Goal: Task Accomplishment & Management: Complete application form

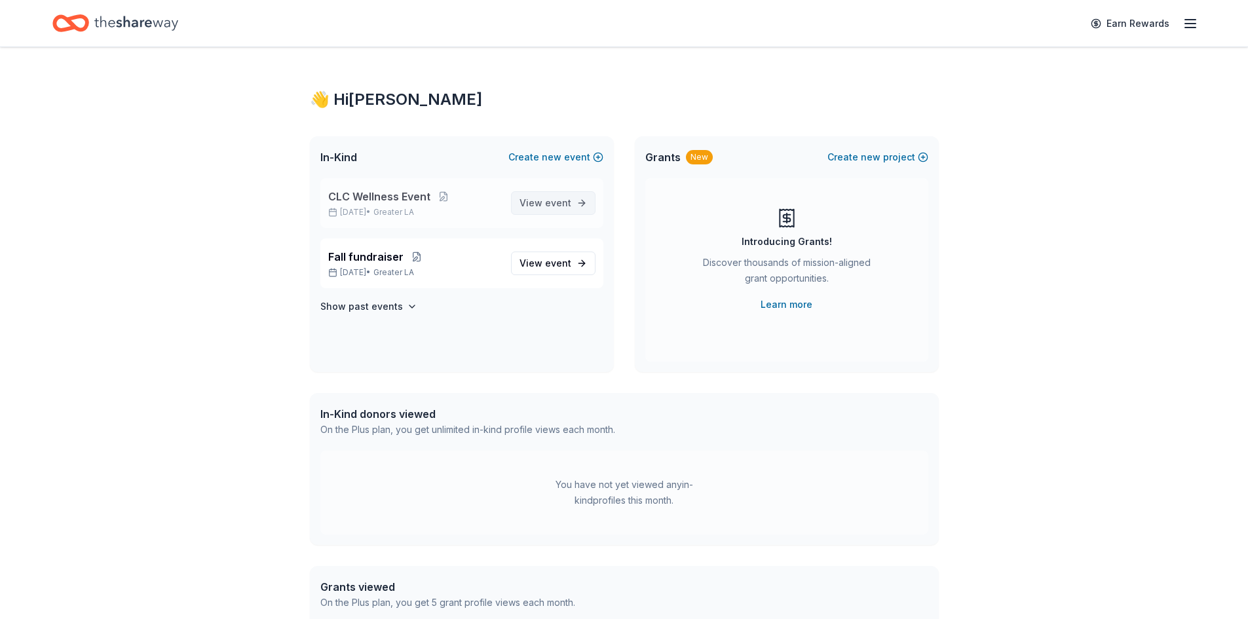
click at [537, 207] on span "View event" at bounding box center [546, 203] width 52 height 16
click at [379, 255] on span "Fall fundraiser" at bounding box center [365, 257] width 75 height 16
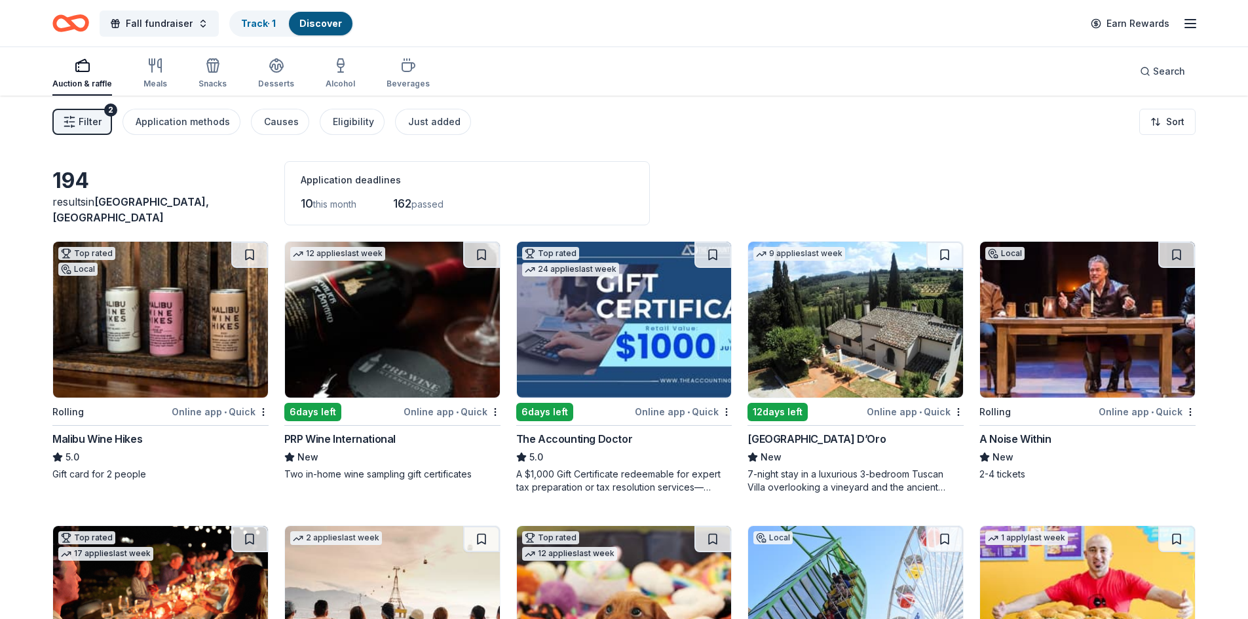
click at [187, 406] on div "Online app • Quick" at bounding box center [220, 412] width 97 height 16
click at [331, 348] on img at bounding box center [392, 320] width 215 height 156
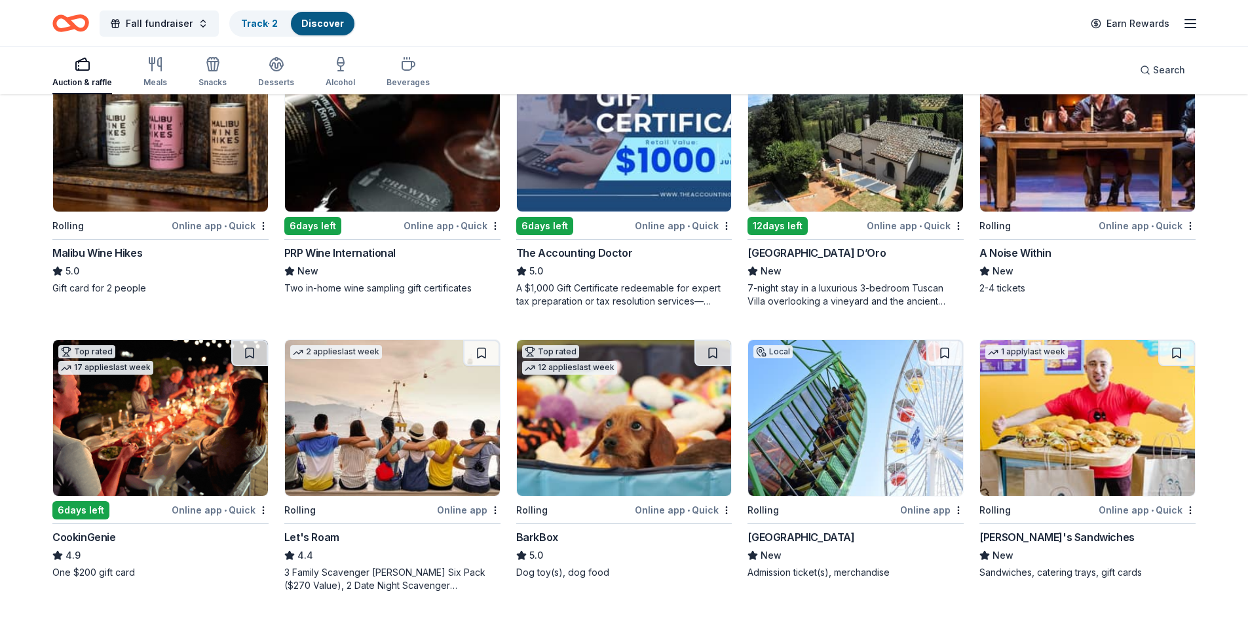
scroll to position [197, 0]
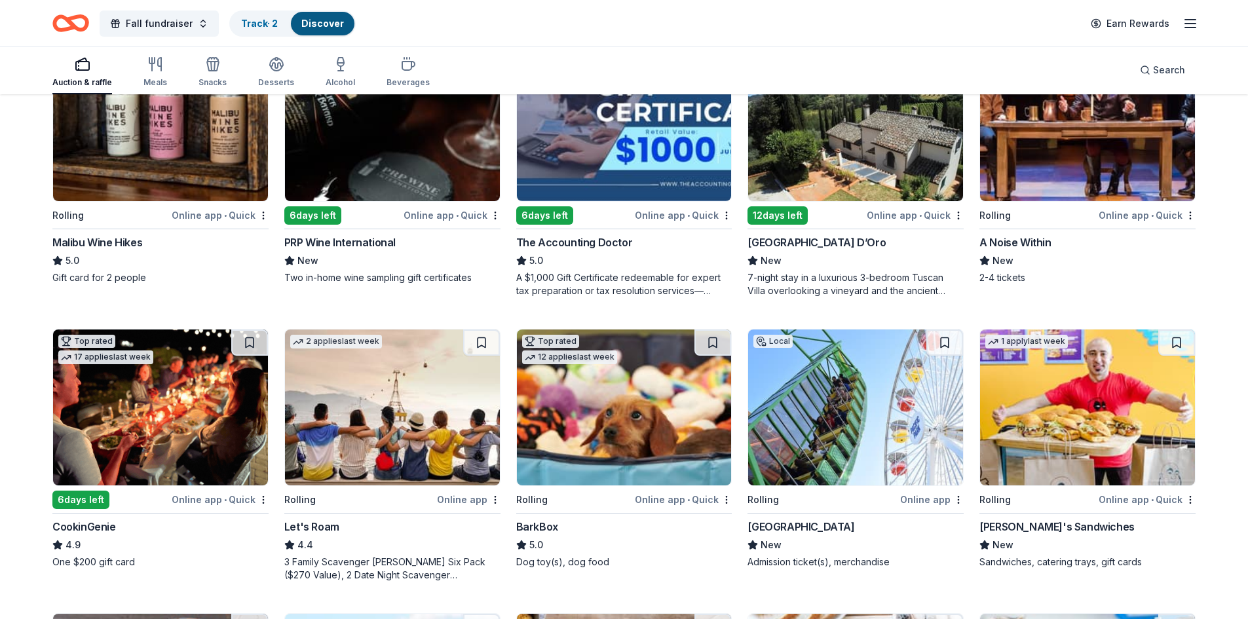
click at [426, 445] on img at bounding box center [392, 408] width 215 height 156
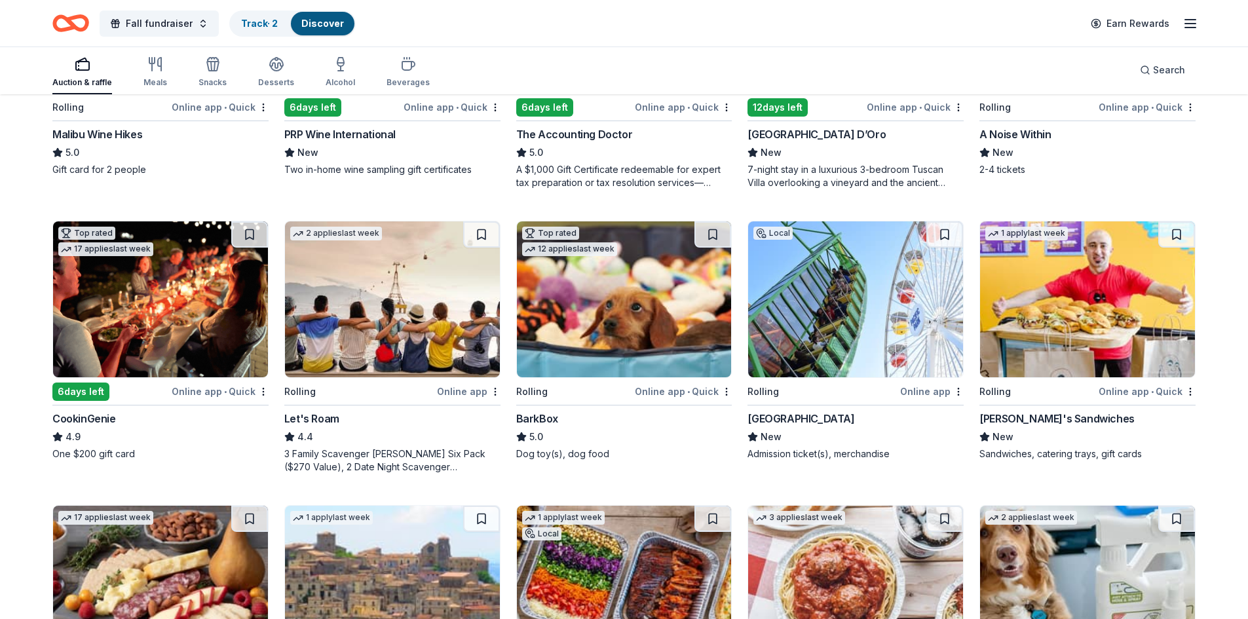
scroll to position [328, 0]
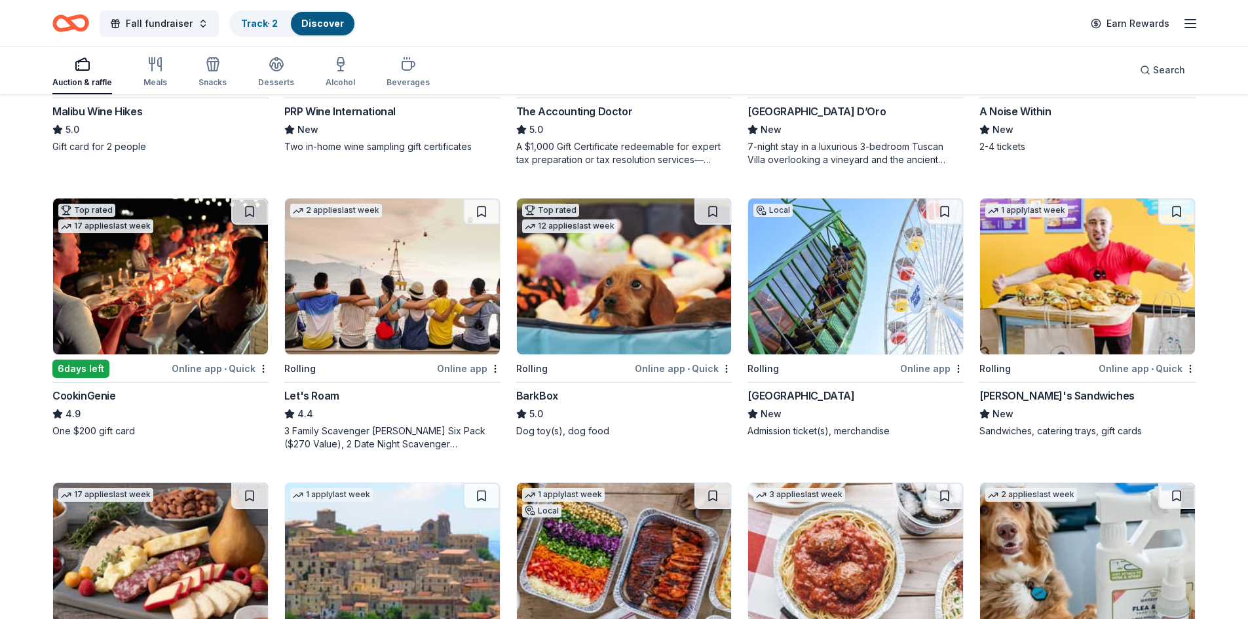
click at [795, 373] on div "Rolling" at bounding box center [823, 368] width 150 height 16
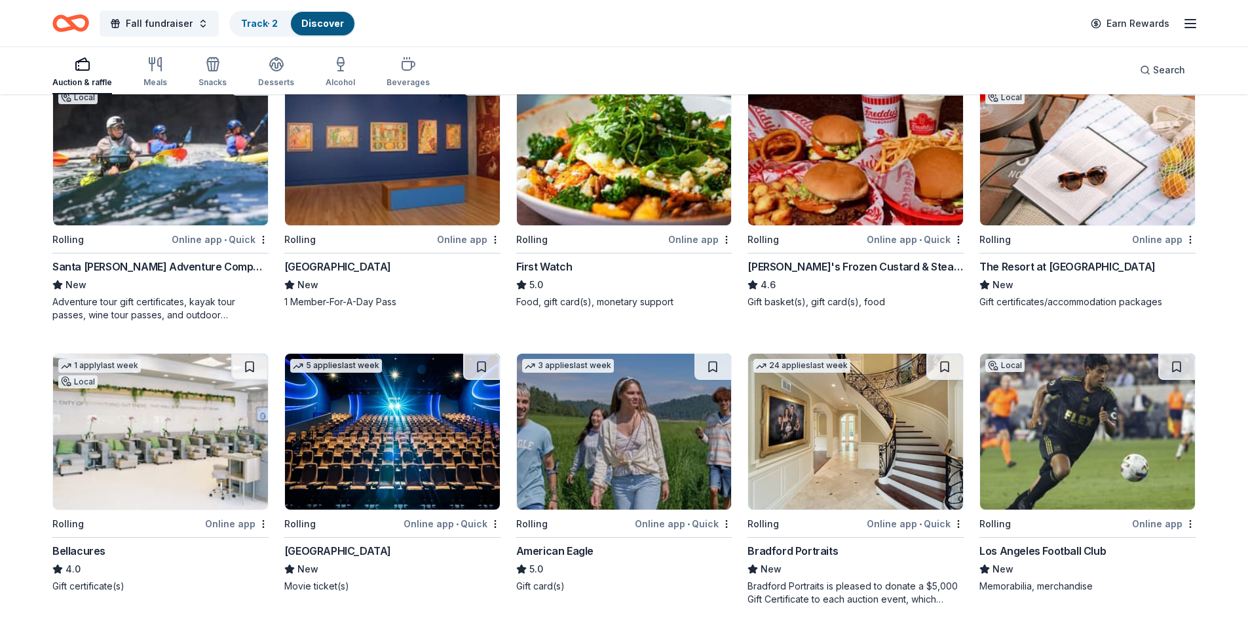
scroll to position [1048, 0]
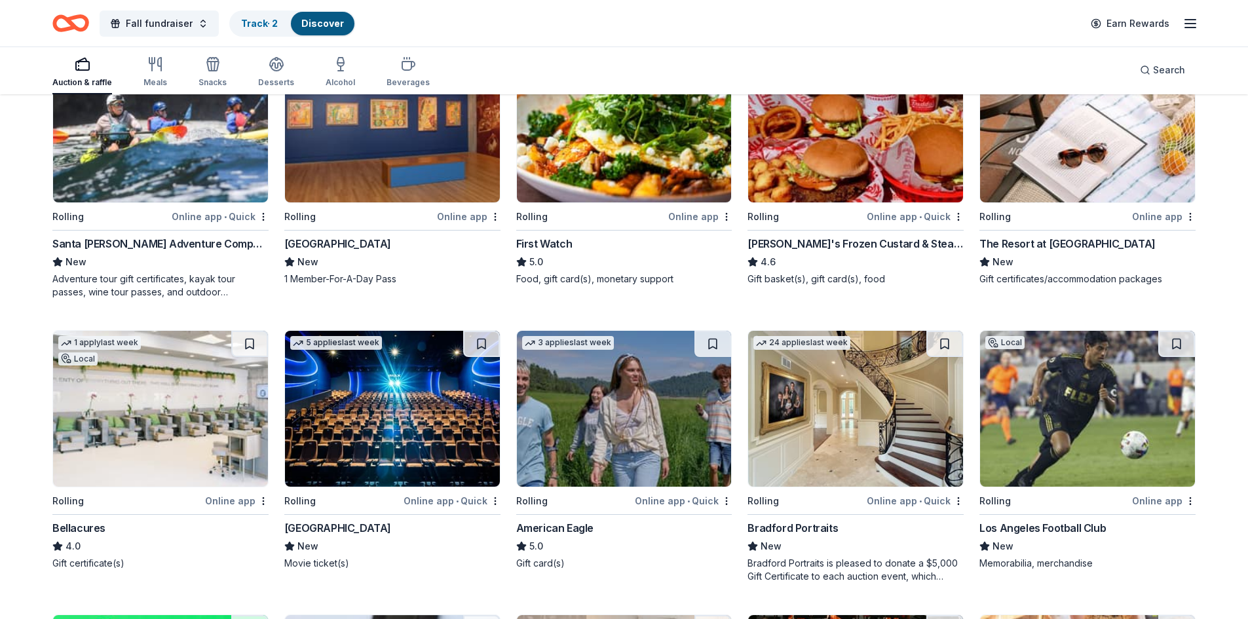
click at [421, 400] on img at bounding box center [392, 409] width 215 height 156
click at [1064, 445] on img at bounding box center [1087, 409] width 215 height 156
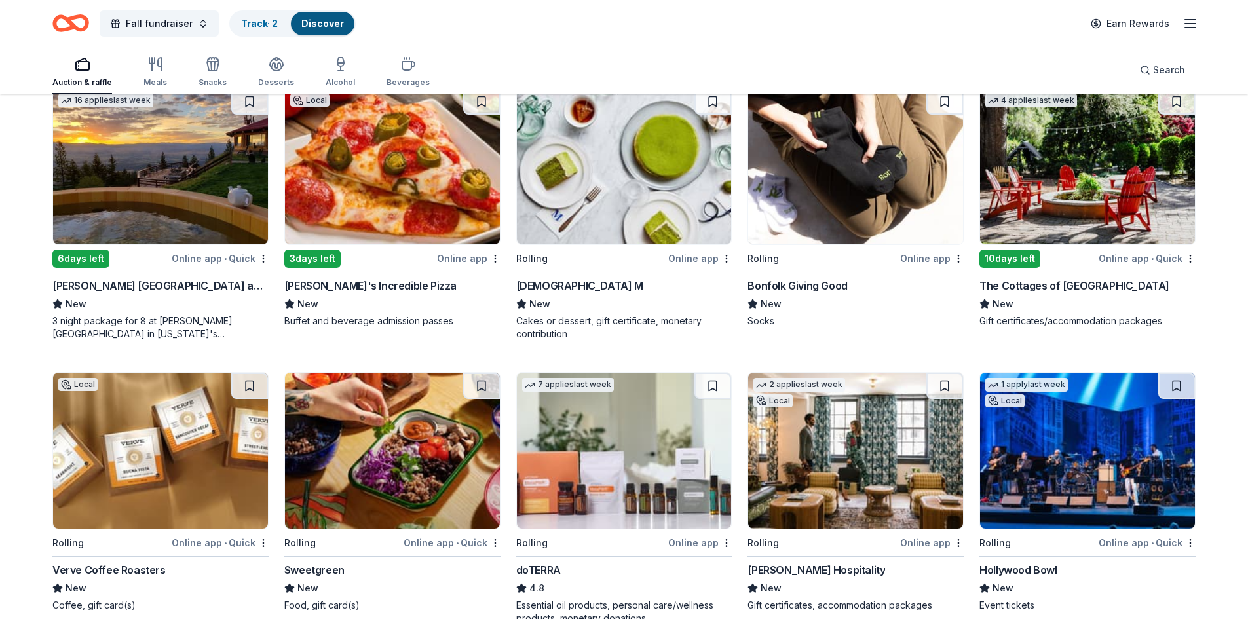
scroll to position [2153, 0]
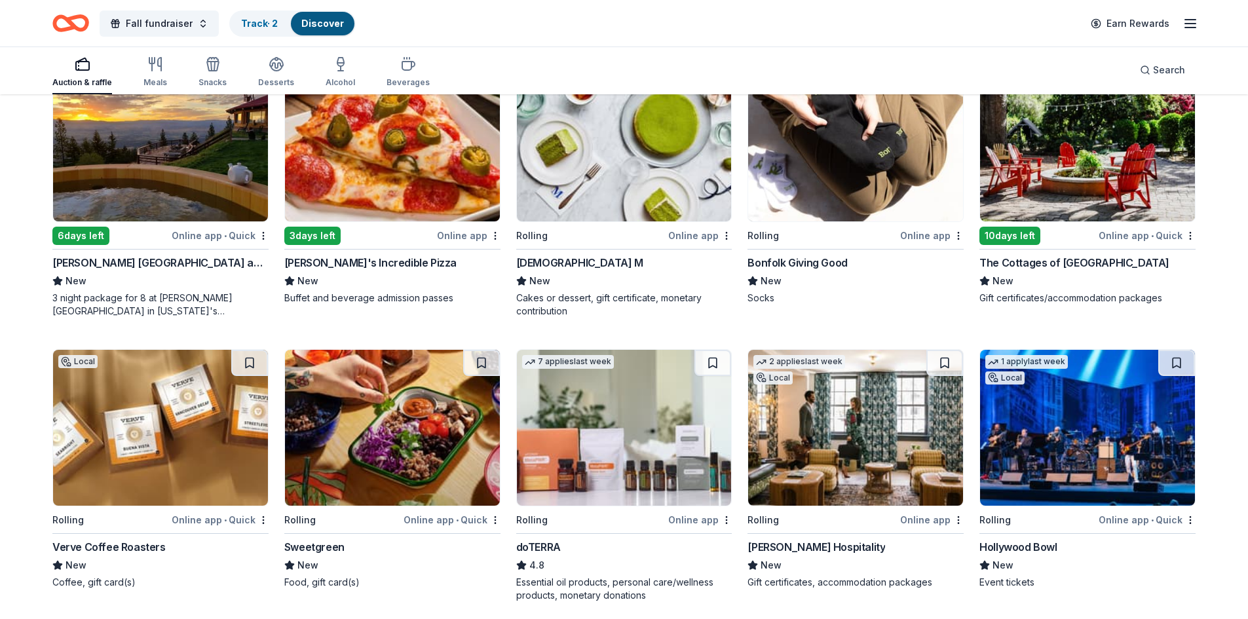
click at [669, 459] on img at bounding box center [624, 428] width 215 height 156
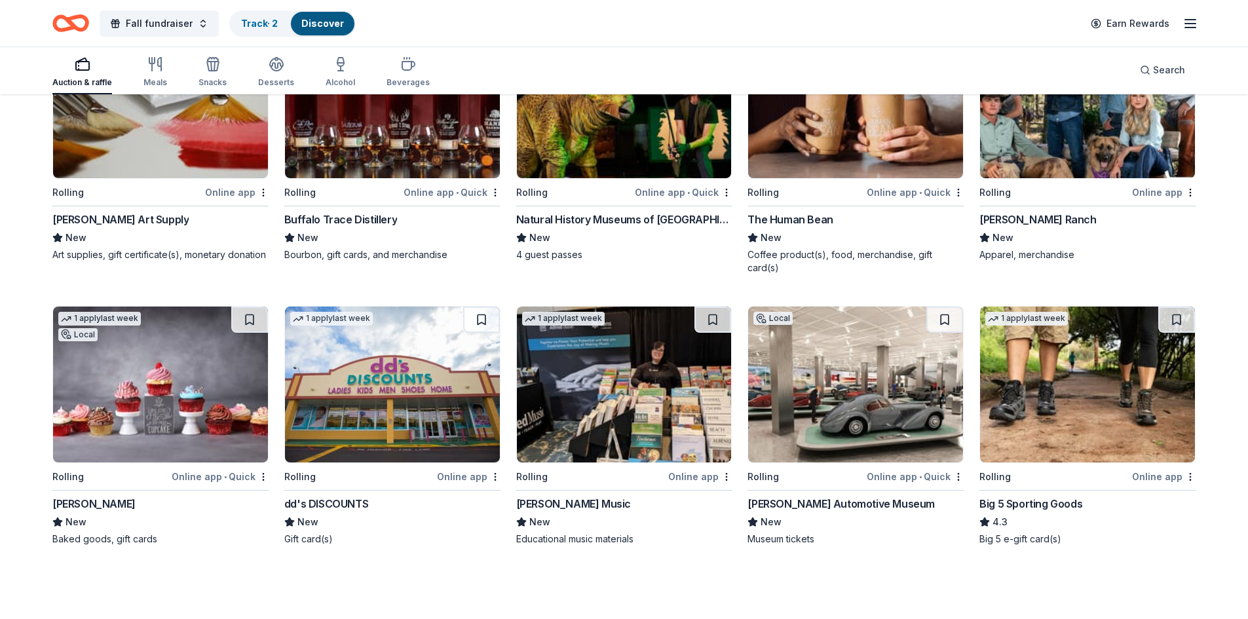
scroll to position [3055, 0]
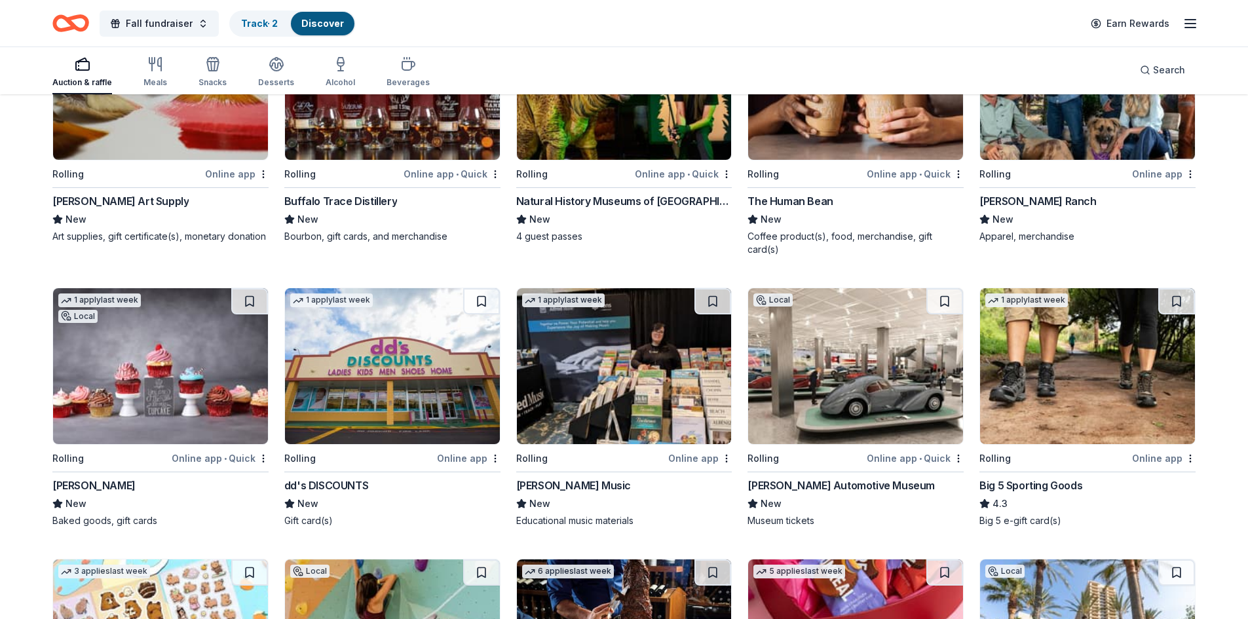
click at [211, 334] on img at bounding box center [160, 366] width 215 height 156
click at [626, 118] on img at bounding box center [624, 82] width 215 height 156
click at [875, 387] on img at bounding box center [855, 366] width 215 height 156
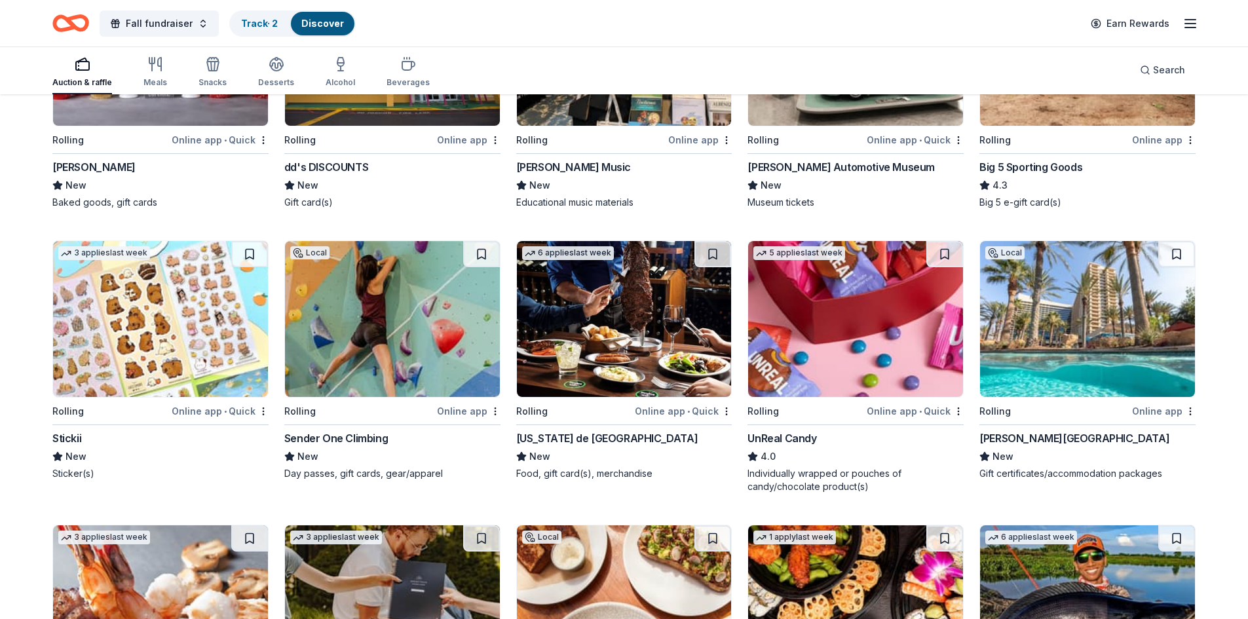
scroll to position [3448, 0]
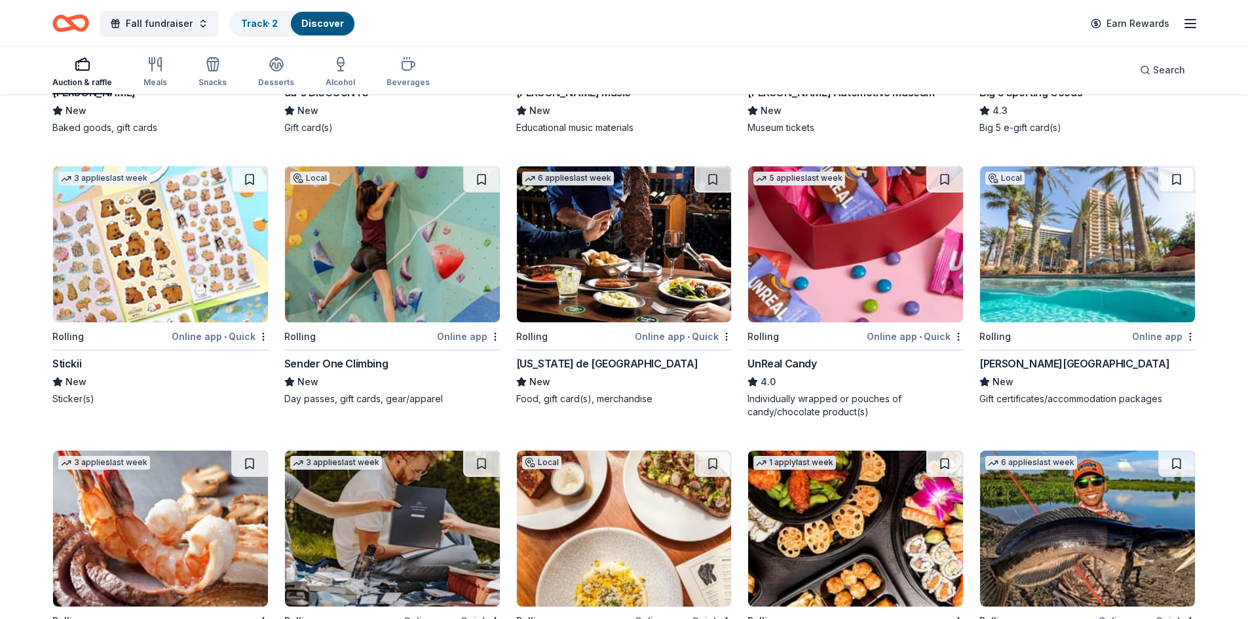
click at [1128, 210] on img at bounding box center [1087, 244] width 215 height 156
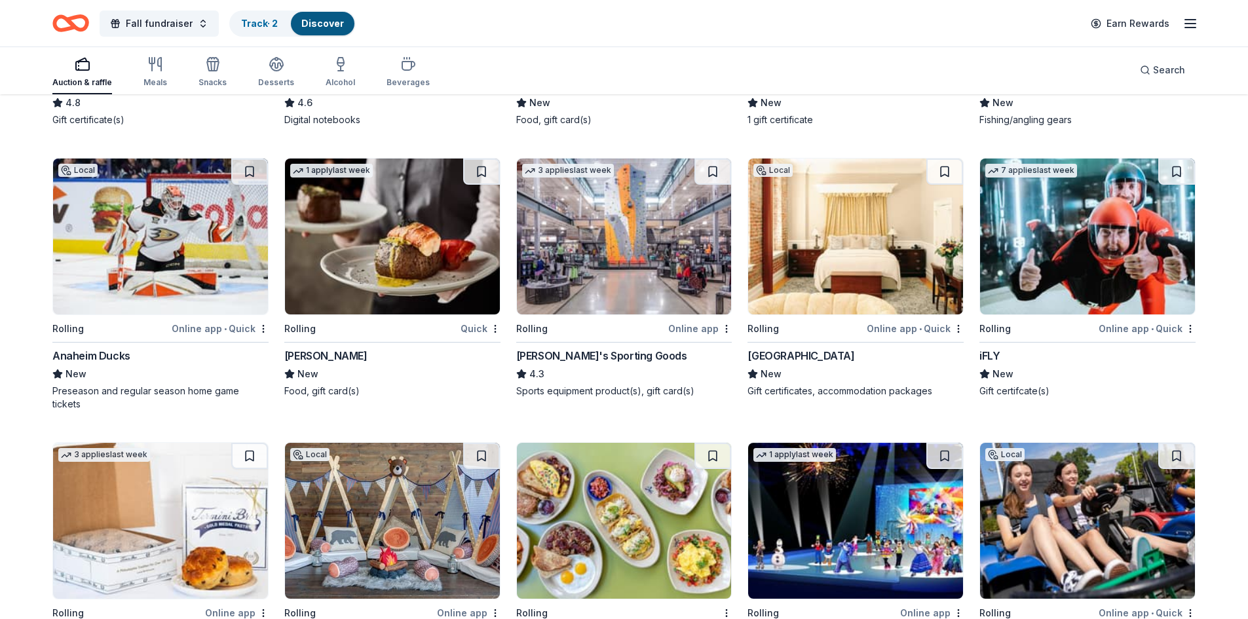
scroll to position [4153, 0]
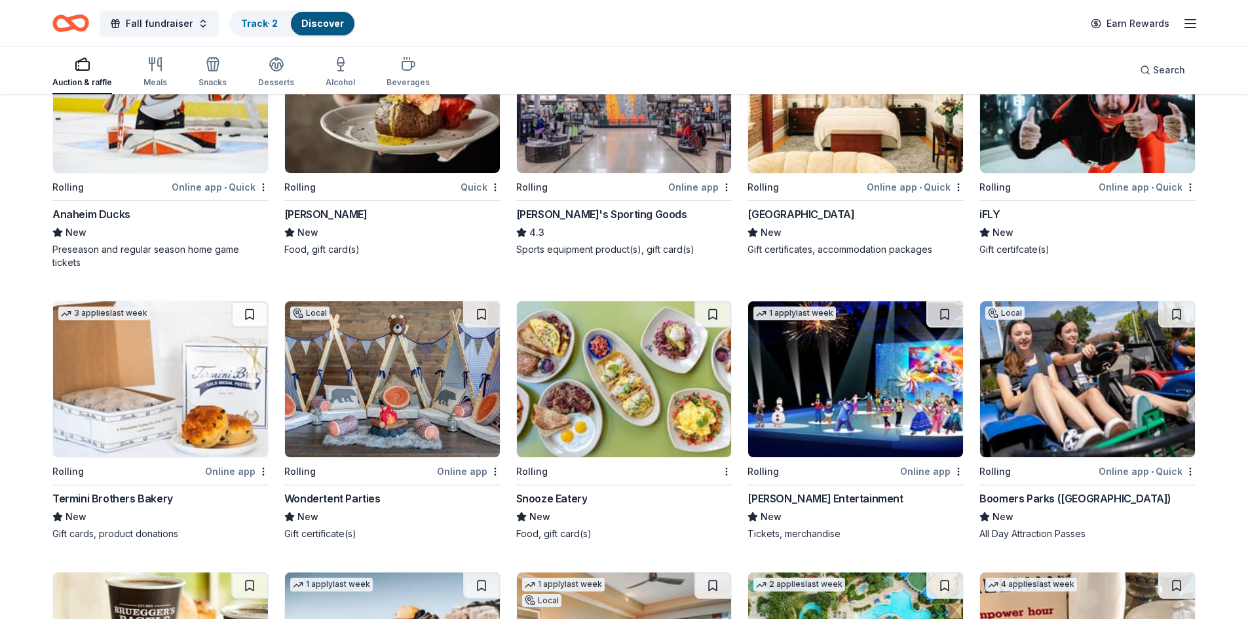
click at [71, 324] on img at bounding box center [160, 379] width 215 height 156
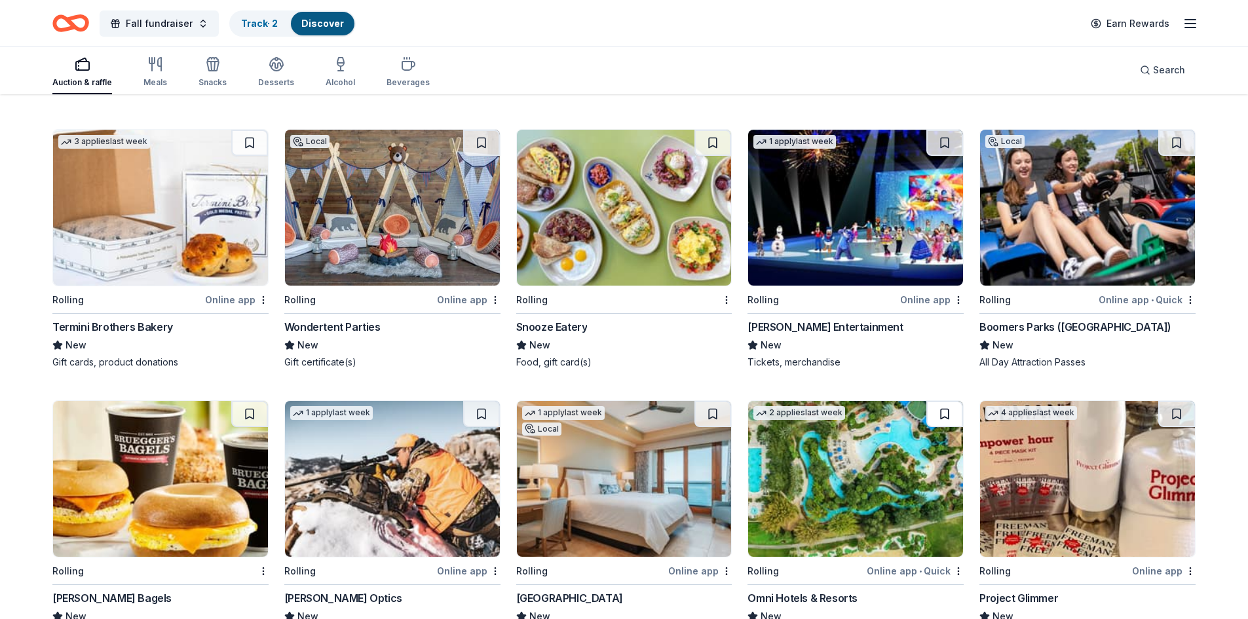
scroll to position [4350, 0]
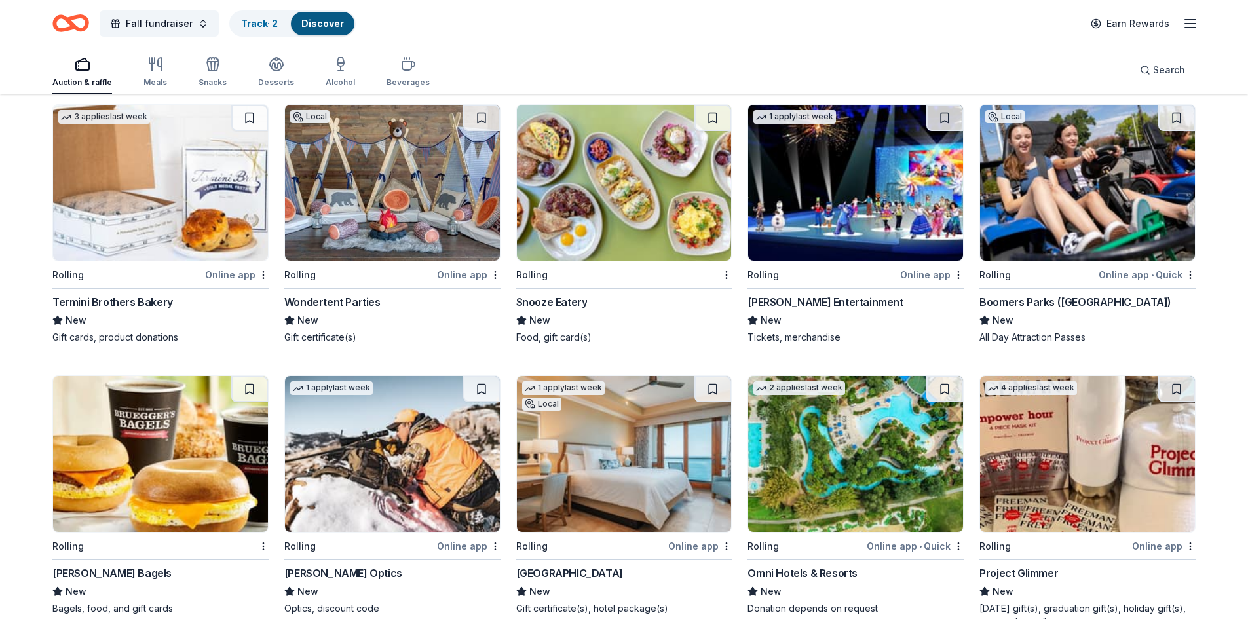
click at [873, 193] on img at bounding box center [855, 183] width 215 height 156
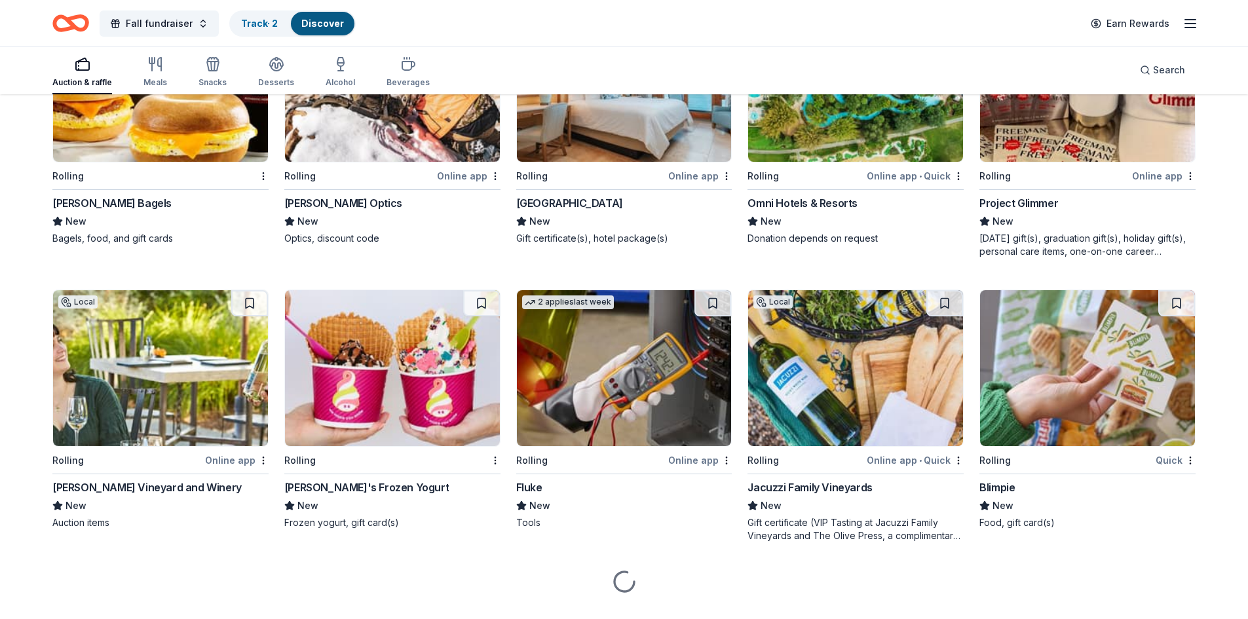
scroll to position [4722, 0]
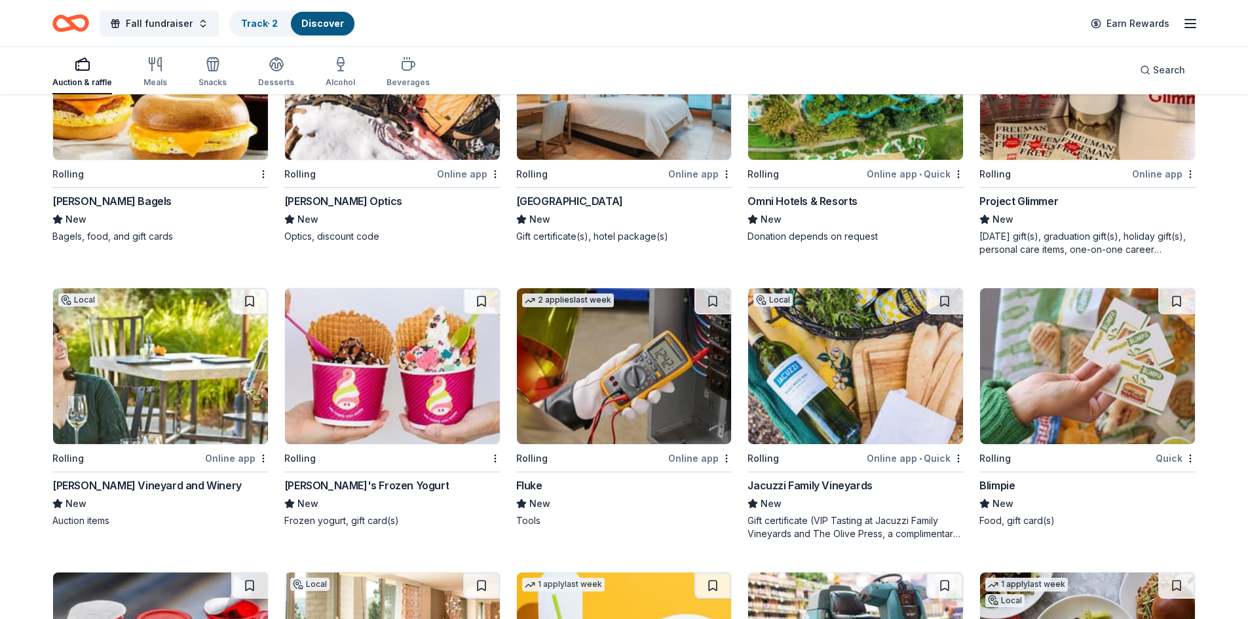
click at [800, 339] on img at bounding box center [855, 366] width 215 height 156
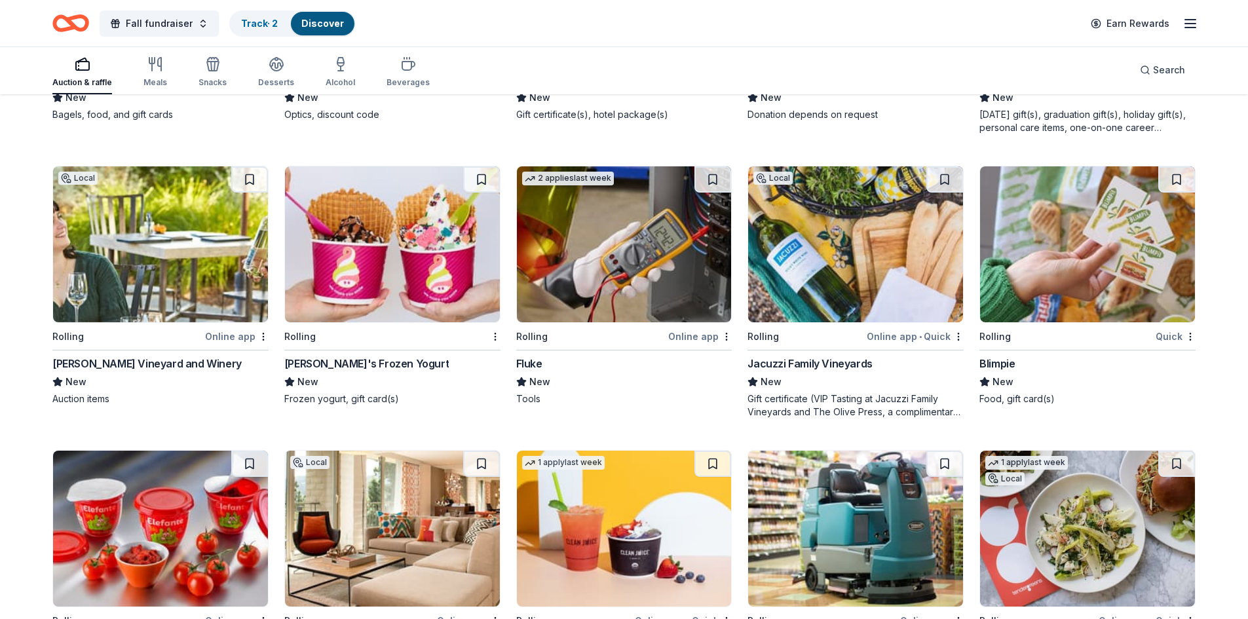
scroll to position [4853, 0]
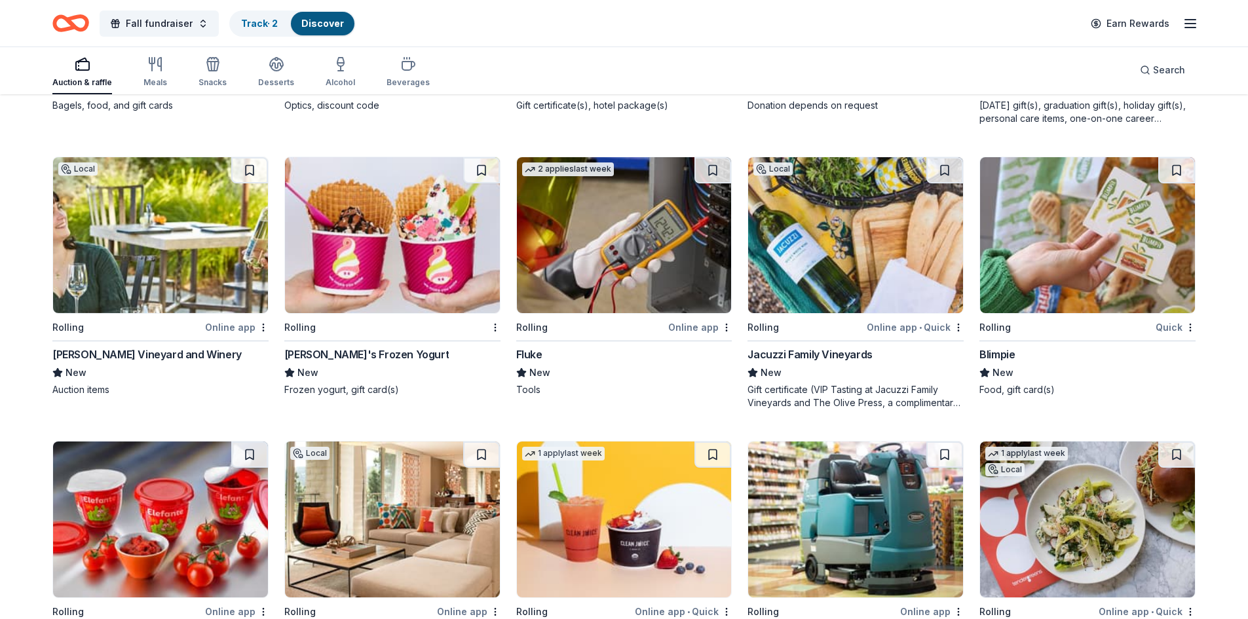
click at [577, 197] on img at bounding box center [624, 235] width 215 height 156
click at [161, 239] on img at bounding box center [160, 235] width 215 height 156
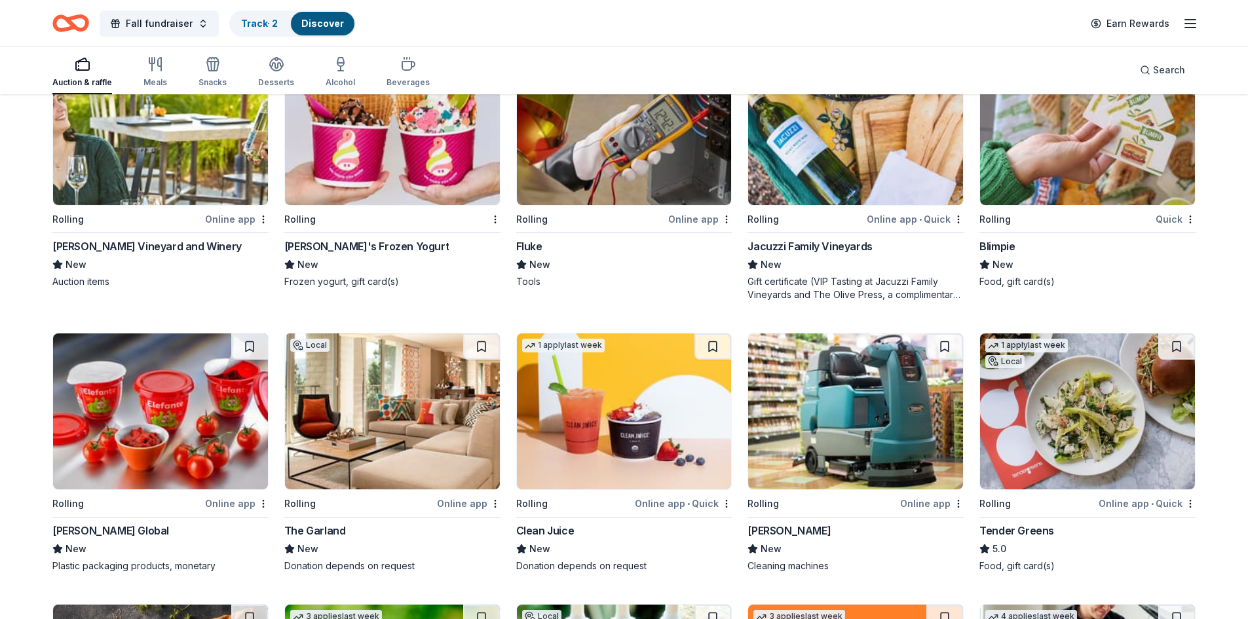
scroll to position [5049, 0]
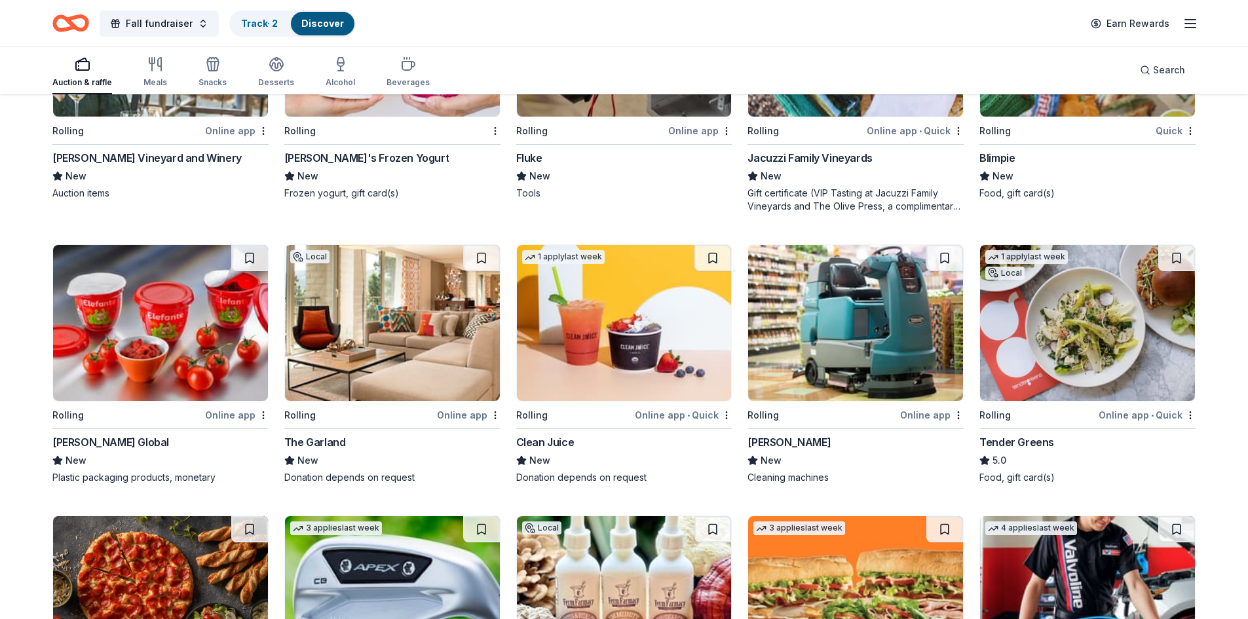
click at [894, 333] on img at bounding box center [855, 323] width 215 height 156
click at [413, 314] on img at bounding box center [392, 323] width 215 height 156
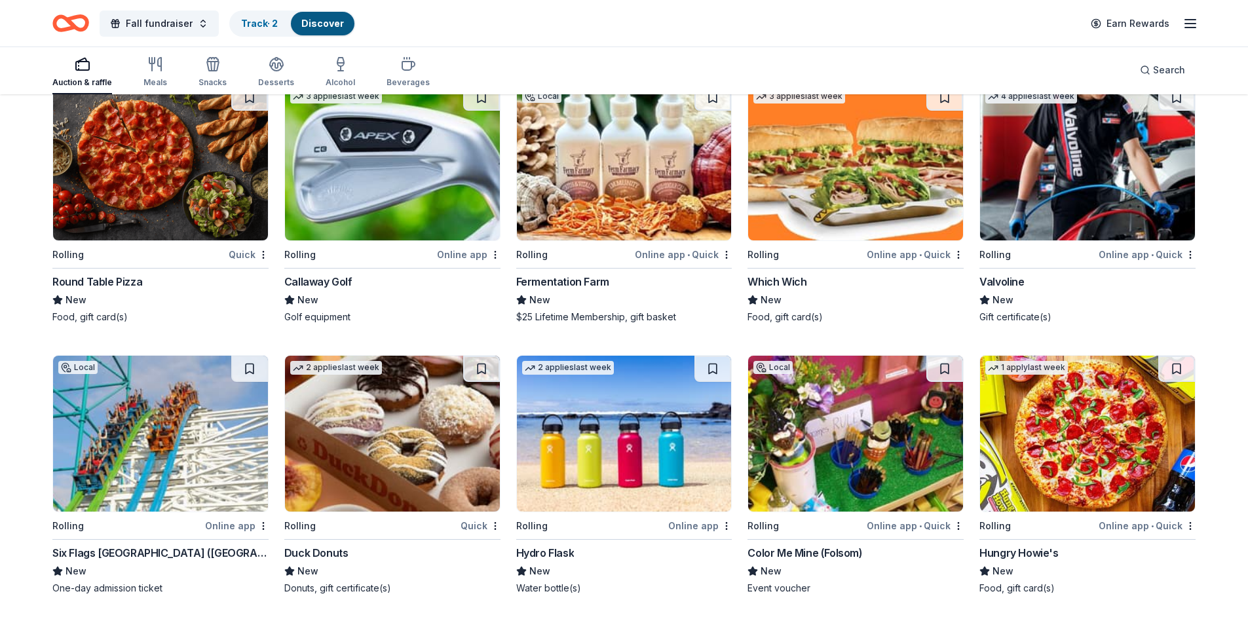
scroll to position [5395, 0]
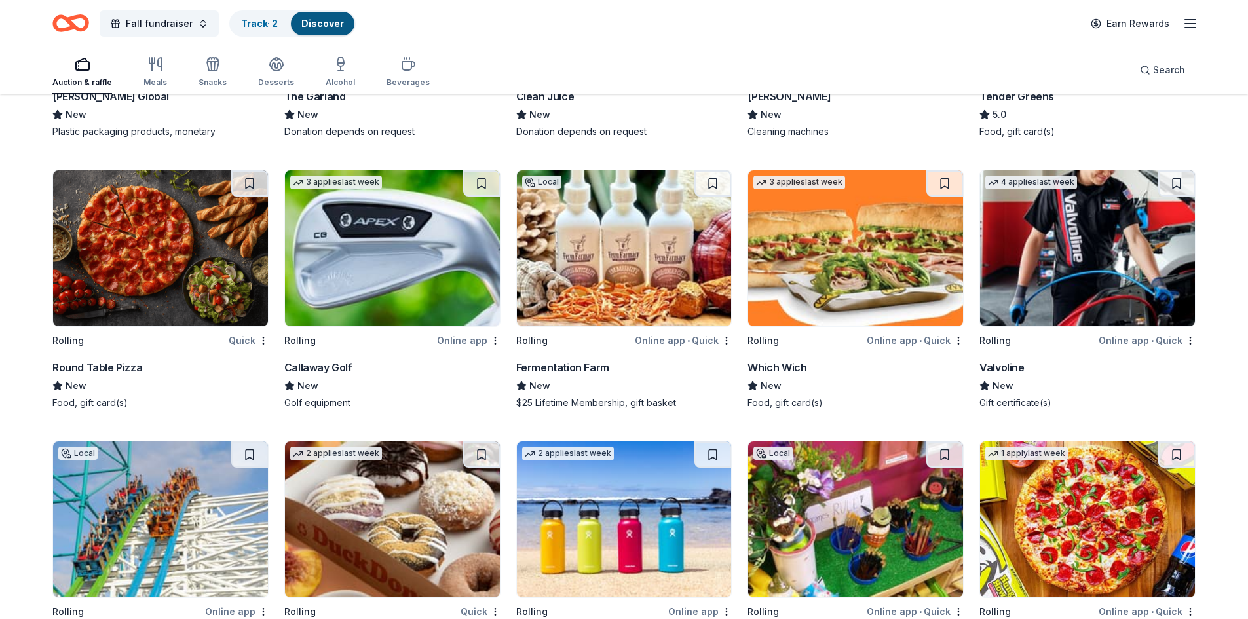
click at [524, 193] on img at bounding box center [624, 248] width 215 height 156
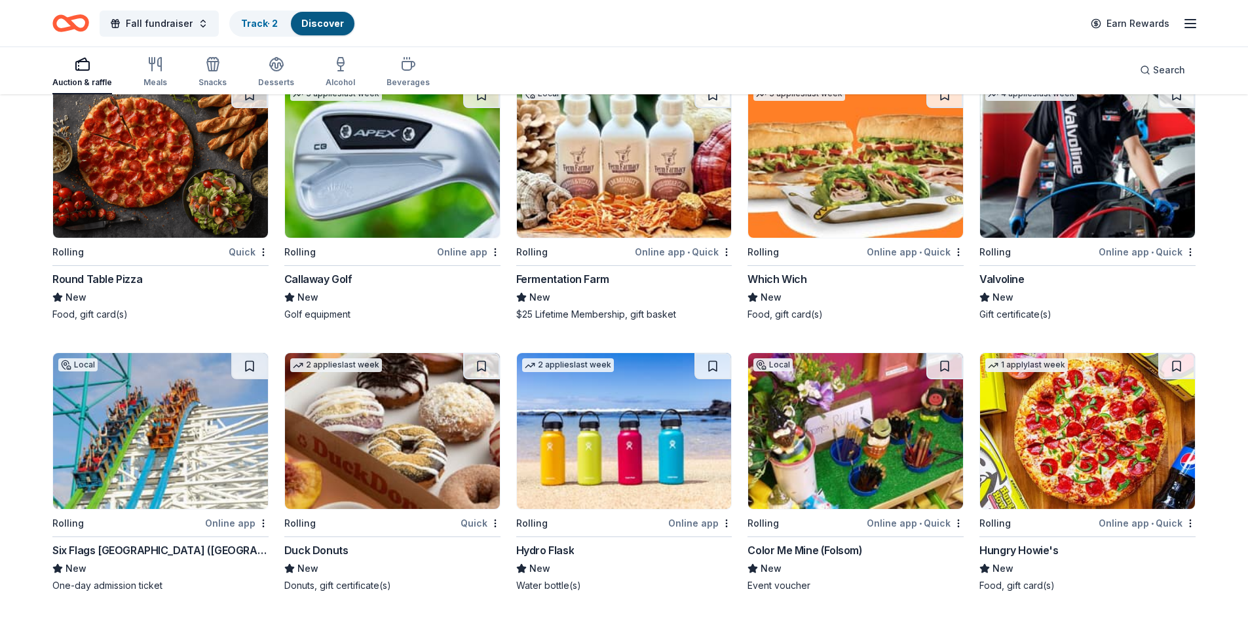
scroll to position [5461, 0]
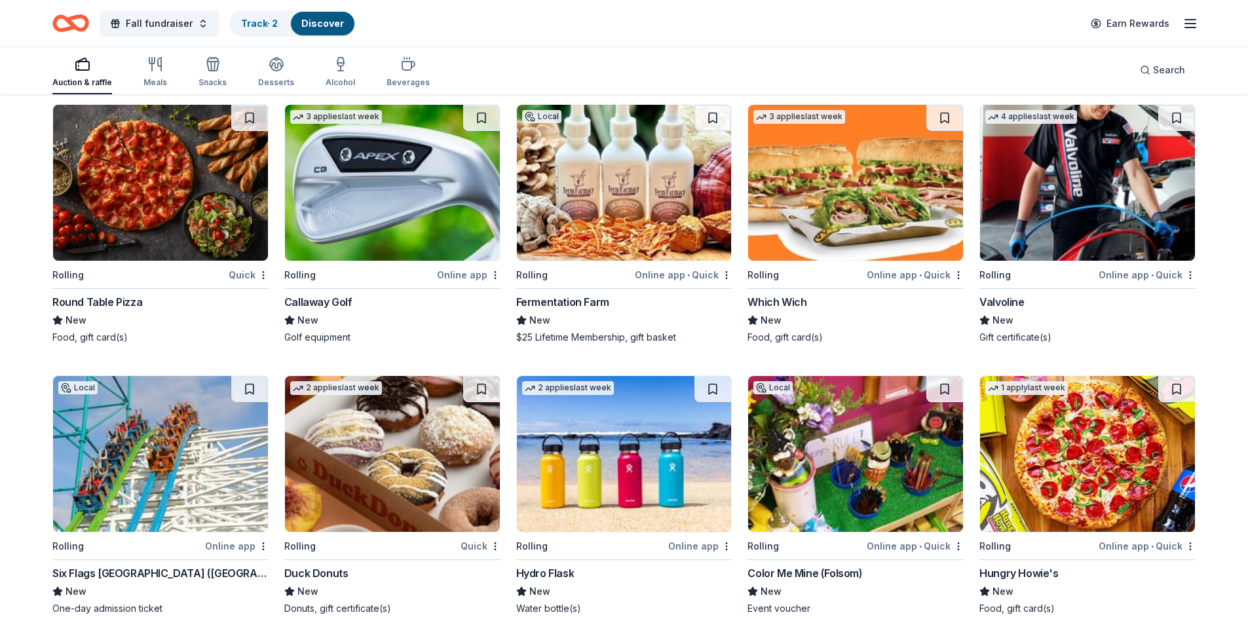
click at [419, 409] on img at bounding box center [392, 454] width 215 height 156
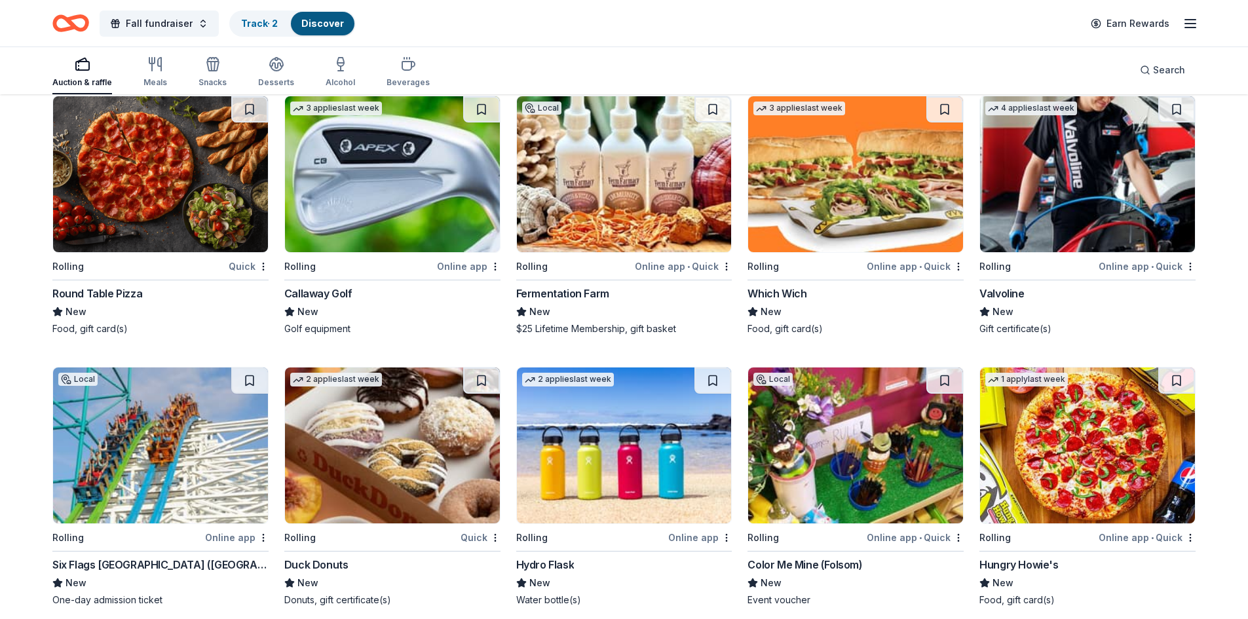
scroll to position [5526, 0]
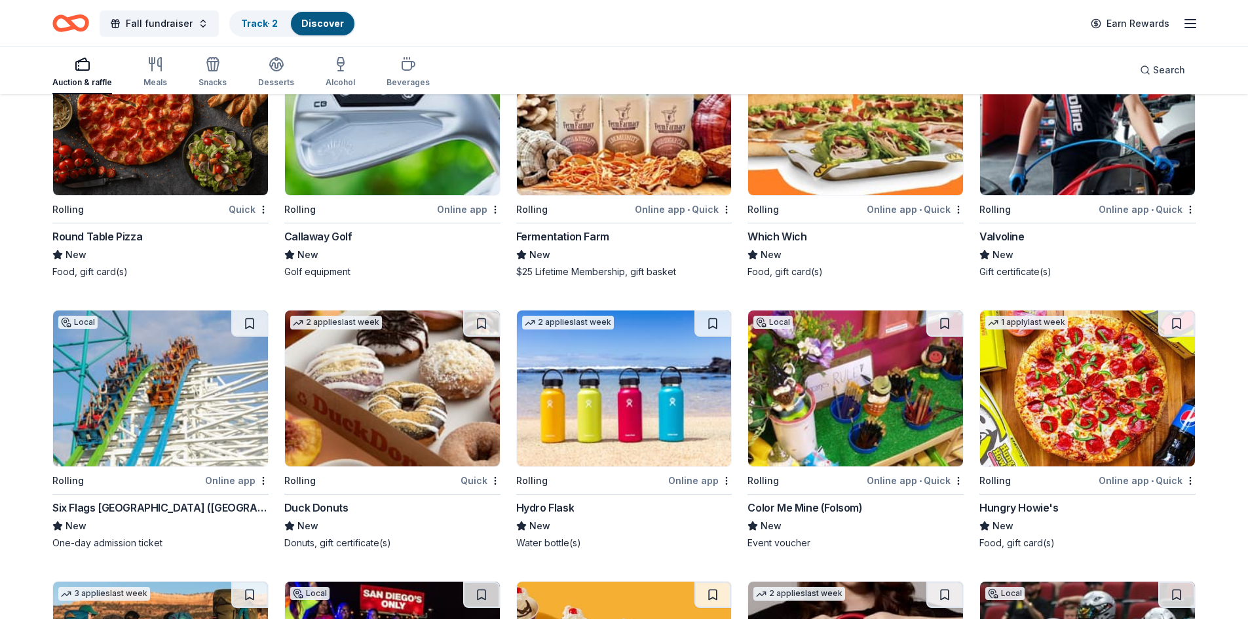
click at [854, 385] on img at bounding box center [855, 389] width 215 height 156
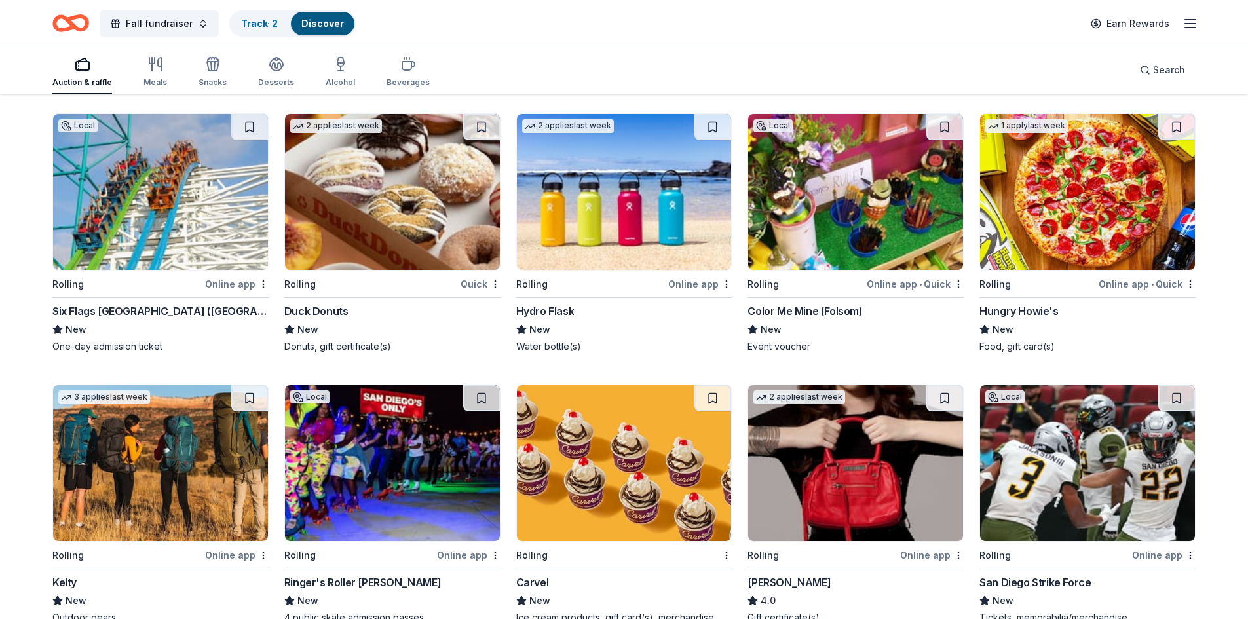
scroll to position [5788, 0]
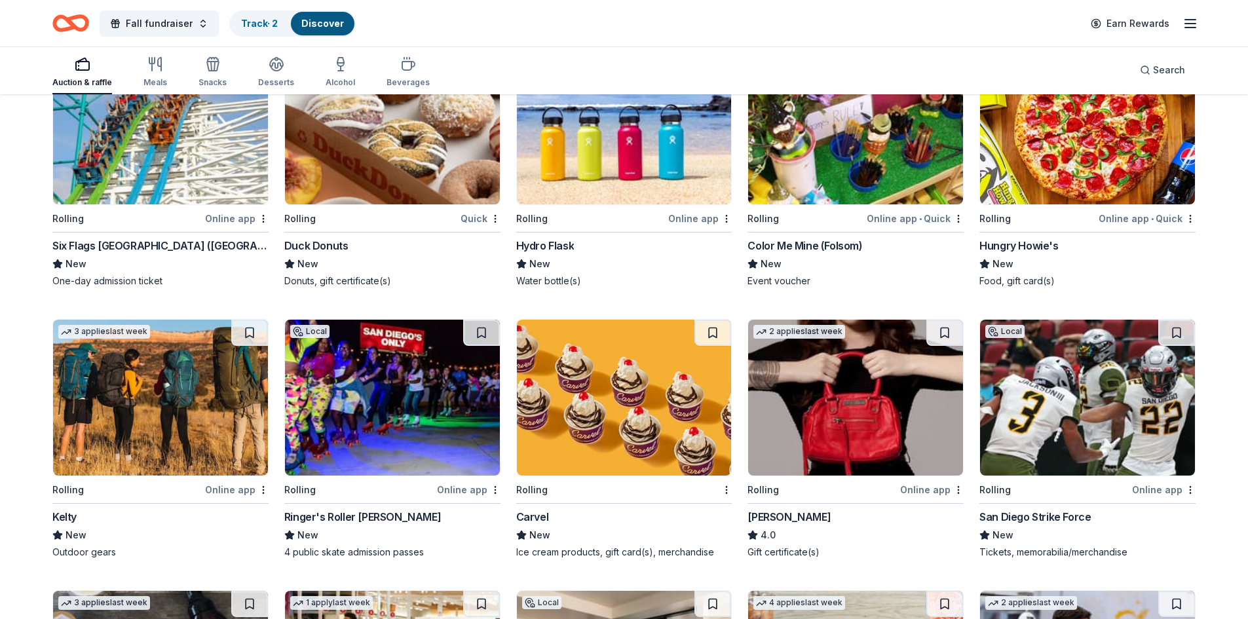
click at [616, 320] on img at bounding box center [624, 398] width 215 height 156
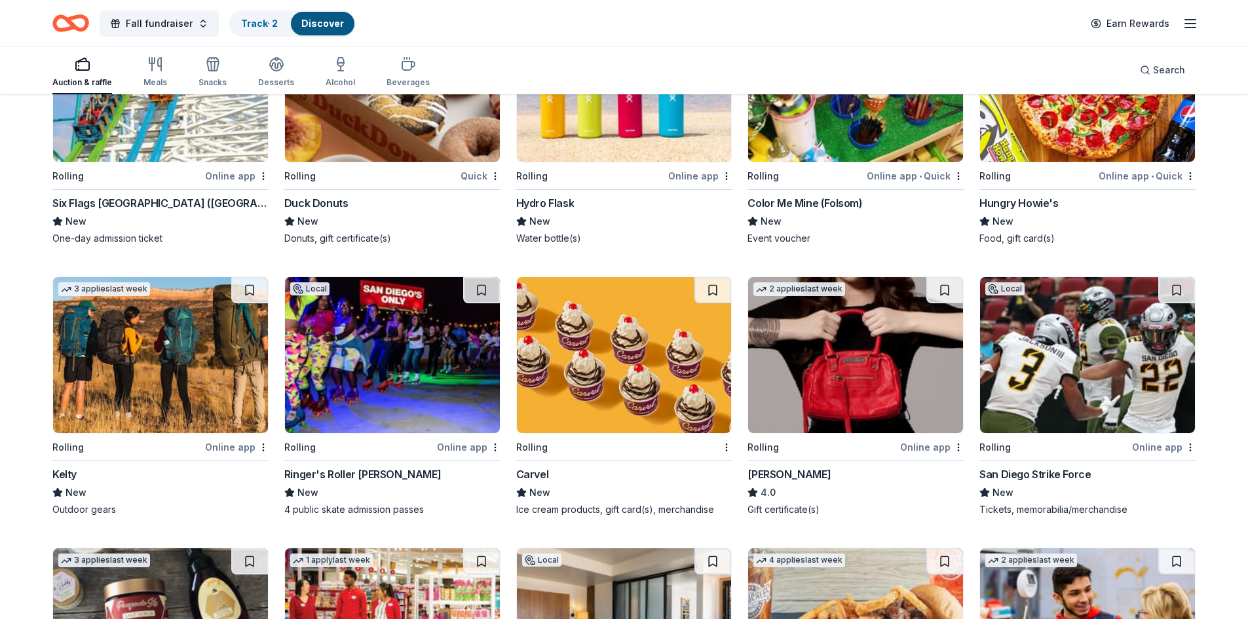
scroll to position [5854, 0]
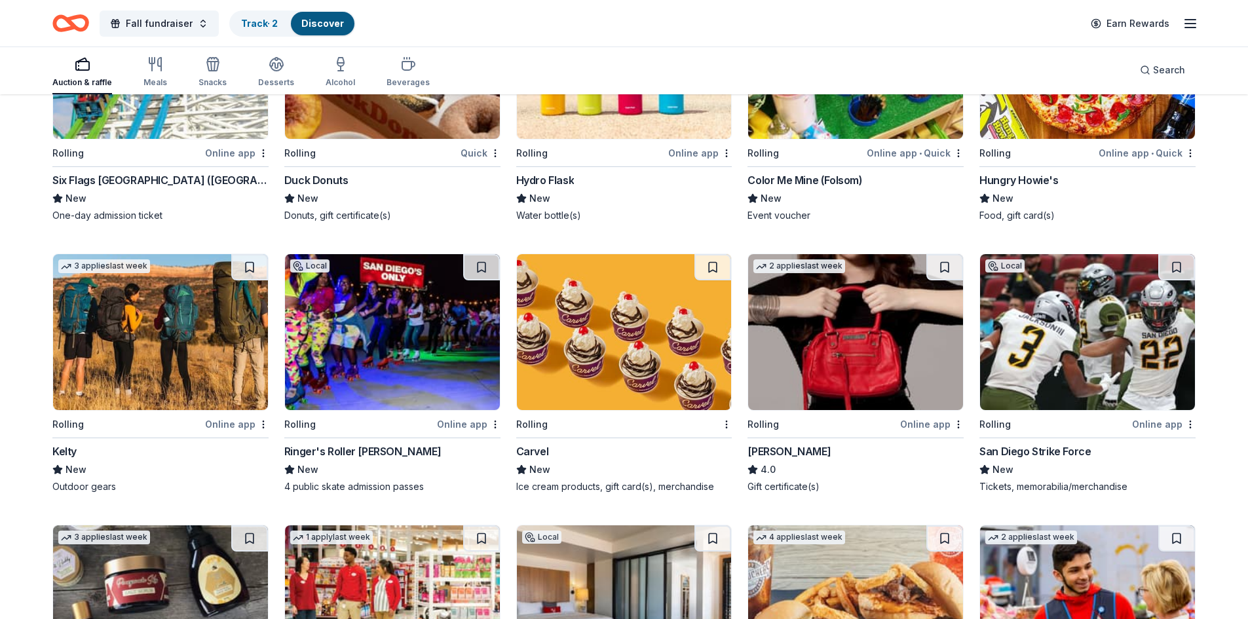
click at [373, 352] on img at bounding box center [392, 332] width 215 height 156
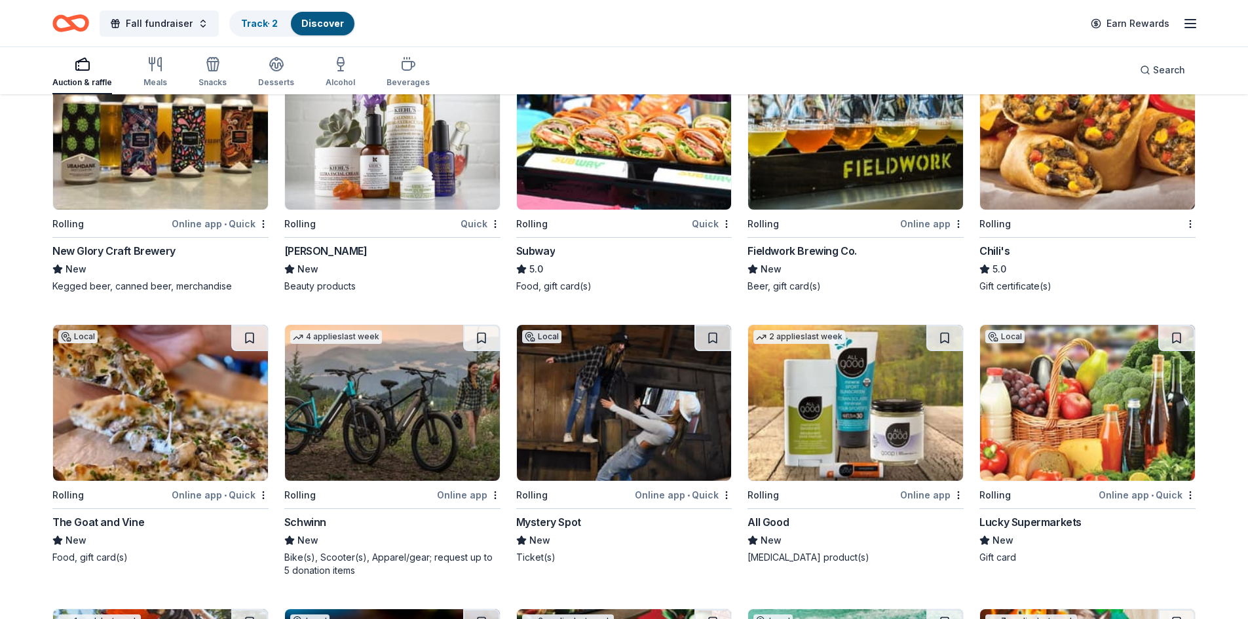
scroll to position [6624, 0]
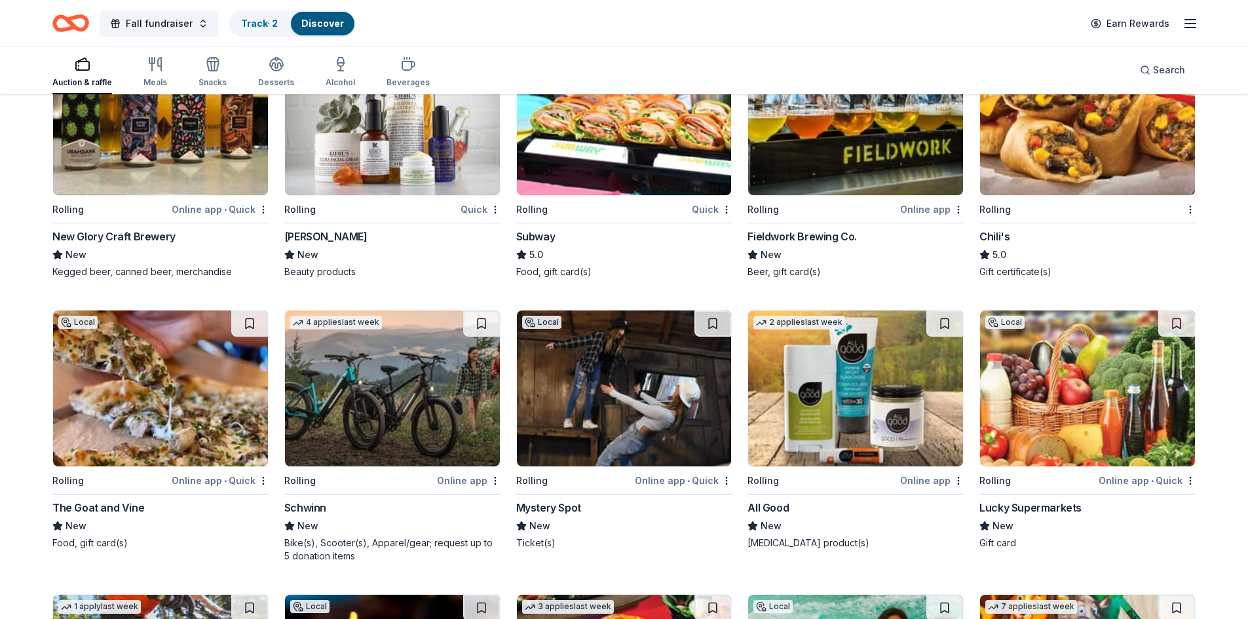
click at [609, 381] on img at bounding box center [624, 389] width 215 height 156
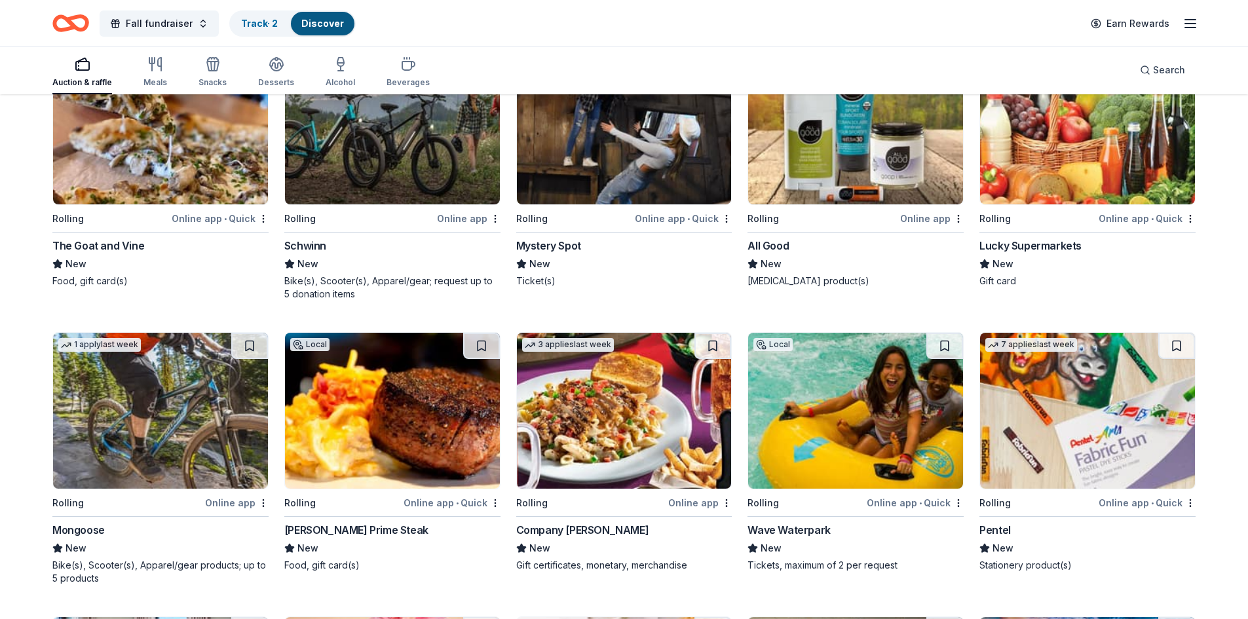
scroll to position [6952, 0]
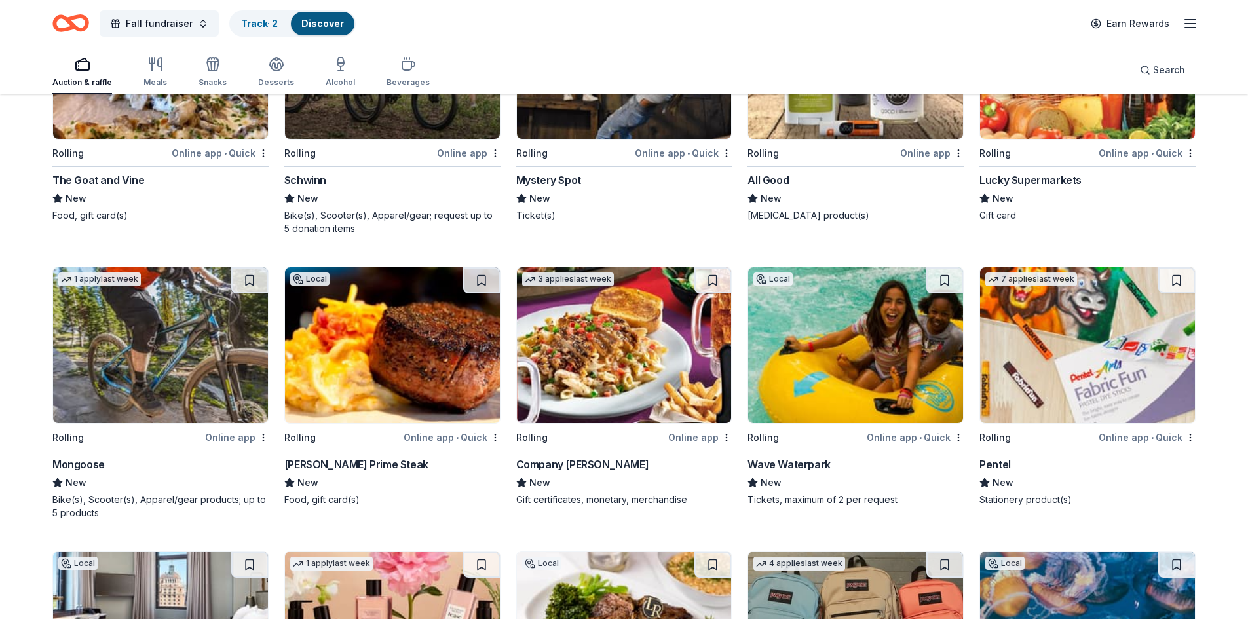
click at [880, 345] on img at bounding box center [855, 345] width 215 height 156
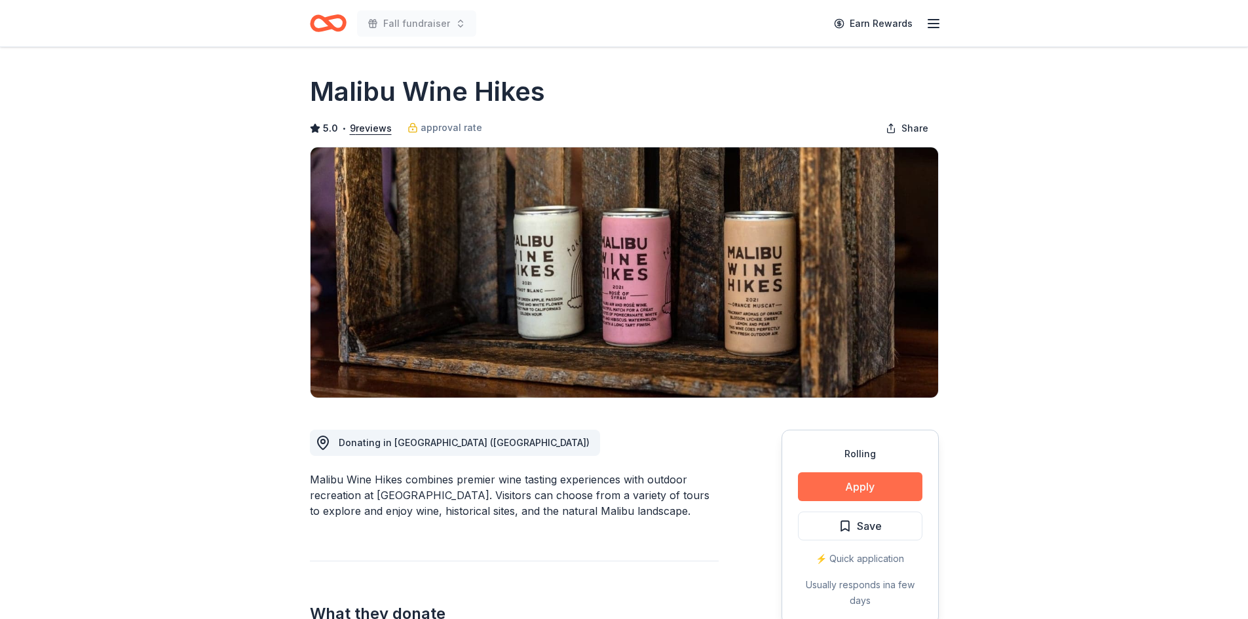
click at [837, 487] on button "Apply" at bounding box center [860, 486] width 124 height 29
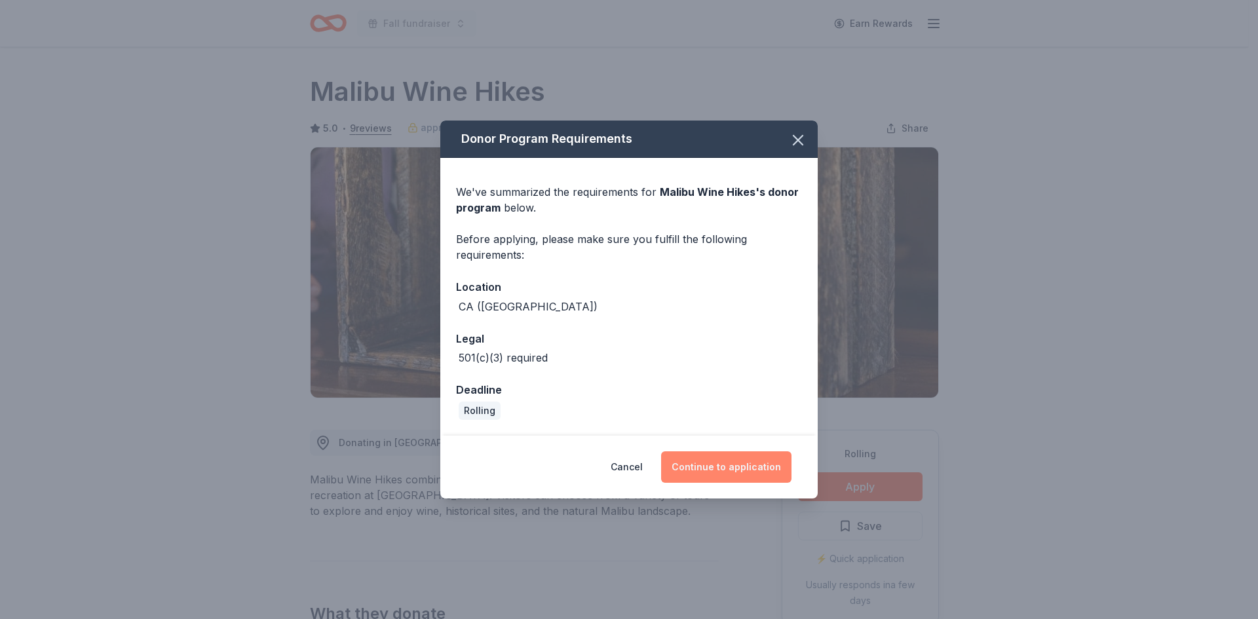
click at [746, 480] on button "Continue to application" at bounding box center [726, 466] width 130 height 31
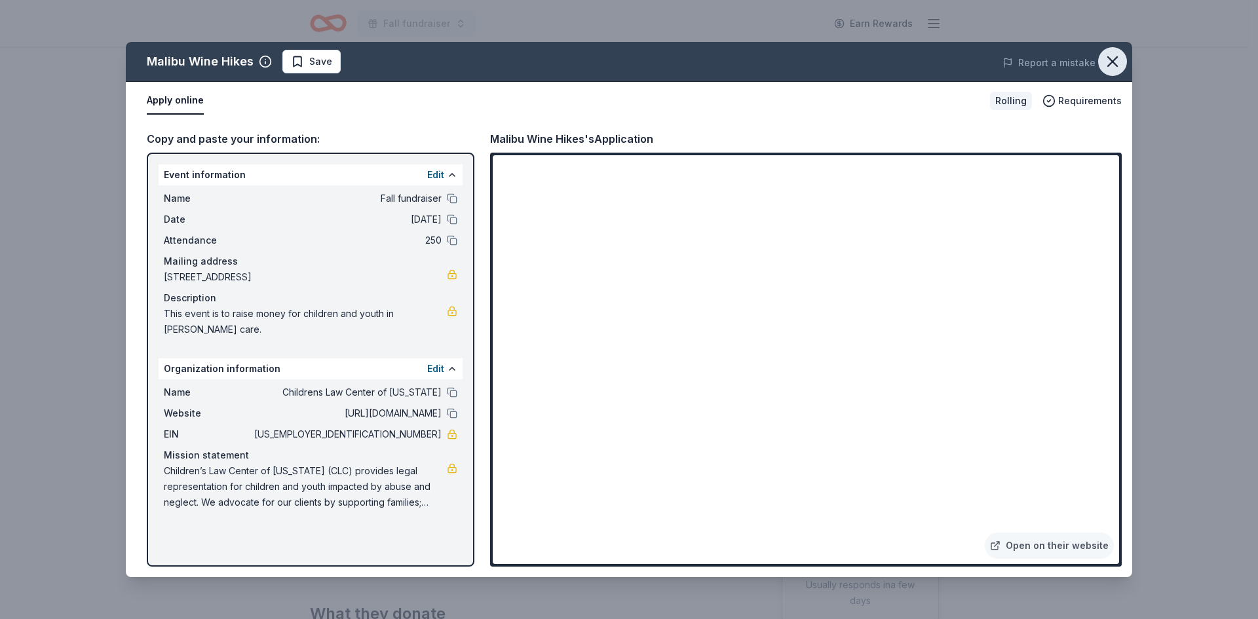
click at [1115, 59] on icon "button" at bounding box center [1112, 61] width 9 height 9
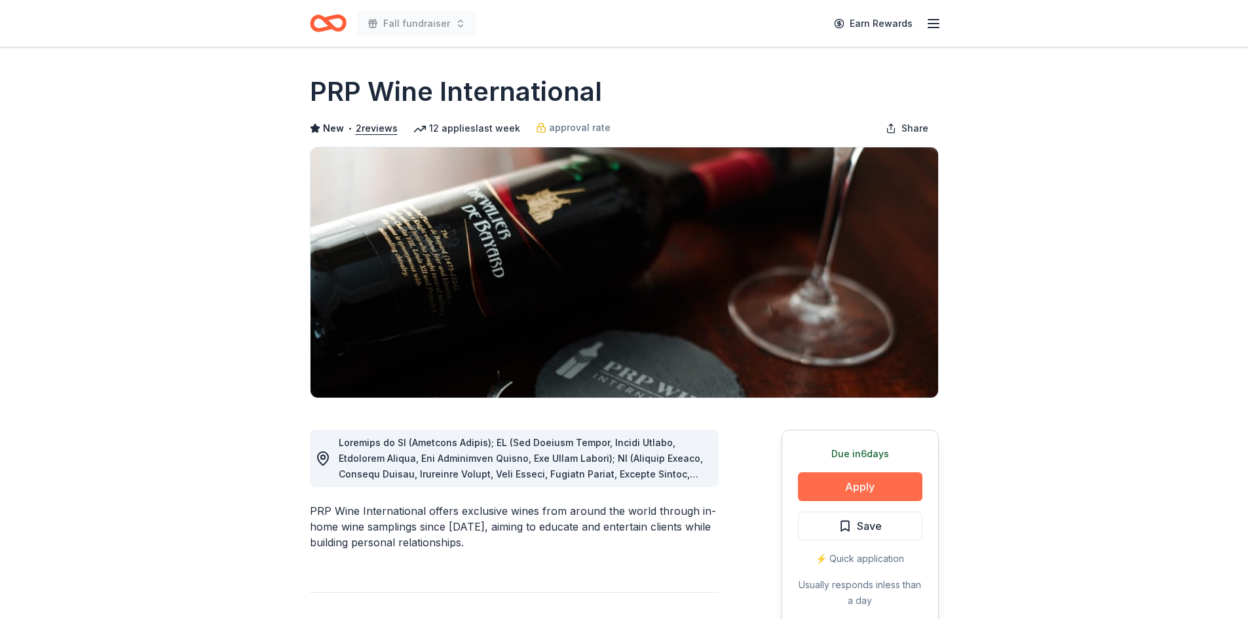
click at [860, 493] on button "Apply" at bounding box center [860, 486] width 124 height 29
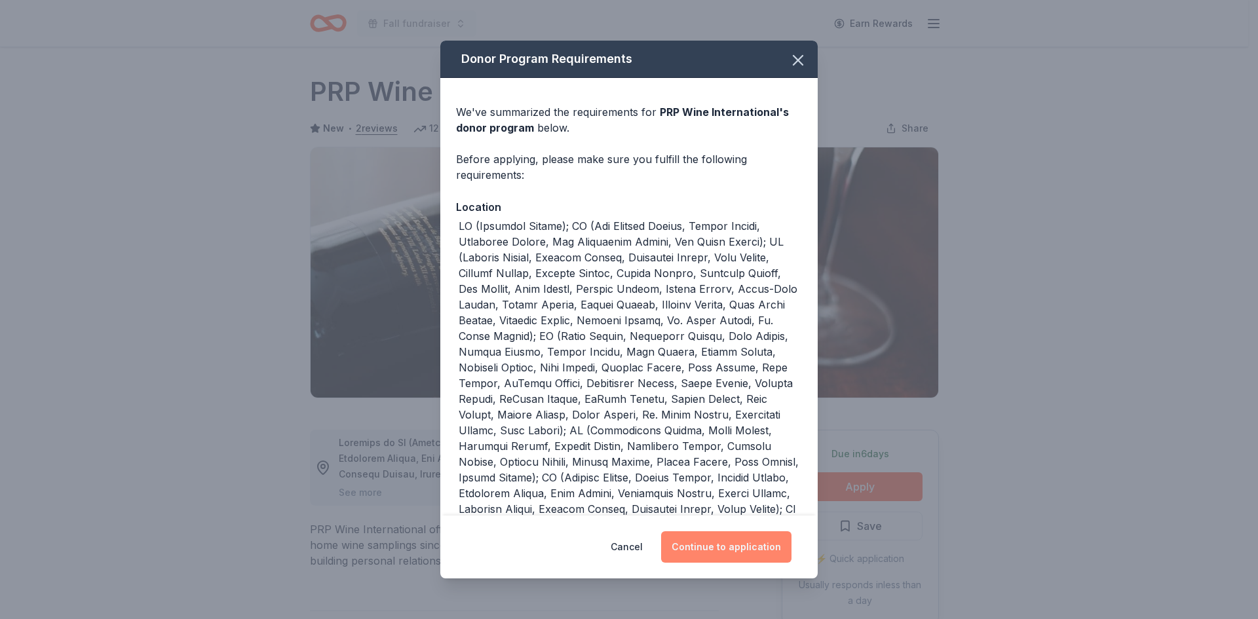
click at [724, 552] on button "Continue to application" at bounding box center [726, 546] width 130 height 31
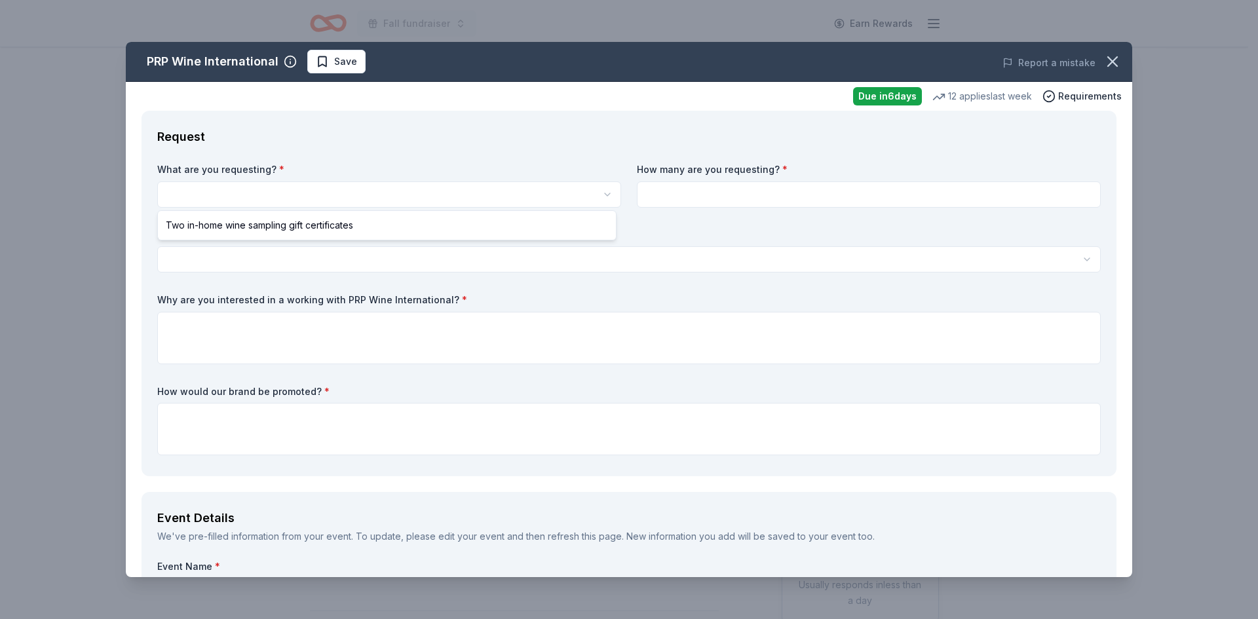
click at [248, 191] on html "Fall fundraiser Earn Rewards Due in 6 days Share PRP Wine International New • 2…" at bounding box center [629, 309] width 1258 height 619
select select "Two in-home wine sampling gift certificates"
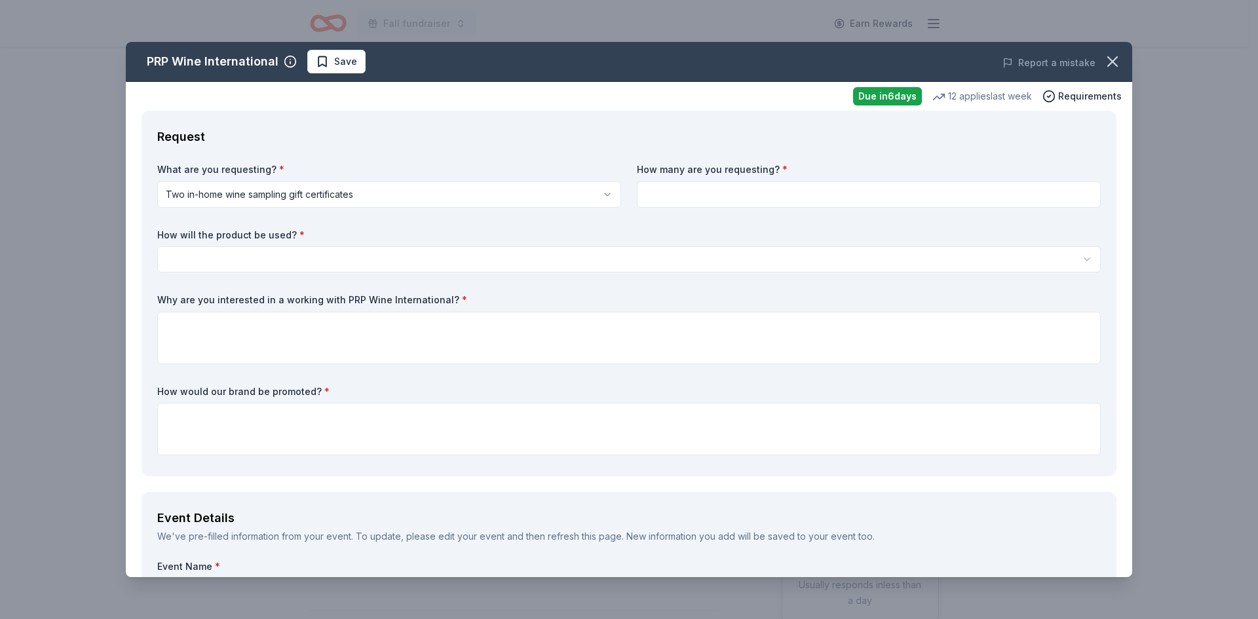
click at [654, 196] on input at bounding box center [869, 194] width 464 height 26
click at [692, 196] on input at bounding box center [869, 194] width 464 height 26
type input "1"
type input "2"
click at [362, 267] on html "Fall fundraiser Earn Rewards Due in 6 days Share PRP Wine International New • 2…" at bounding box center [629, 309] width 1258 height 619
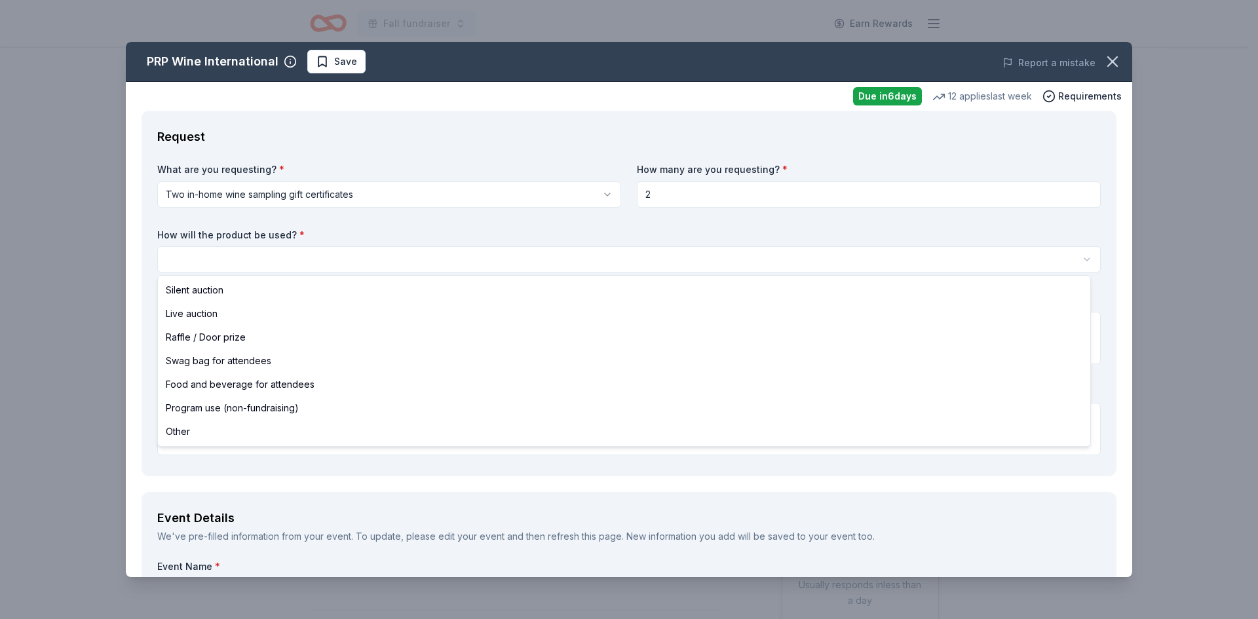
select select "liveAuction"
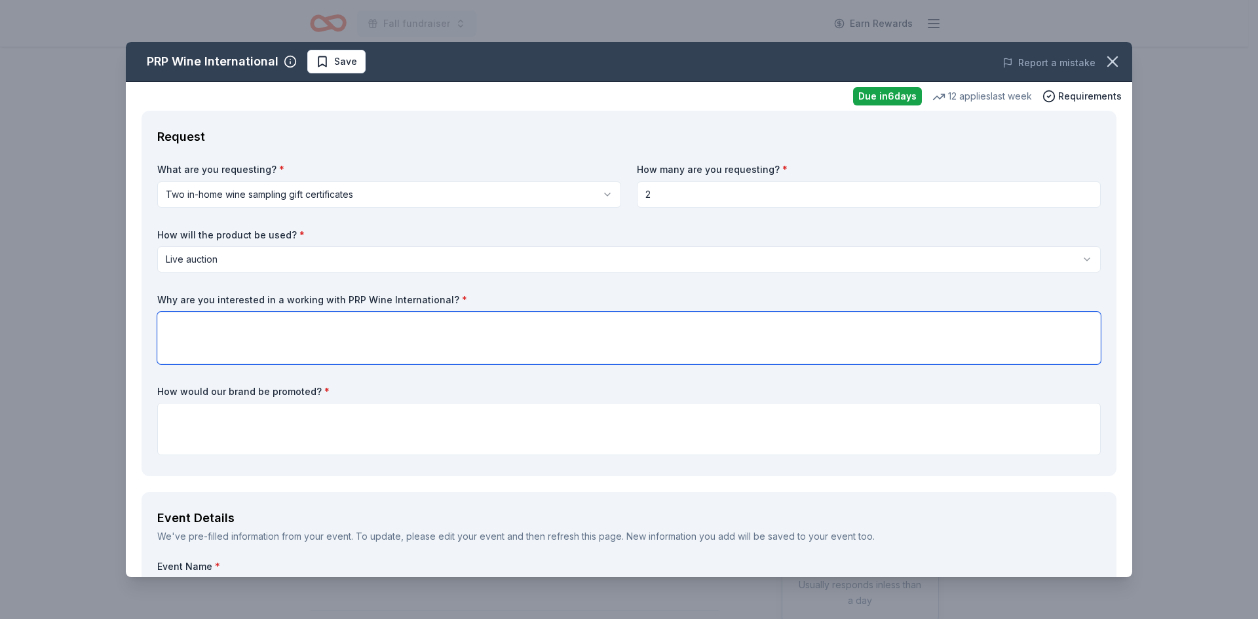
click at [229, 332] on textarea at bounding box center [628, 338] width 943 height 52
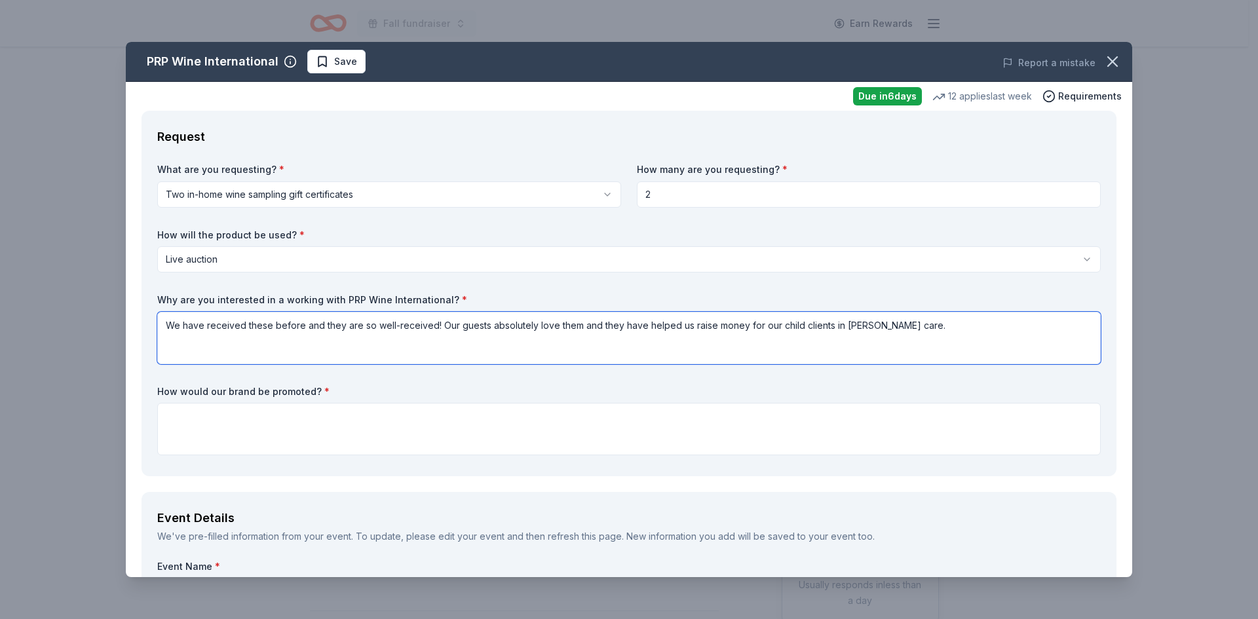
type textarea "We have received these before and they are so well-received! Our guests absolut…"
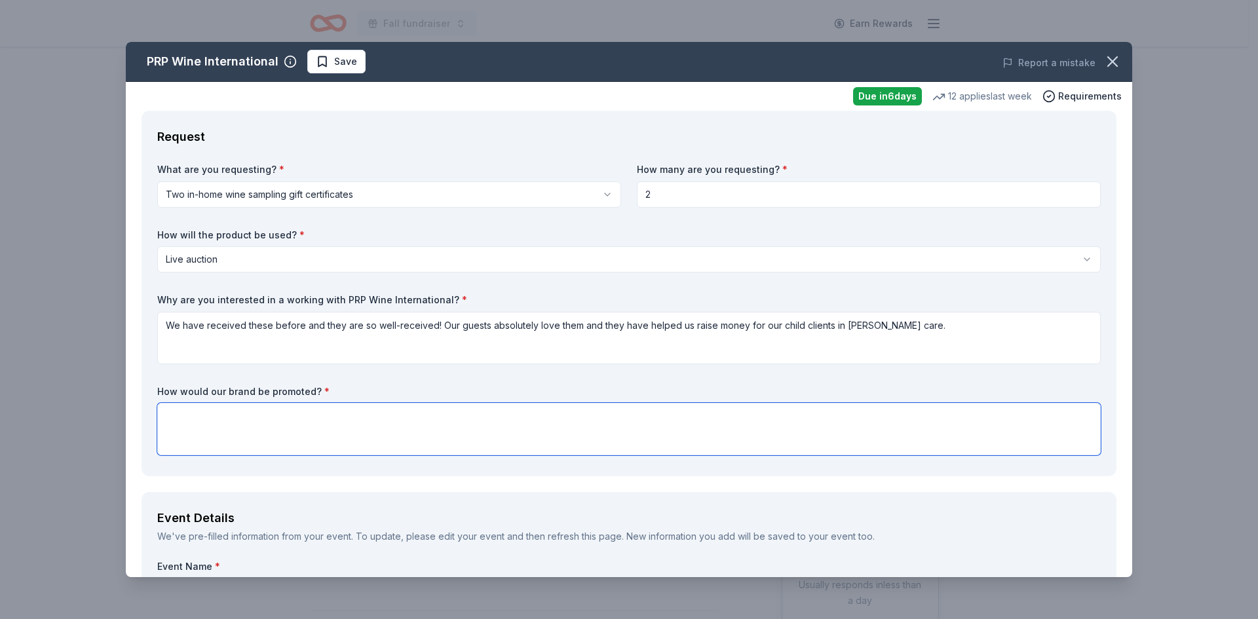
click at [569, 448] on textarea at bounding box center [628, 429] width 943 height 52
type textarea "I"
click at [297, 420] on textarea "On the event website, e-blast,newsletter and on socials." at bounding box center [628, 429] width 943 height 52
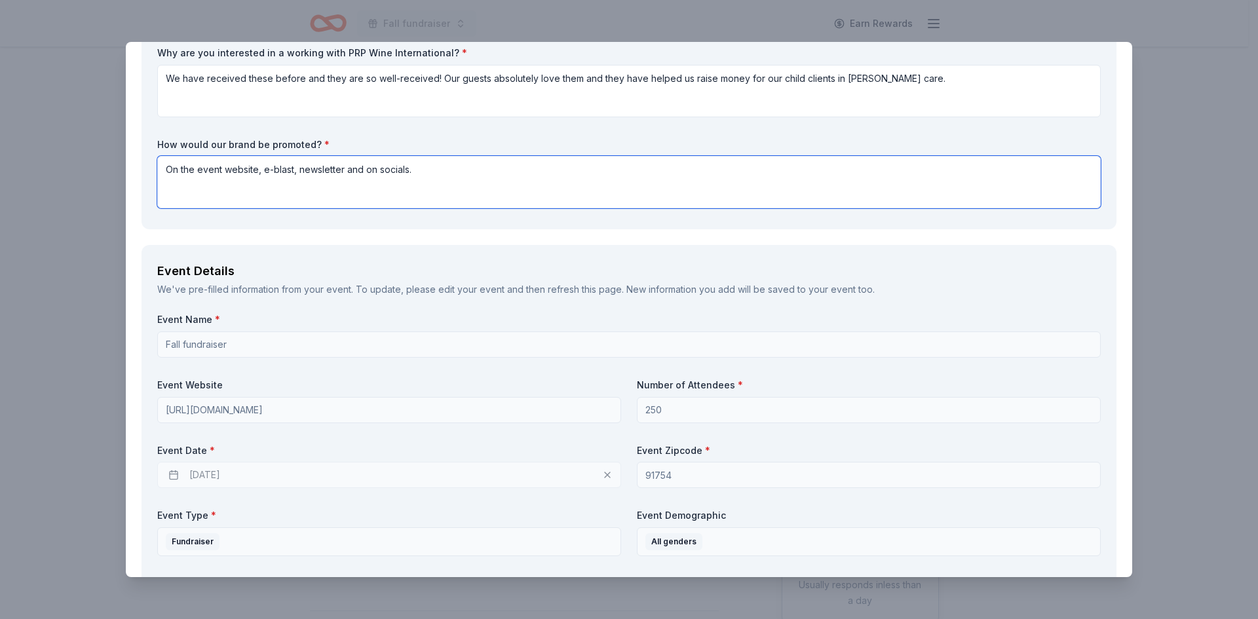
scroll to position [262, 0]
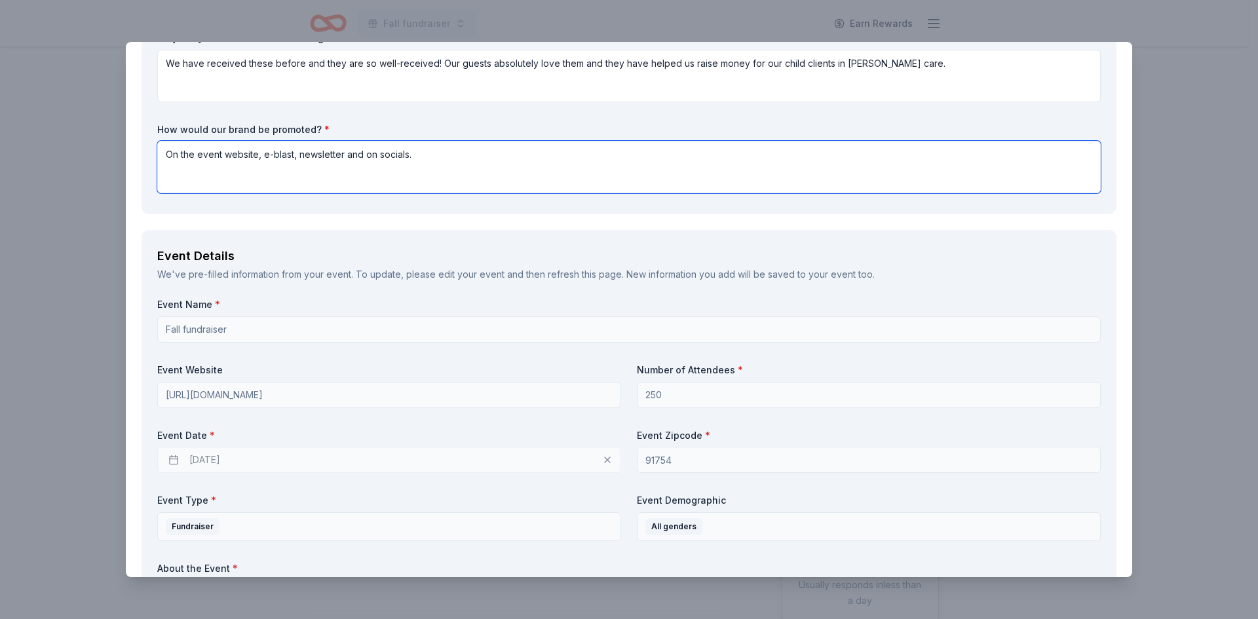
type textarea "On the event website, e-blast, newsletter and on socials."
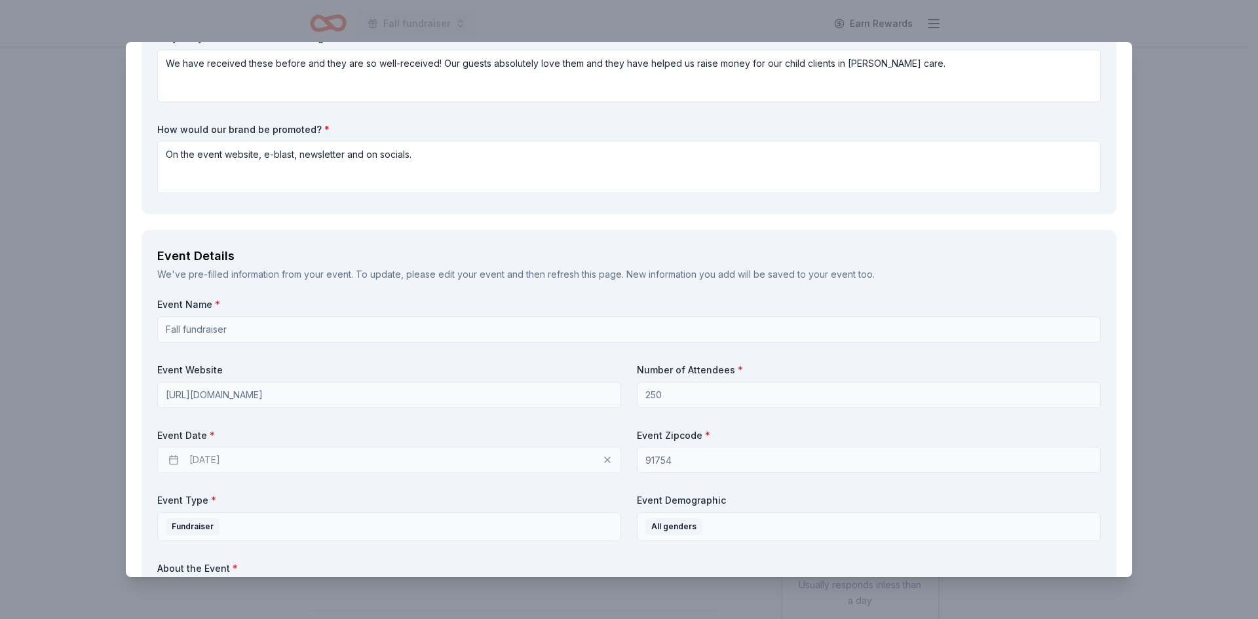
click at [246, 468] on div "10/22/2025" at bounding box center [389, 460] width 464 height 26
click at [244, 463] on div "10/22/2025" at bounding box center [389, 460] width 464 height 26
click at [578, 459] on div "10/22/2025" at bounding box center [389, 460] width 464 height 26
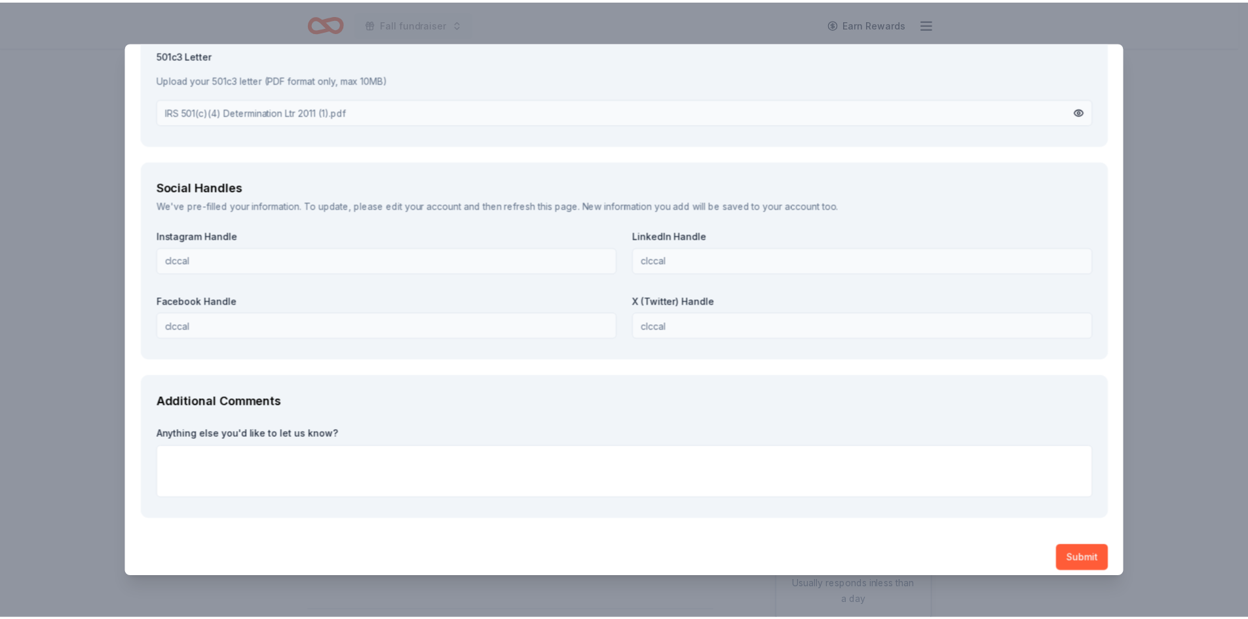
scroll to position [1404, 0]
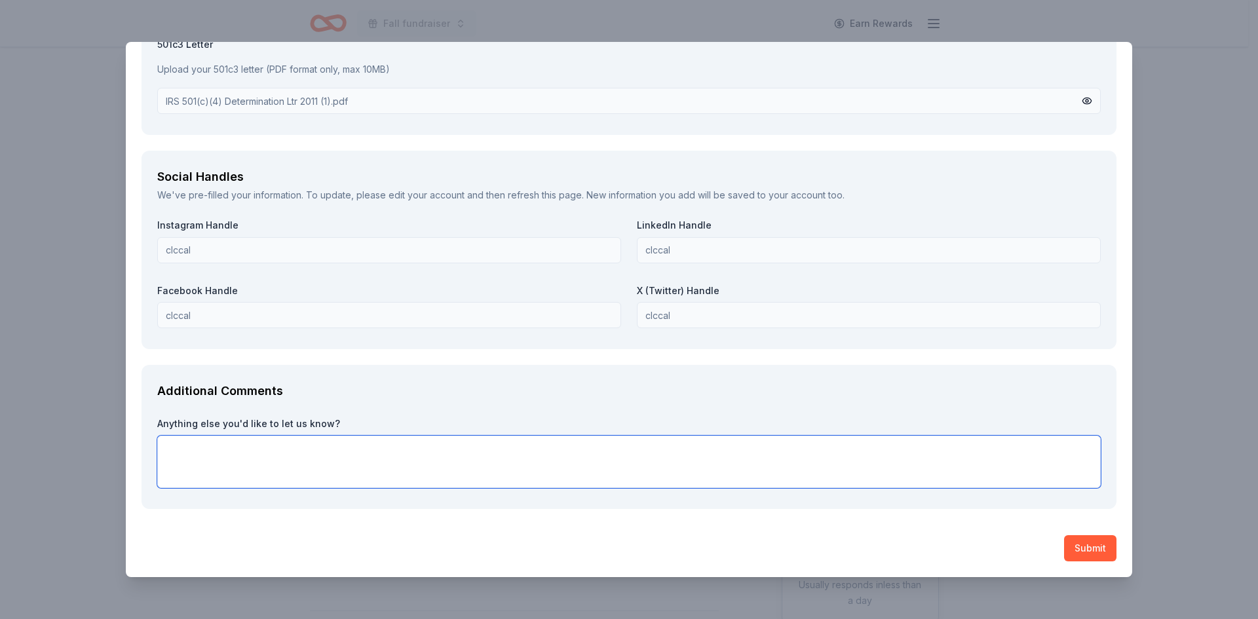
click at [328, 470] on textarea at bounding box center [628, 462] width 943 height 52
type textarea "Thank you SO MUCH for your consideration."
click at [1087, 548] on button "Submit" at bounding box center [1090, 548] width 52 height 26
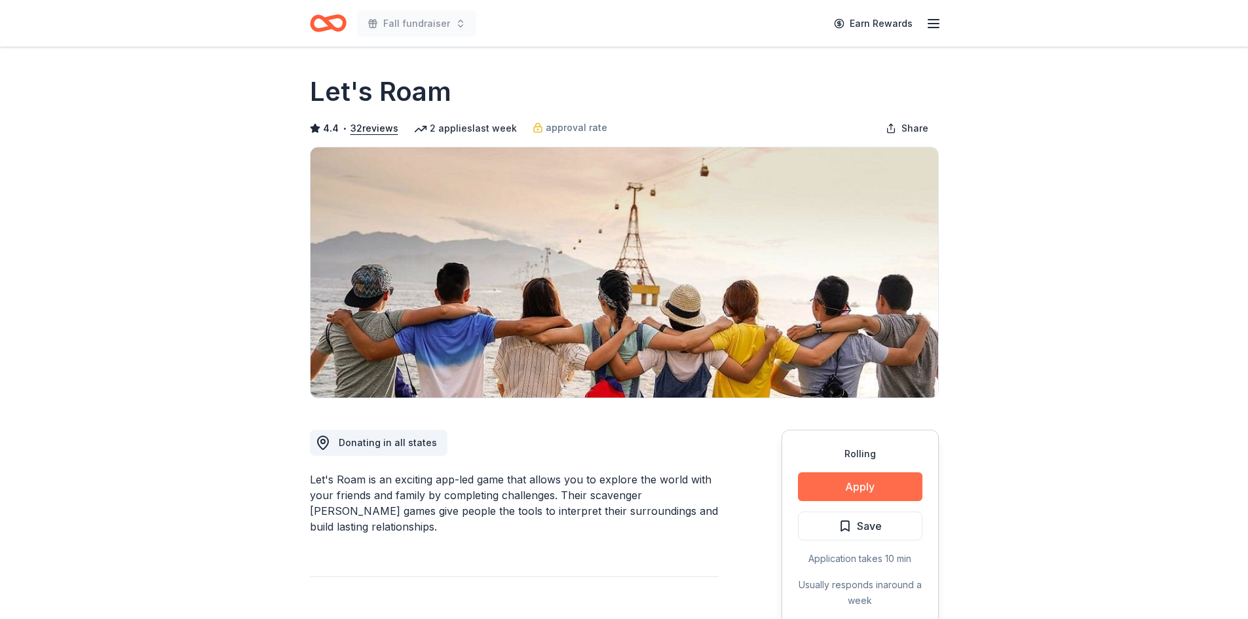
click at [898, 490] on button "Apply" at bounding box center [860, 486] width 124 height 29
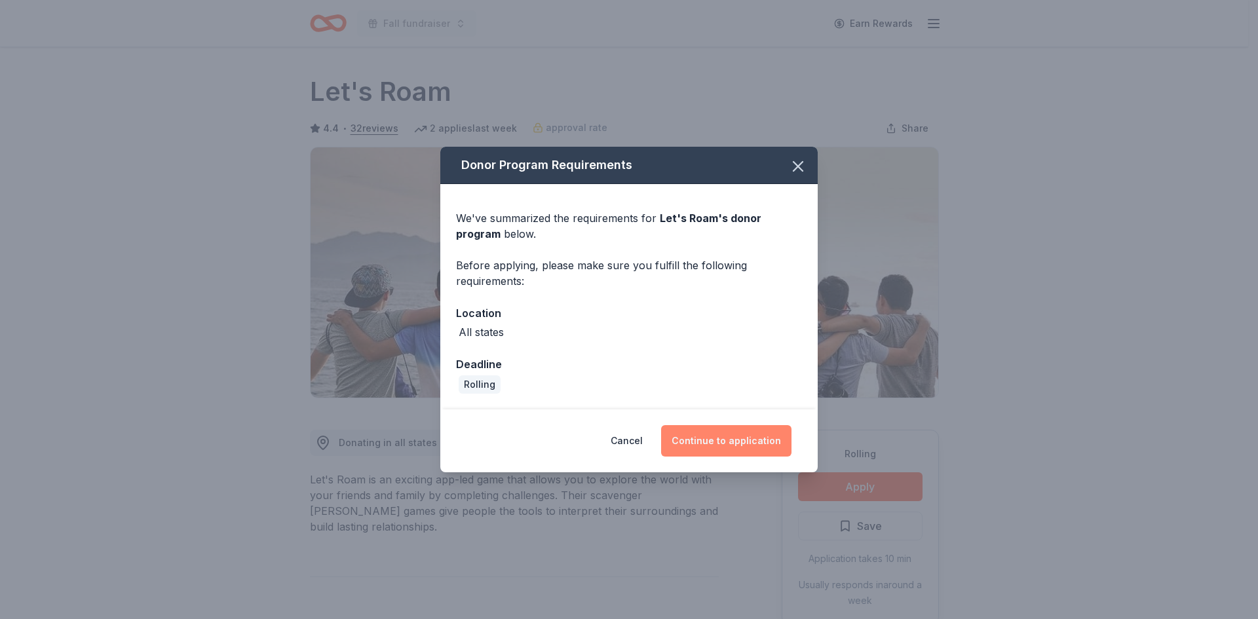
click at [726, 438] on button "Continue to application" at bounding box center [726, 440] width 130 height 31
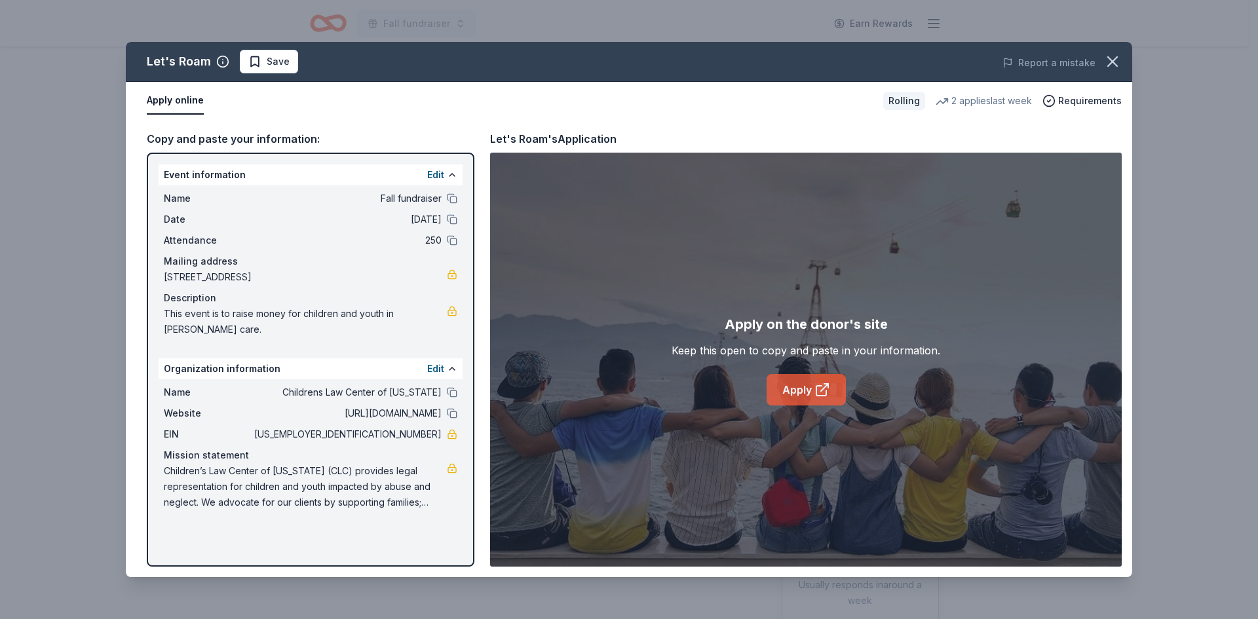
click at [829, 396] on icon at bounding box center [822, 390] width 16 height 16
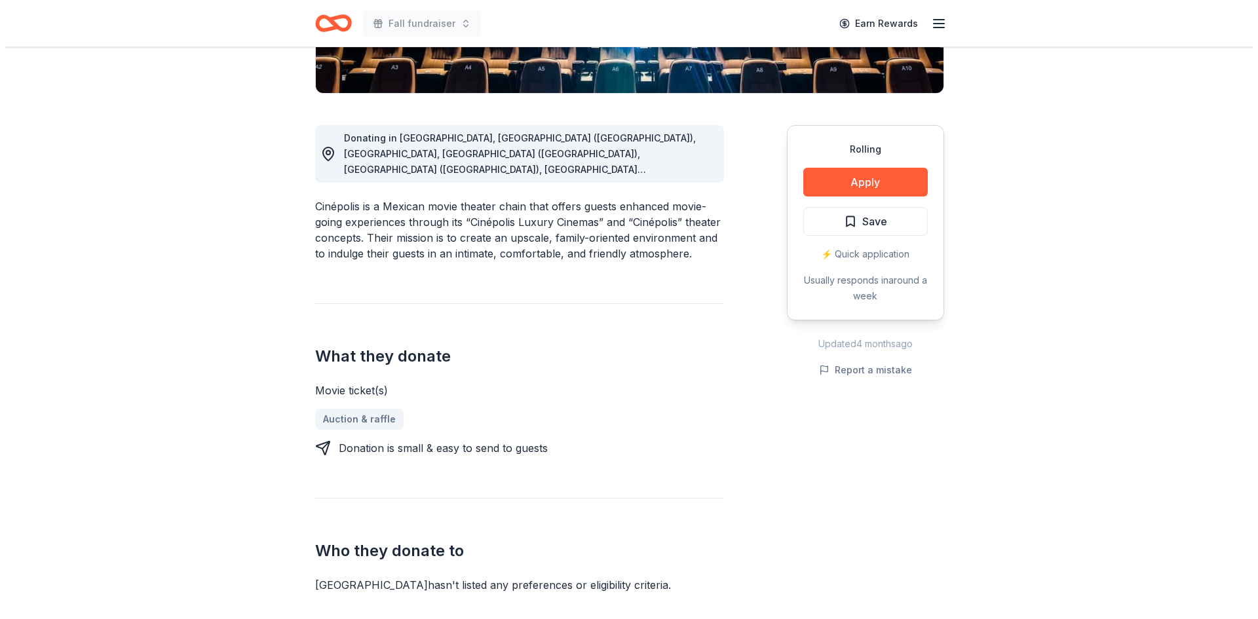
scroll to position [328, 0]
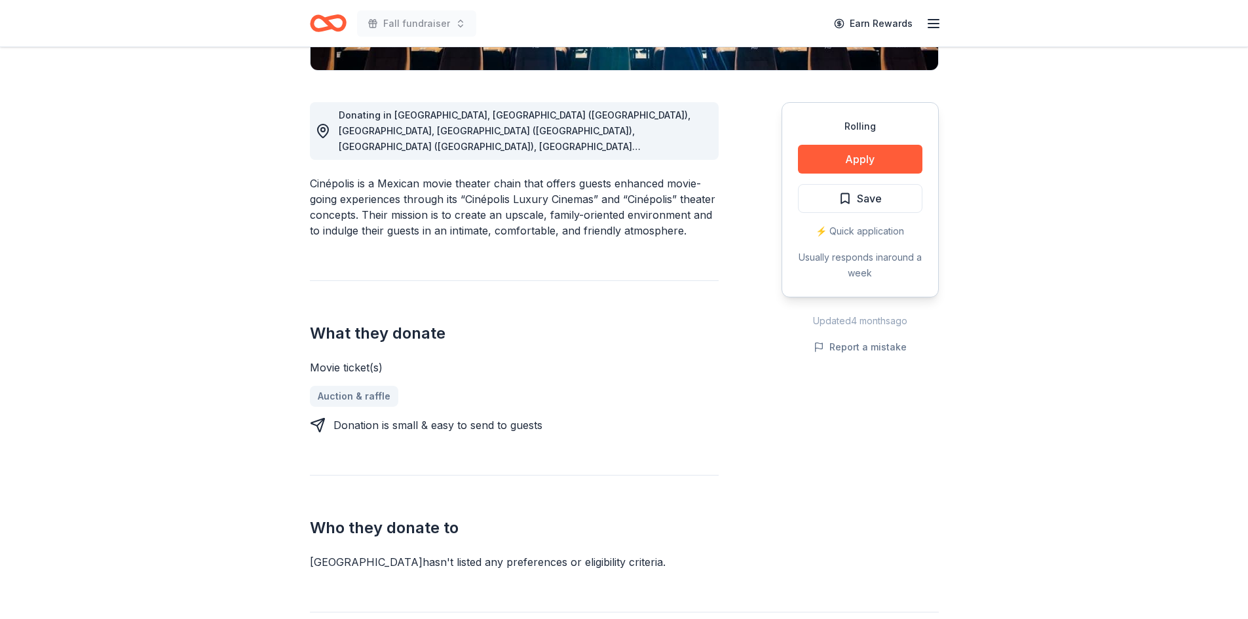
click at [881, 143] on div "Rolling Apply Save ⚡️ Quick application Usually responds in around a week" at bounding box center [860, 199] width 157 height 195
click at [879, 148] on button "Apply" at bounding box center [860, 159] width 124 height 29
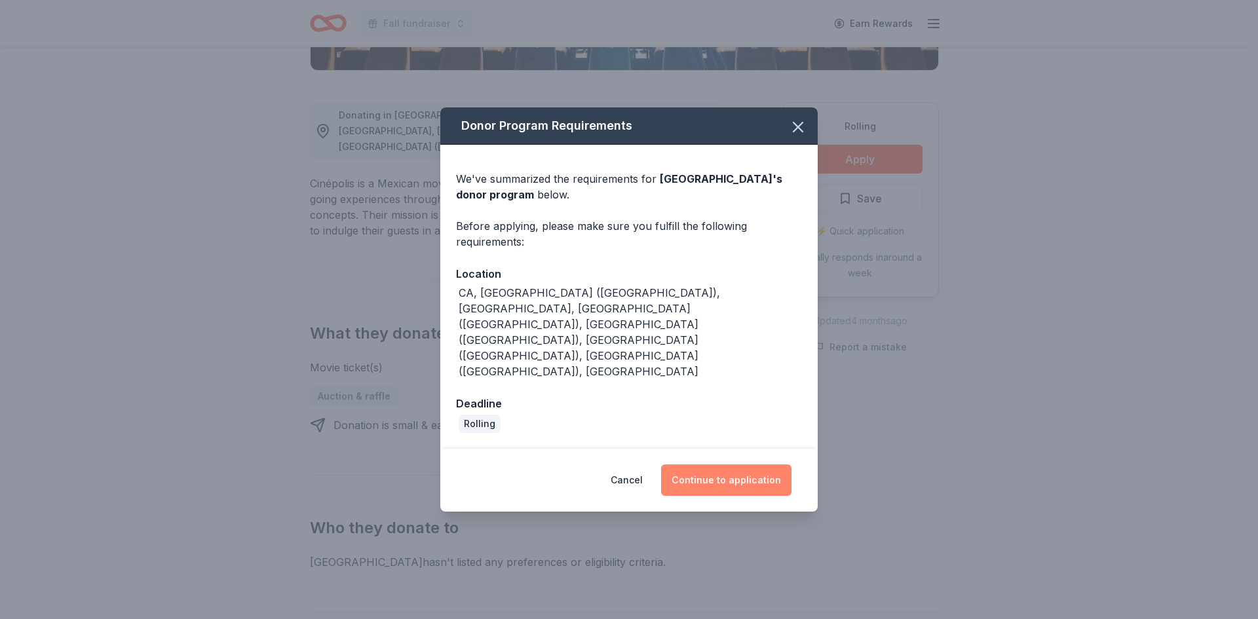
click at [725, 464] on button "Continue to application" at bounding box center [726, 479] width 130 height 31
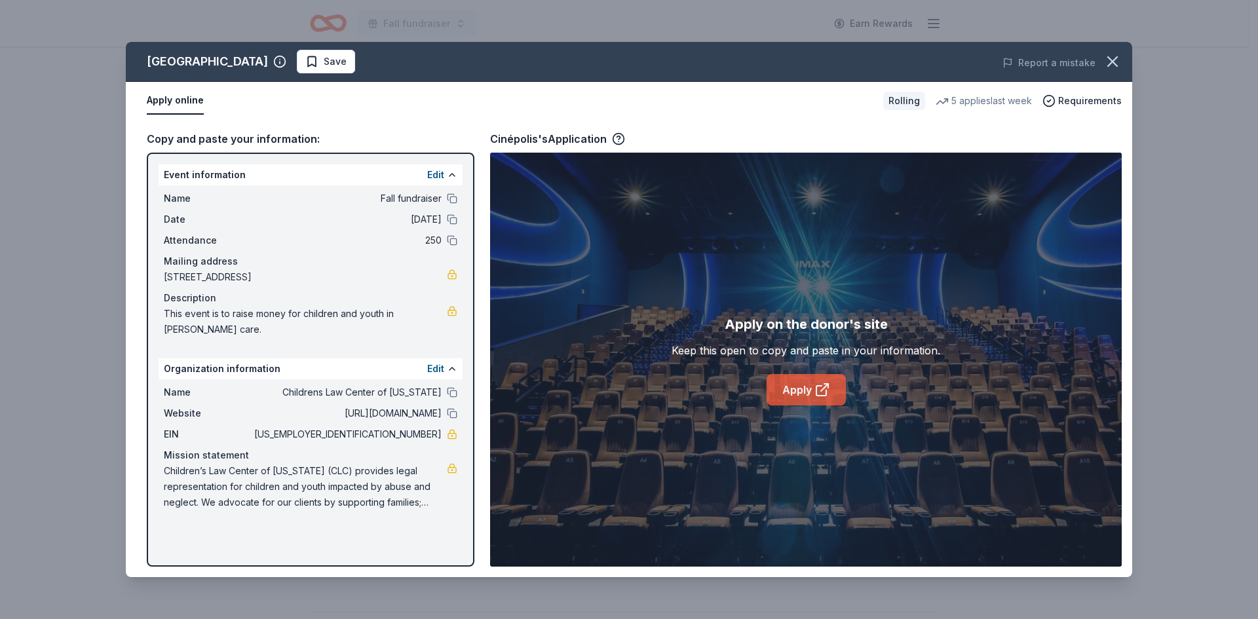
click at [778, 387] on link "Apply" at bounding box center [806, 389] width 79 height 31
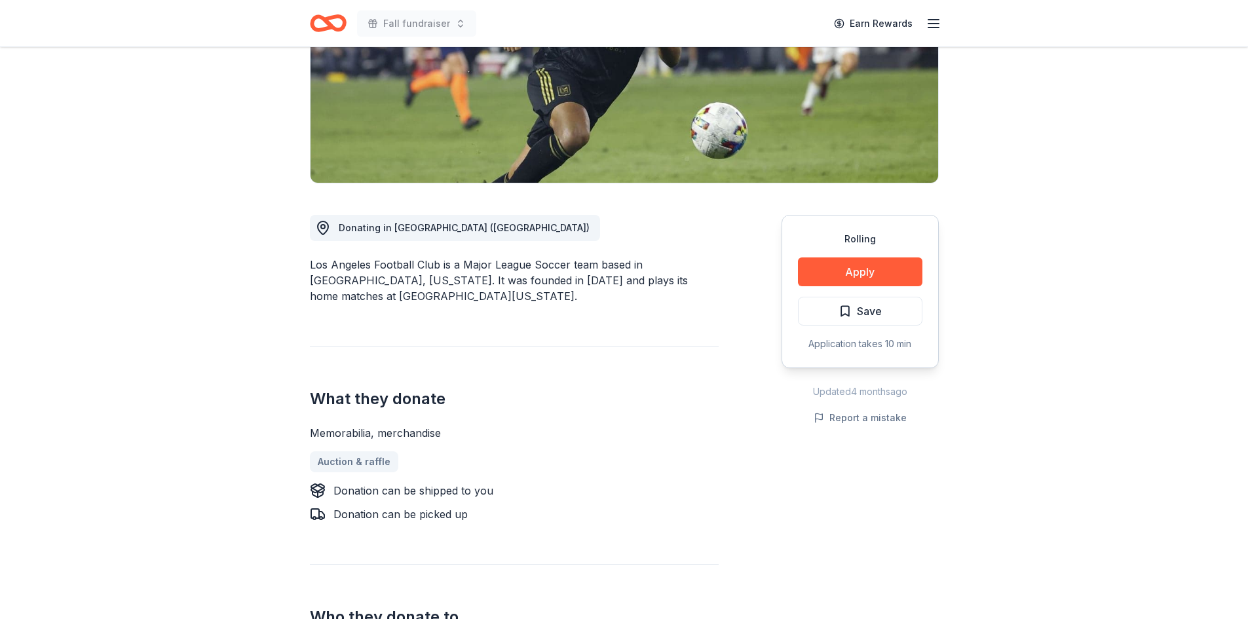
scroll to position [262, 0]
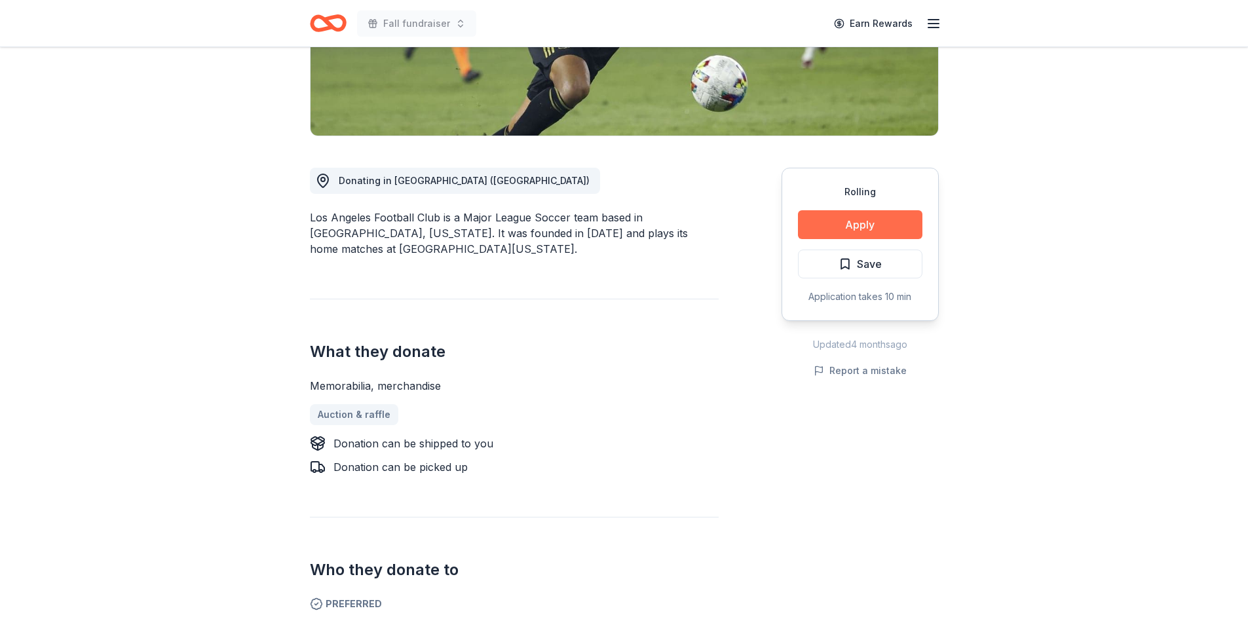
click at [863, 228] on button "Apply" at bounding box center [860, 224] width 124 height 29
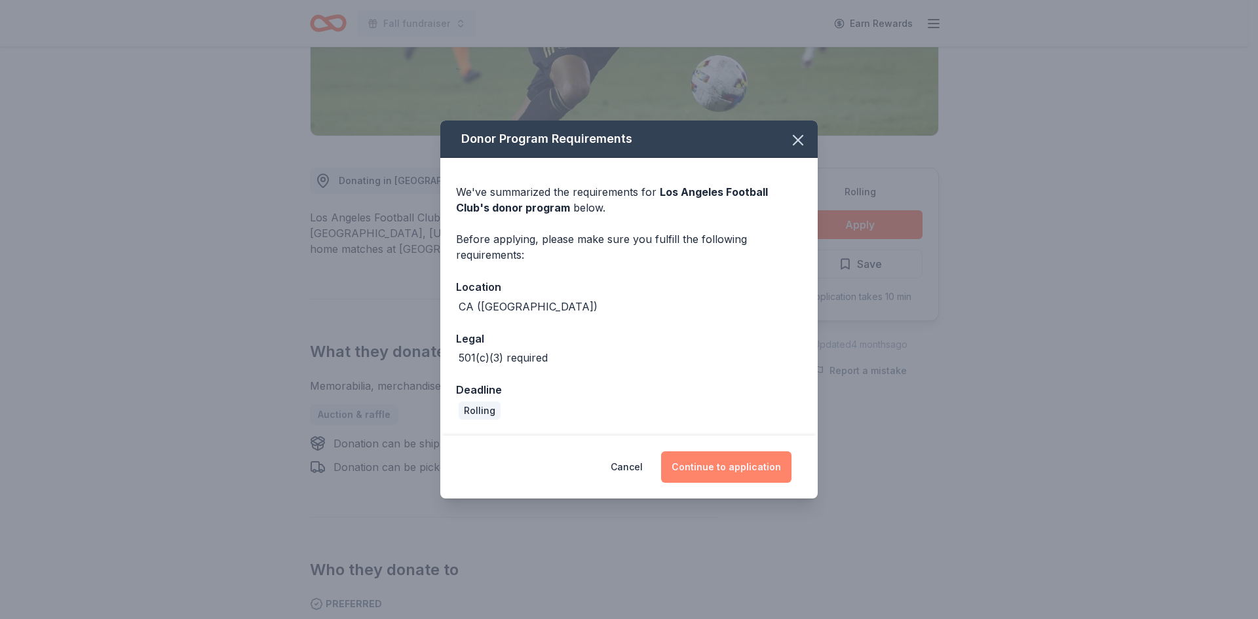
click at [742, 470] on button "Continue to application" at bounding box center [726, 466] width 130 height 31
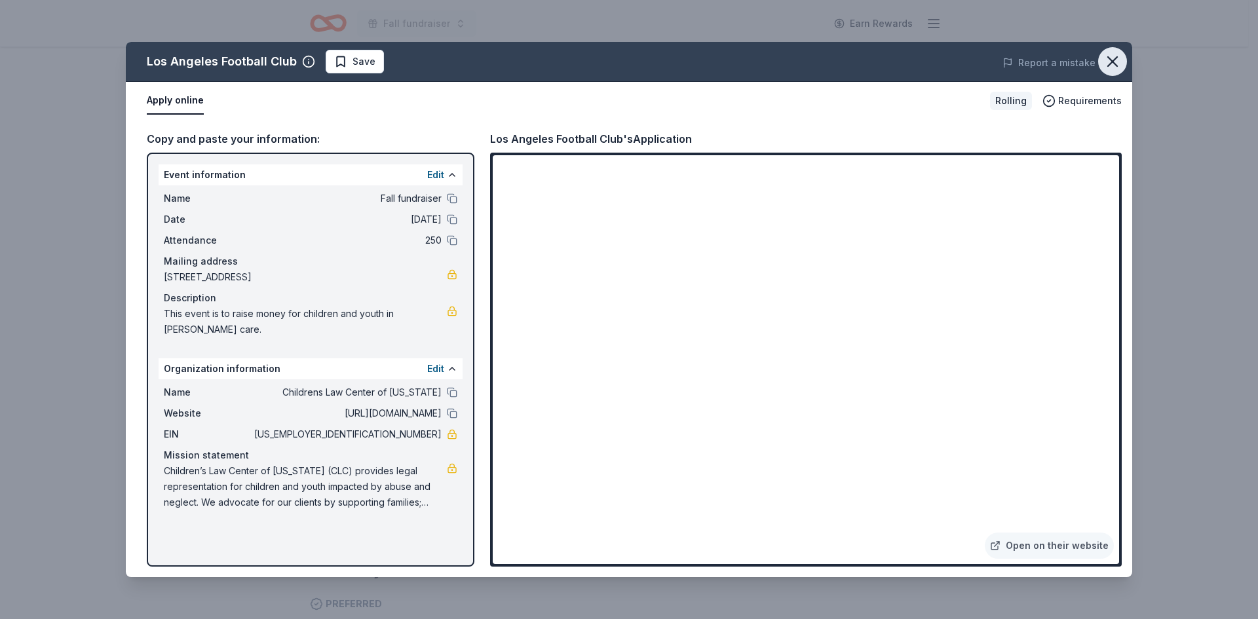
click at [1105, 67] on icon "button" at bounding box center [1112, 61] width 18 height 18
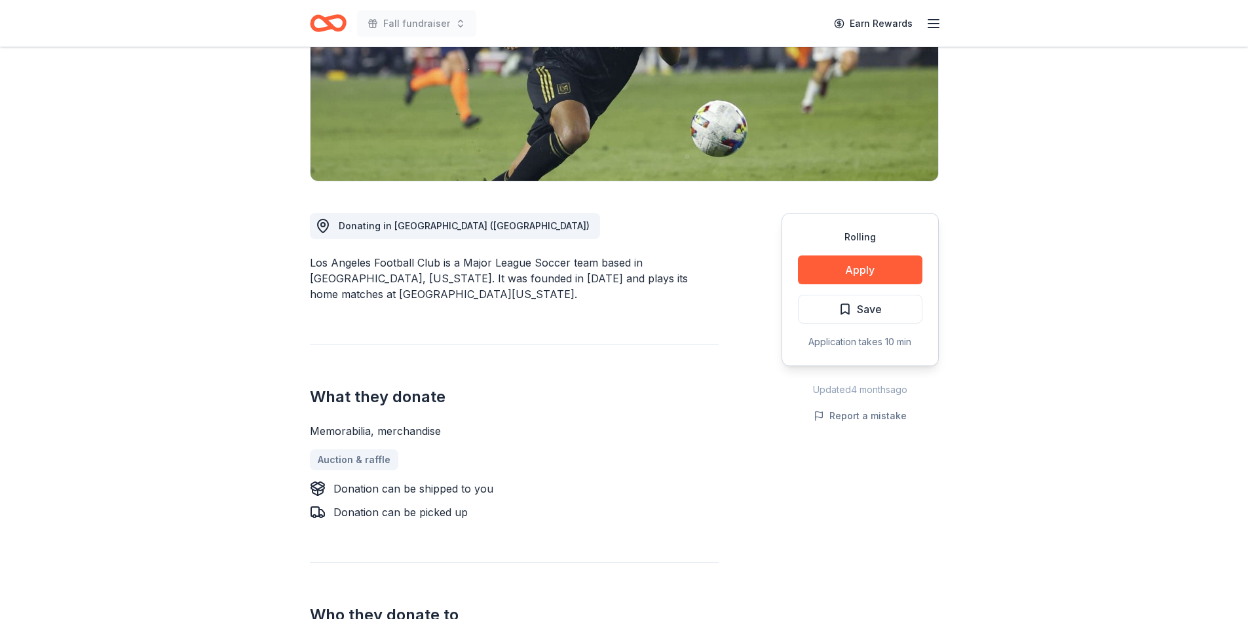
scroll to position [197, 0]
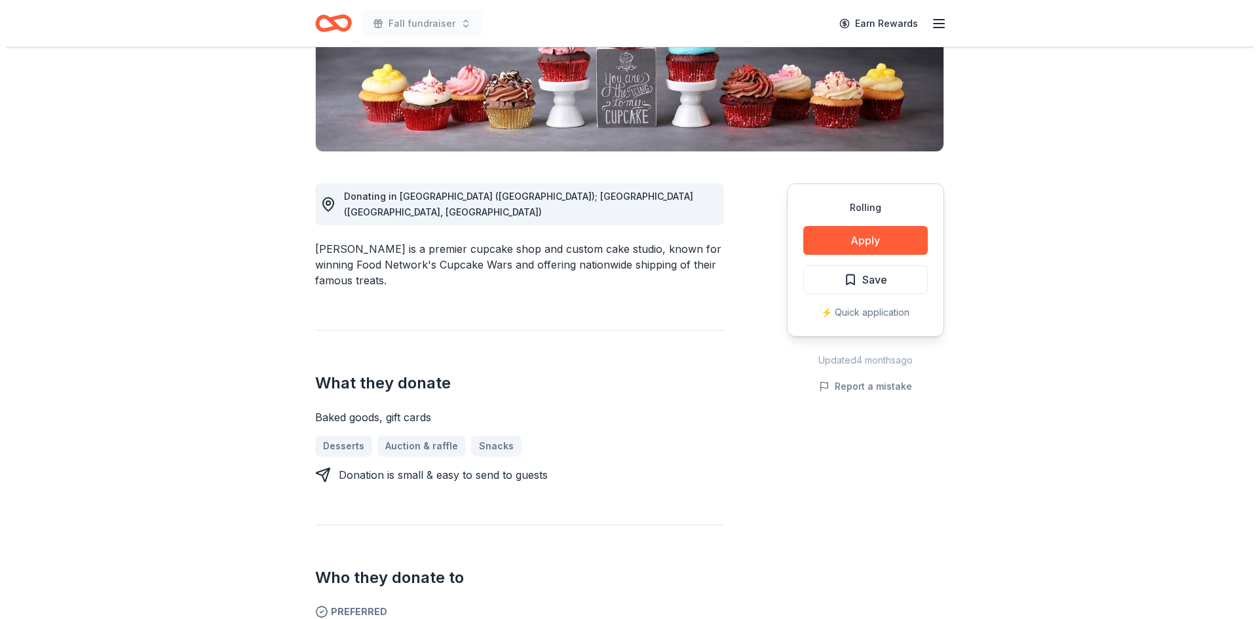
scroll to position [328, 0]
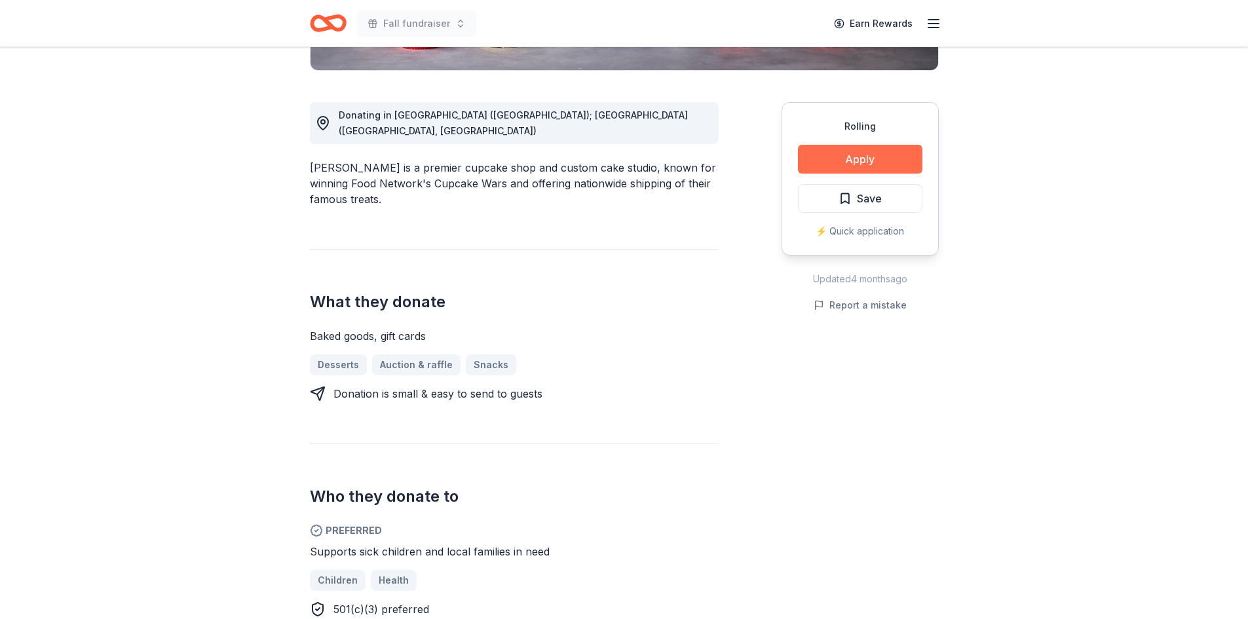
click at [841, 156] on button "Apply" at bounding box center [860, 159] width 124 height 29
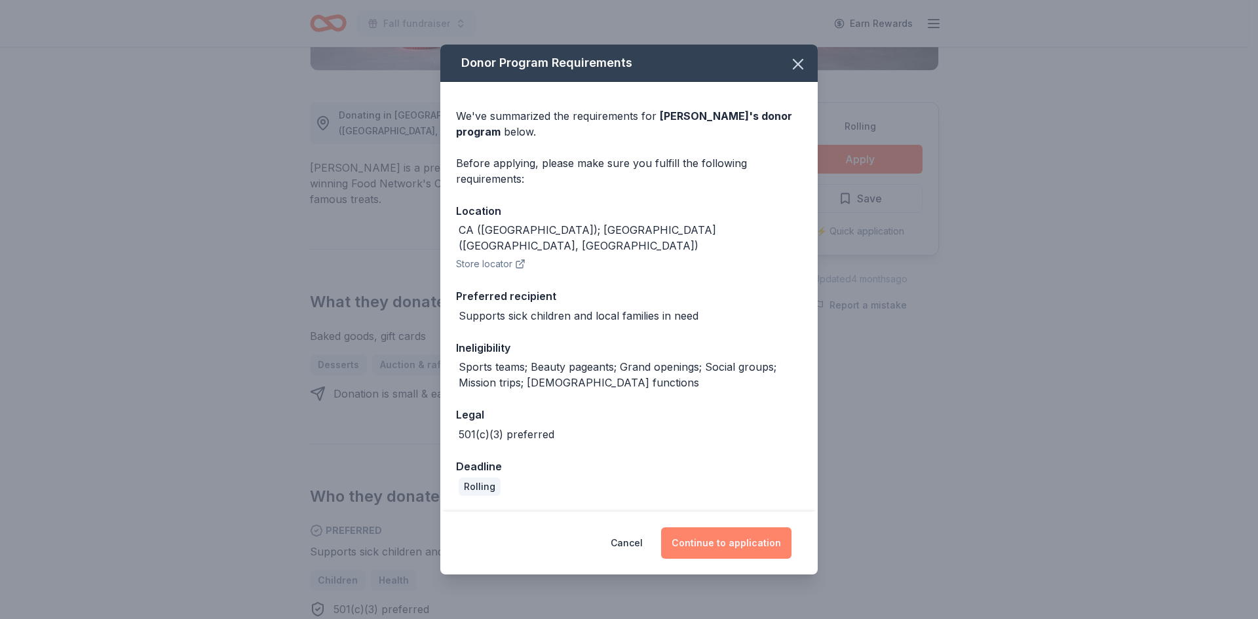
click at [699, 539] on button "Continue to application" at bounding box center [726, 542] width 130 height 31
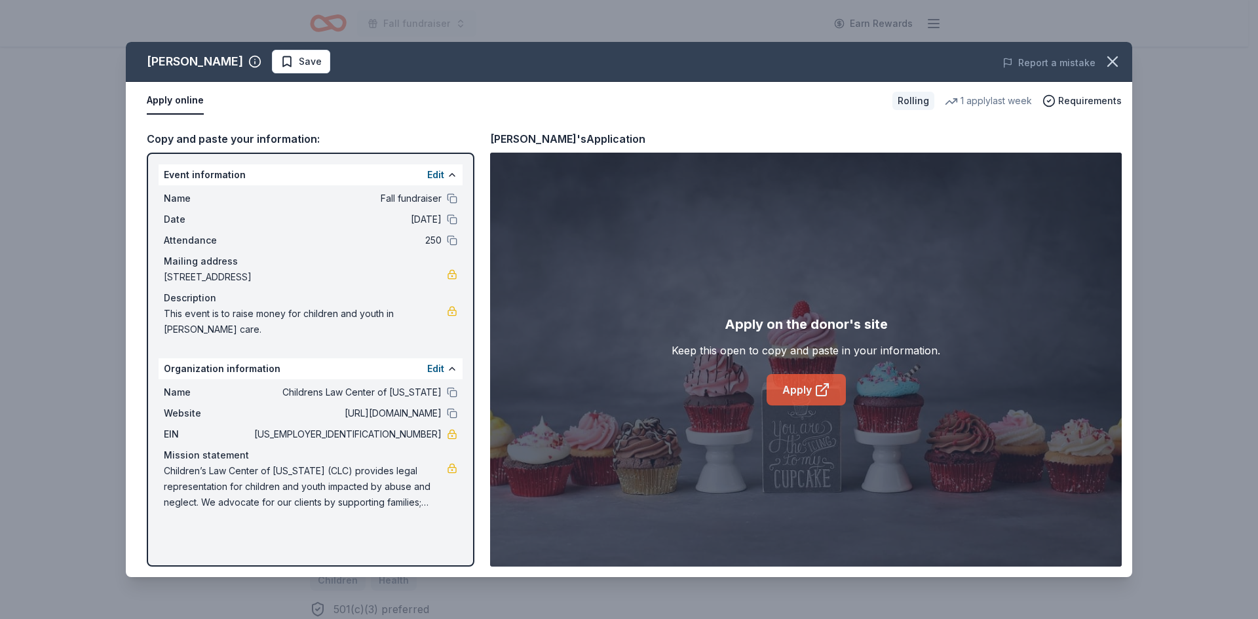
click at [805, 391] on link "Apply" at bounding box center [806, 389] width 79 height 31
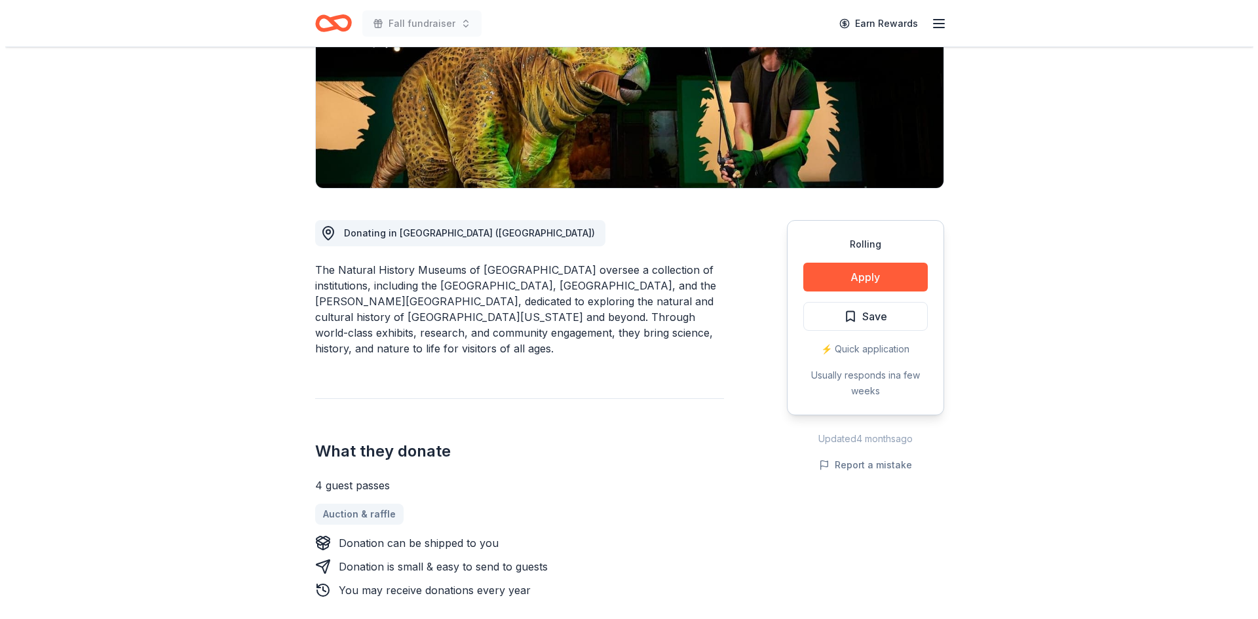
scroll to position [262, 0]
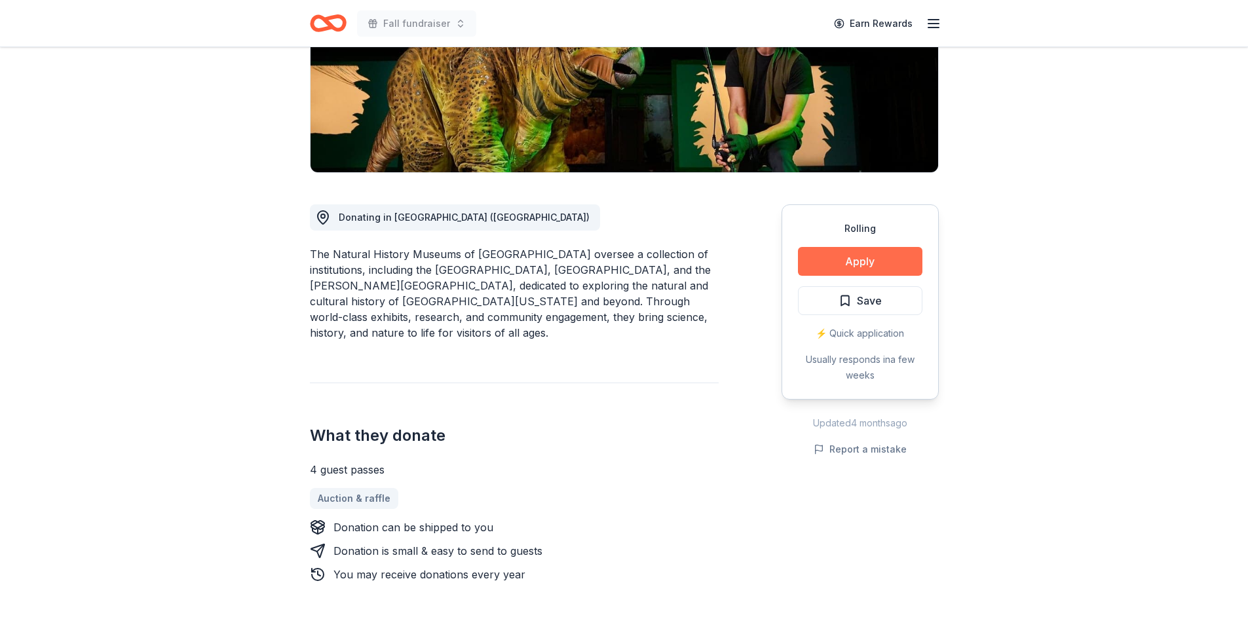
click at [892, 247] on button "Apply" at bounding box center [860, 261] width 124 height 29
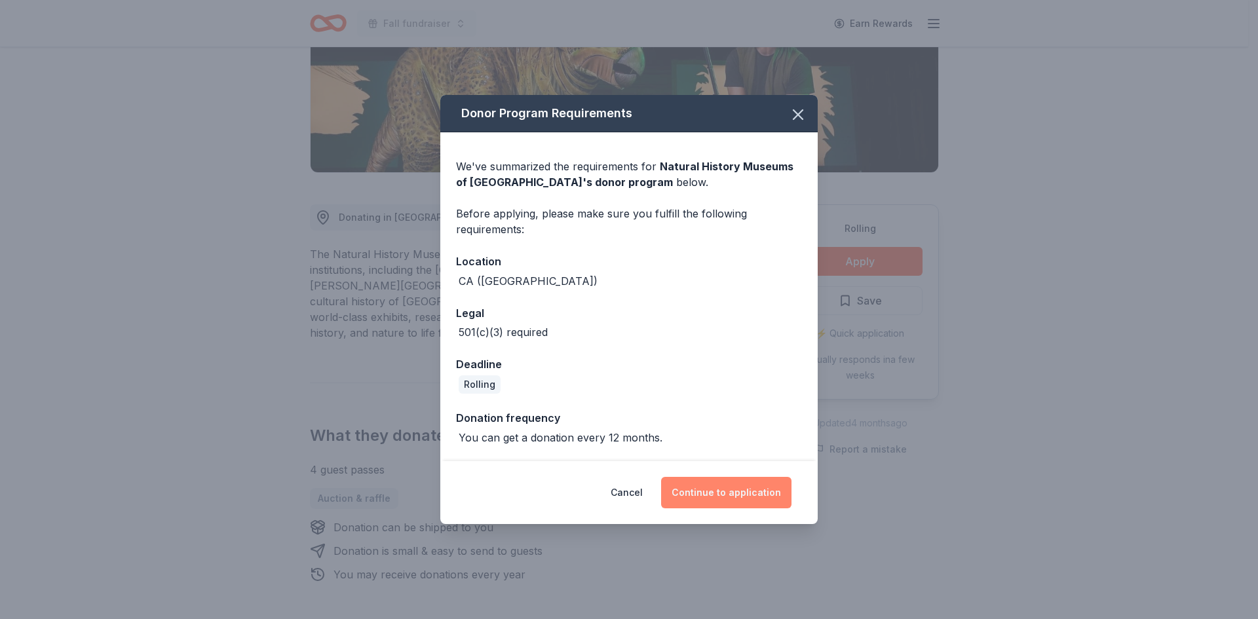
click at [756, 500] on button "Continue to application" at bounding box center [726, 492] width 130 height 31
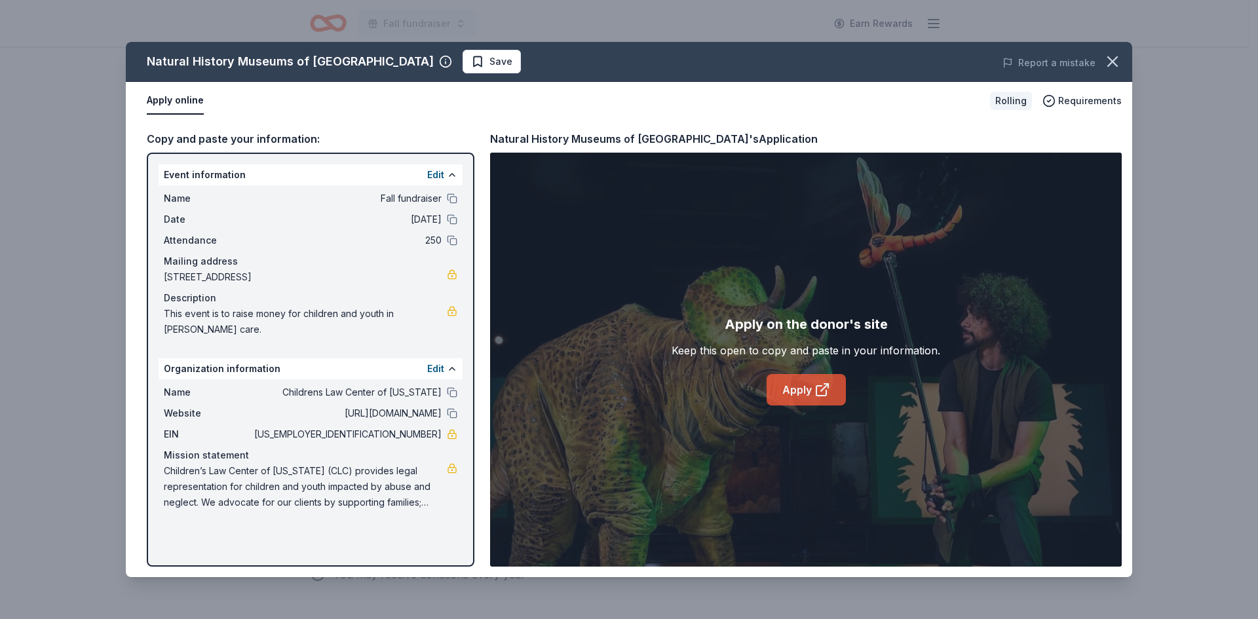
click at [791, 384] on link "Apply" at bounding box center [806, 389] width 79 height 31
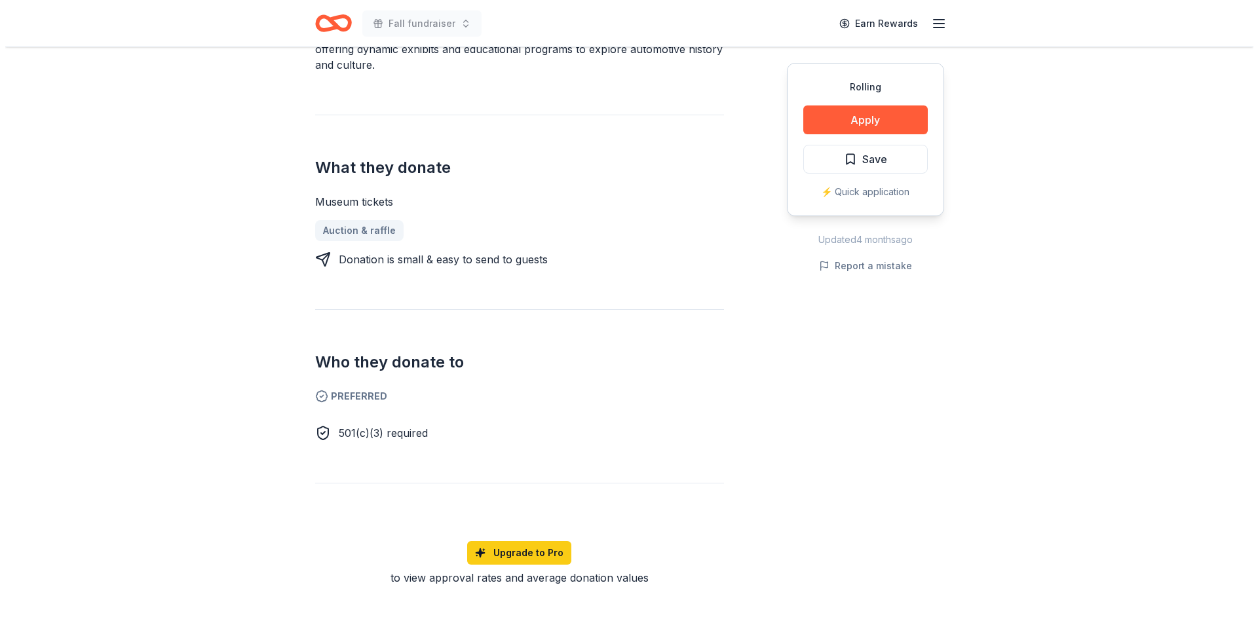
scroll to position [459, 0]
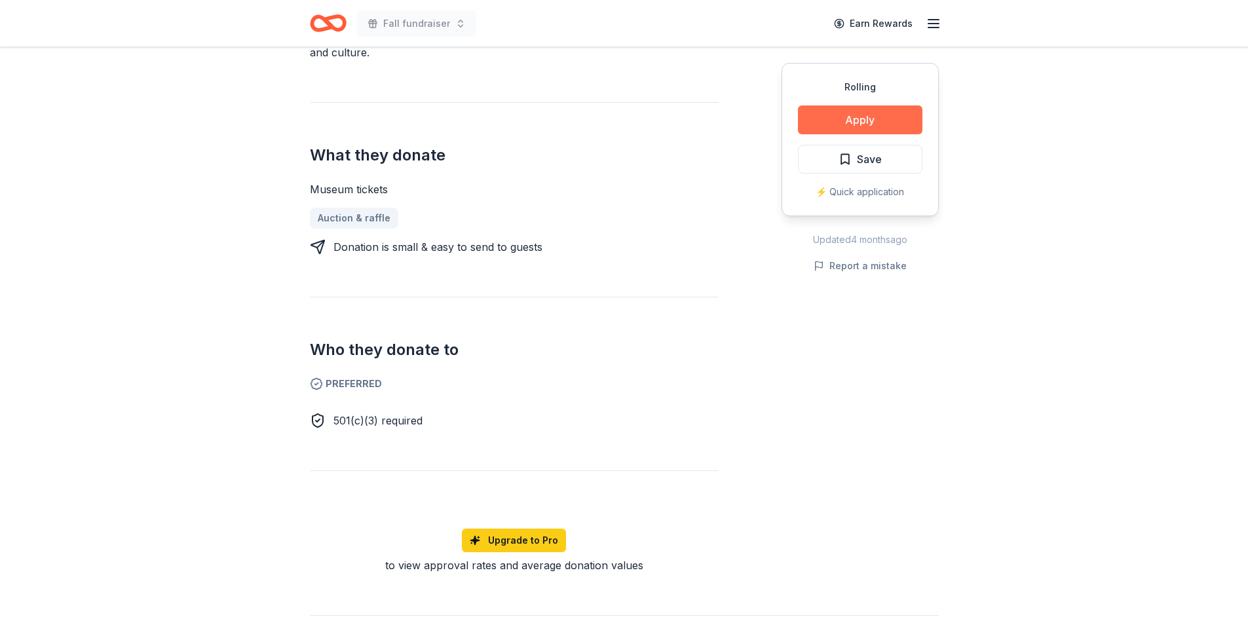
click at [859, 119] on button "Apply" at bounding box center [860, 119] width 124 height 29
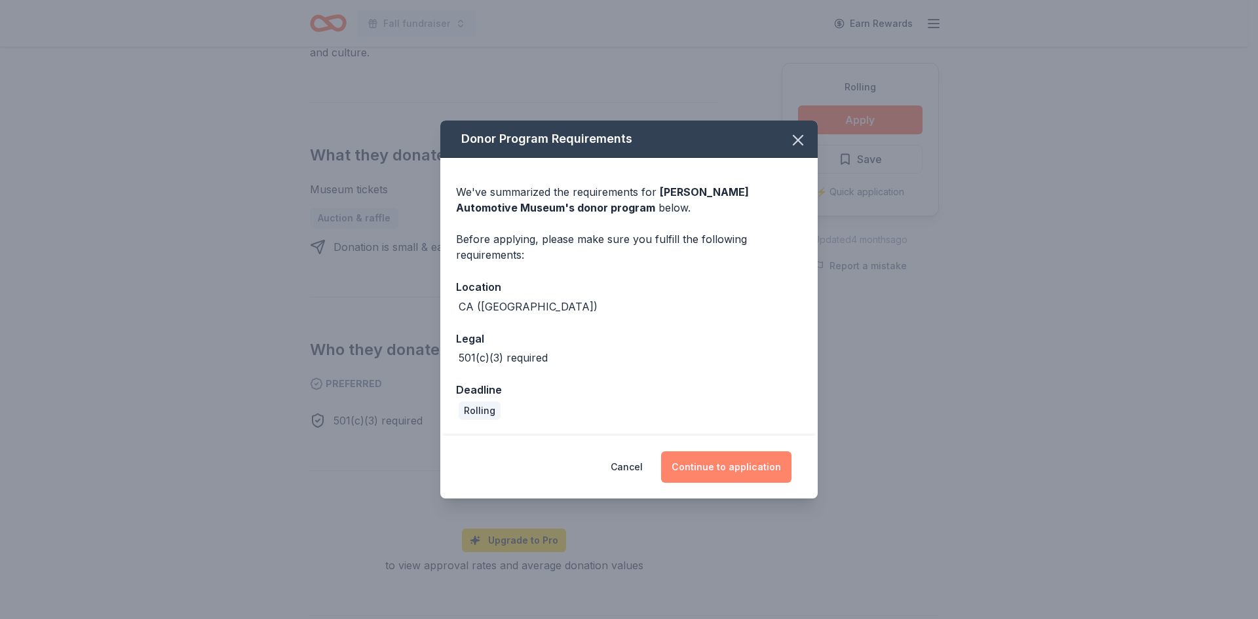
click at [700, 476] on button "Continue to application" at bounding box center [726, 466] width 130 height 31
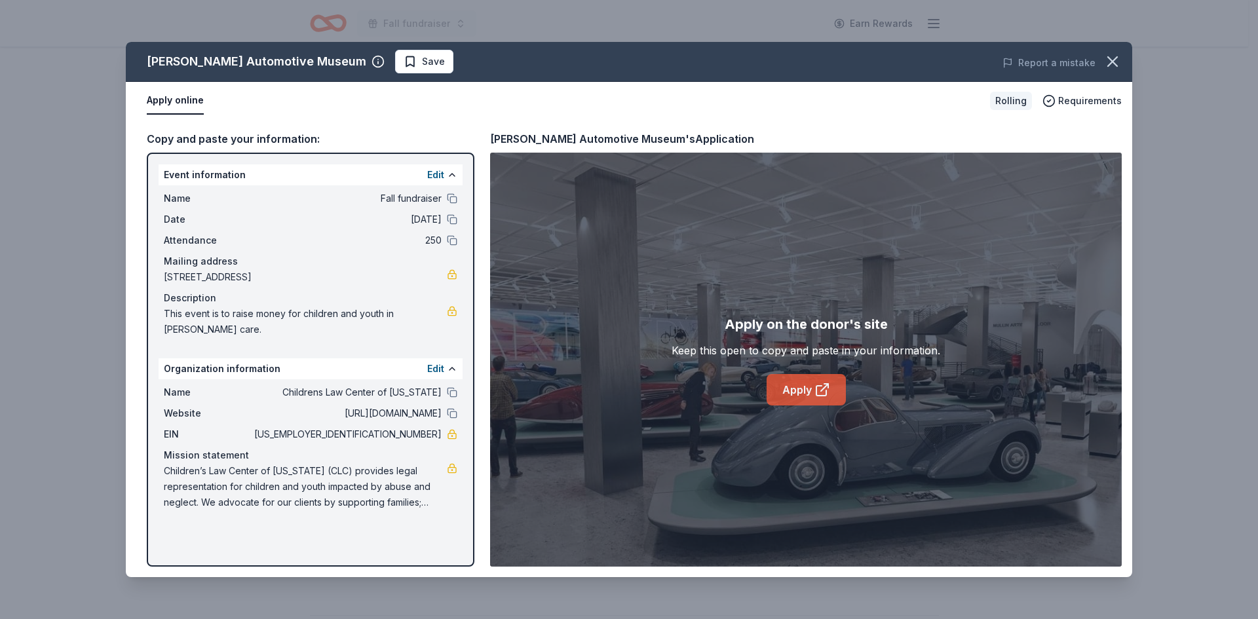
click at [782, 387] on link "Apply" at bounding box center [806, 389] width 79 height 31
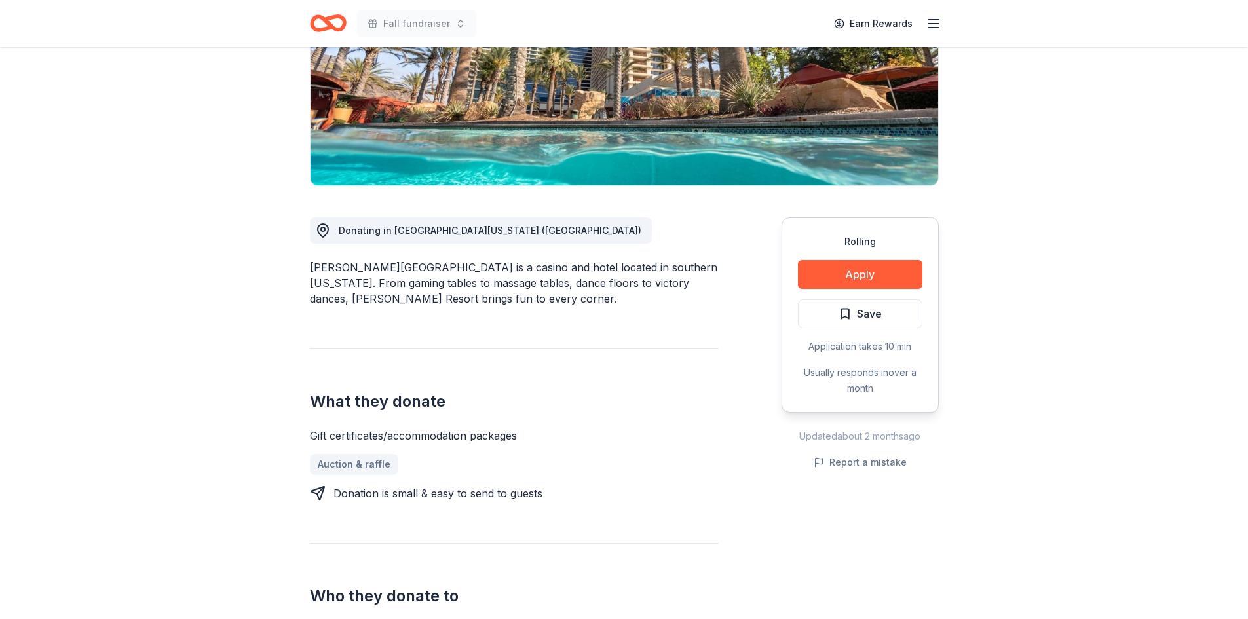
scroll to position [262, 0]
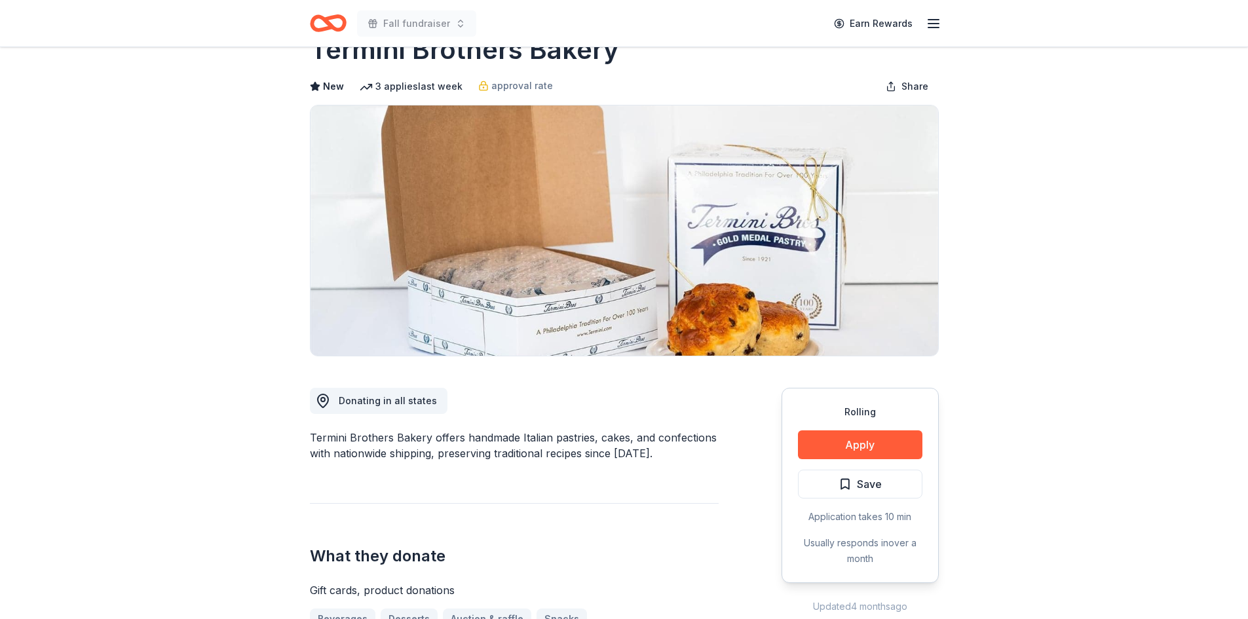
scroll to position [66, 0]
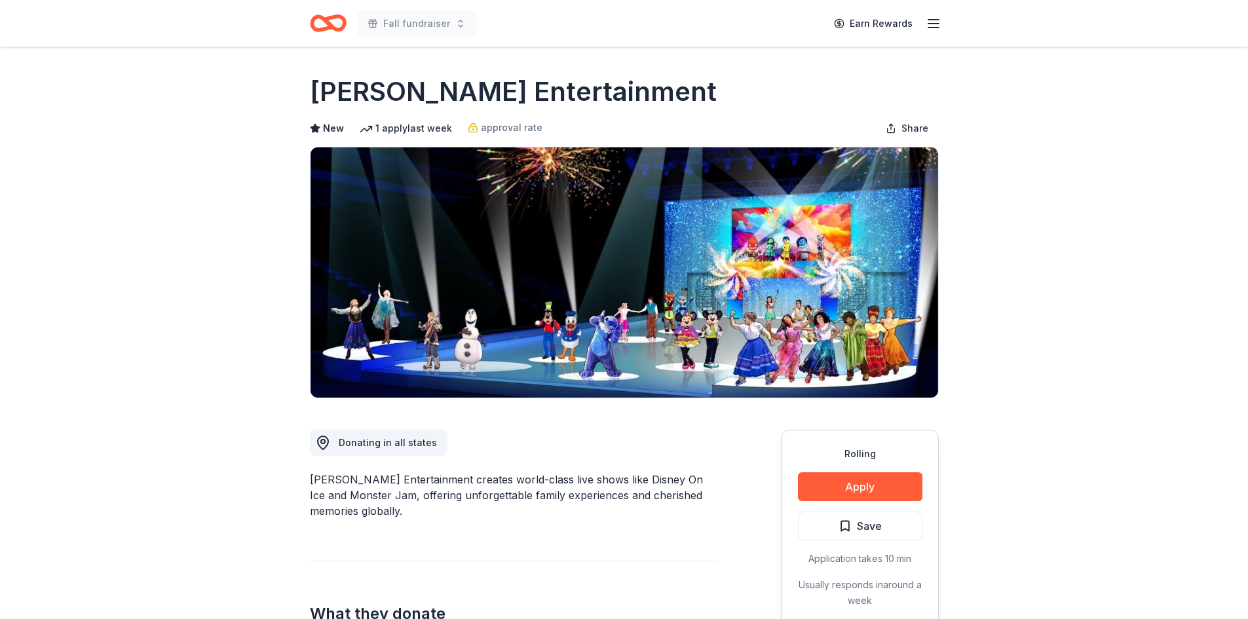
scroll to position [66, 0]
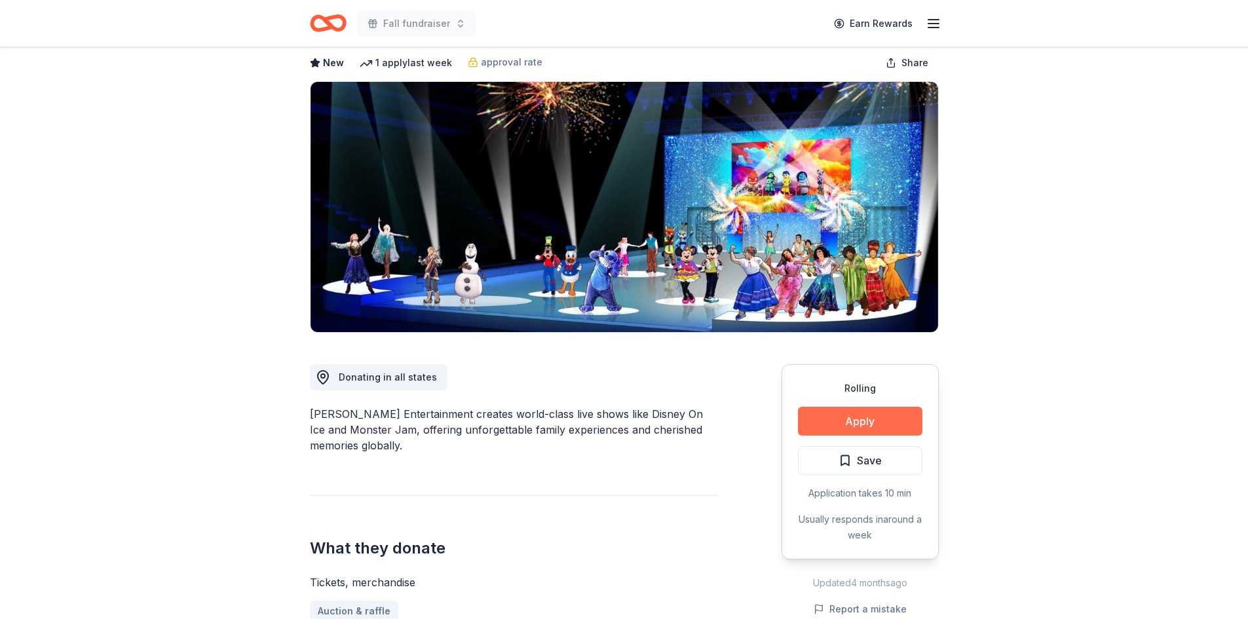
click at [879, 423] on button "Apply" at bounding box center [860, 421] width 124 height 29
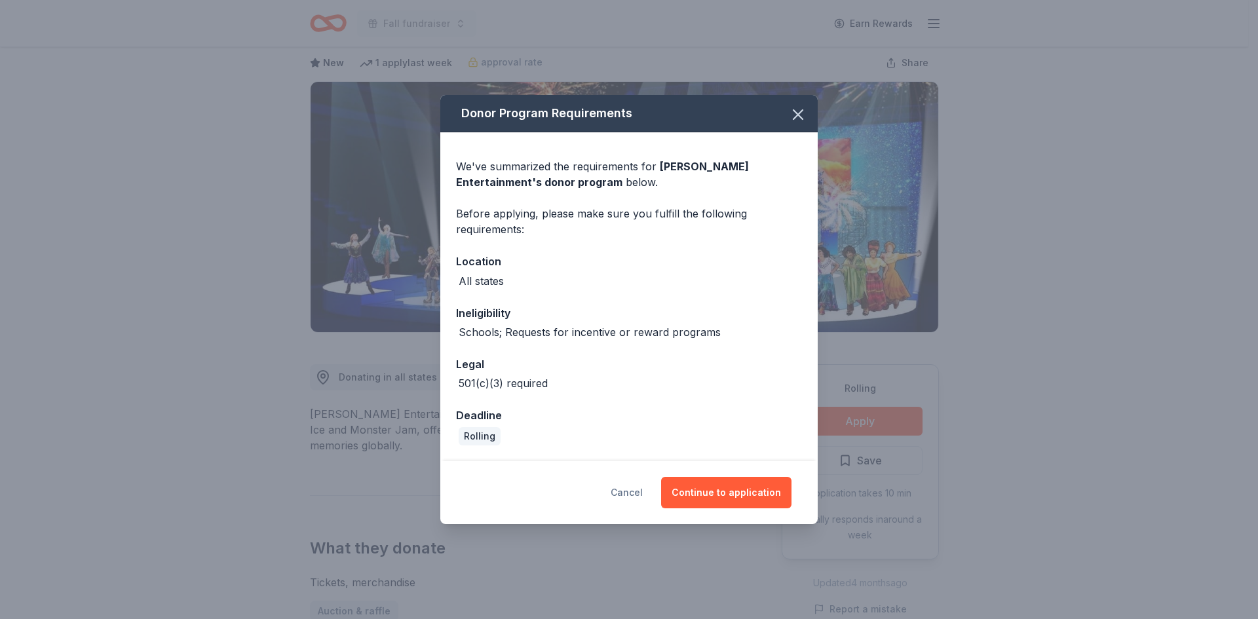
click at [637, 491] on button "Cancel" at bounding box center [627, 492] width 32 height 31
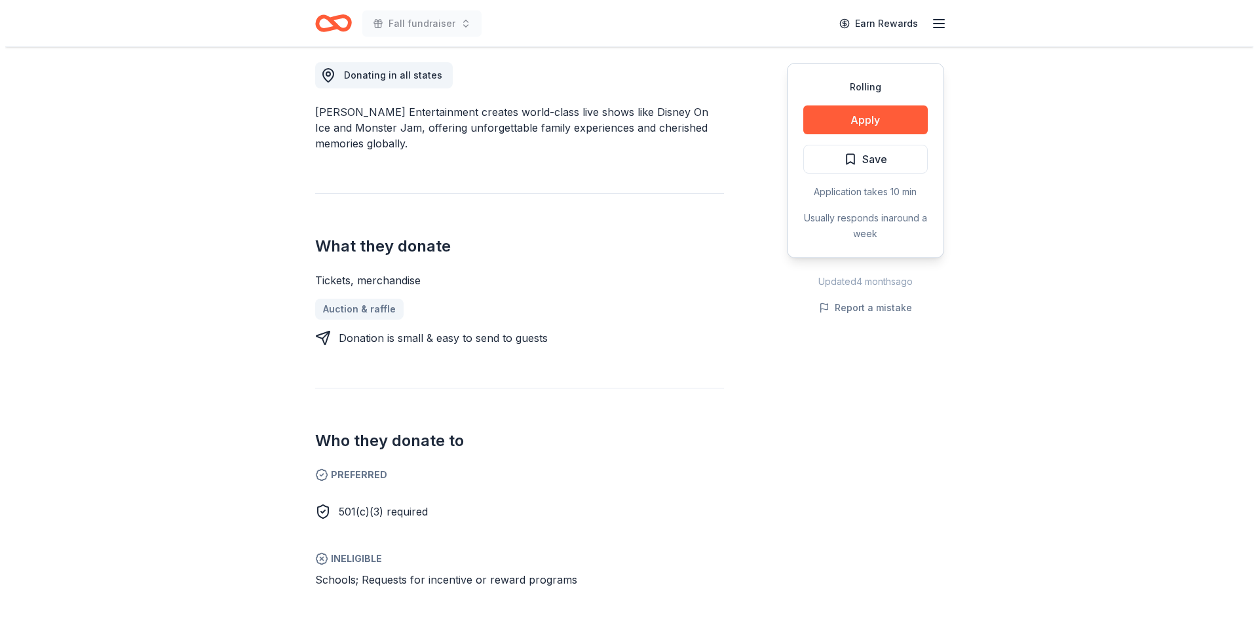
scroll to position [393, 0]
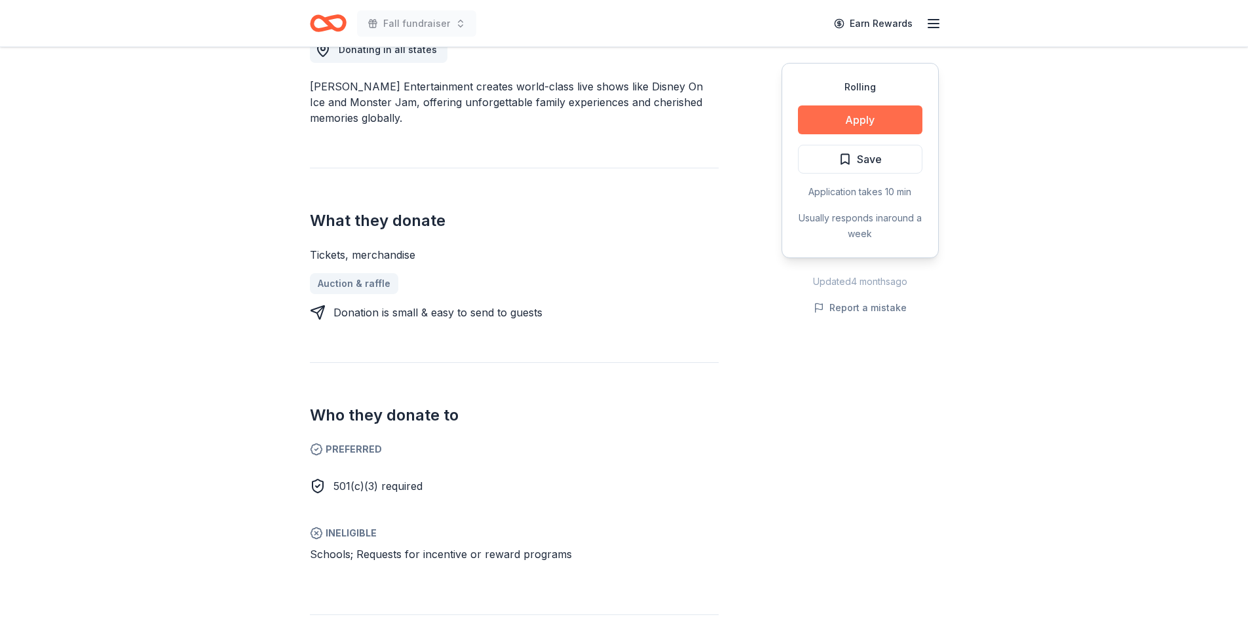
click at [875, 123] on button "Apply" at bounding box center [860, 119] width 124 height 29
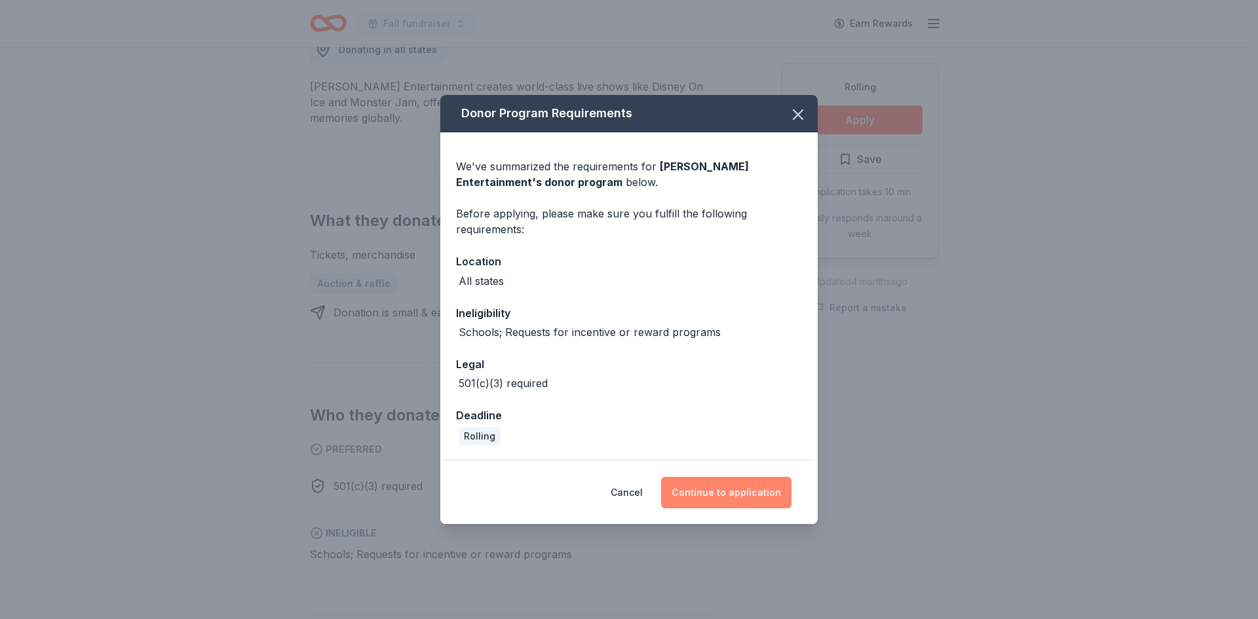
click at [776, 489] on button "Continue to application" at bounding box center [726, 492] width 130 height 31
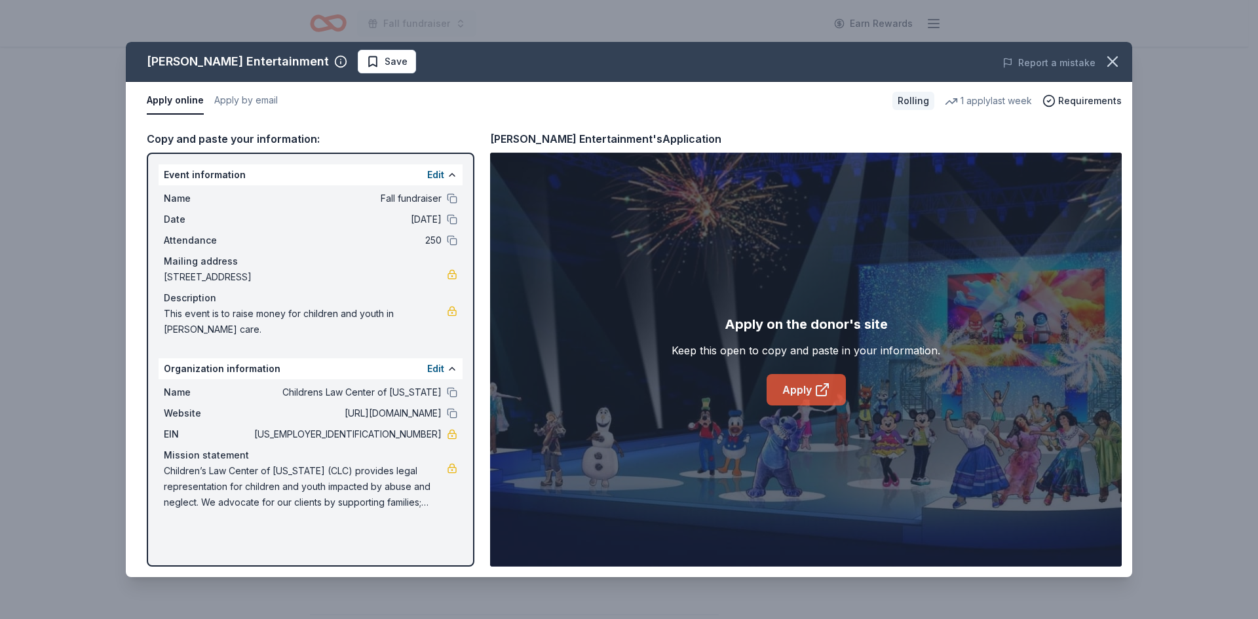
click at [806, 387] on link "Apply" at bounding box center [806, 389] width 79 height 31
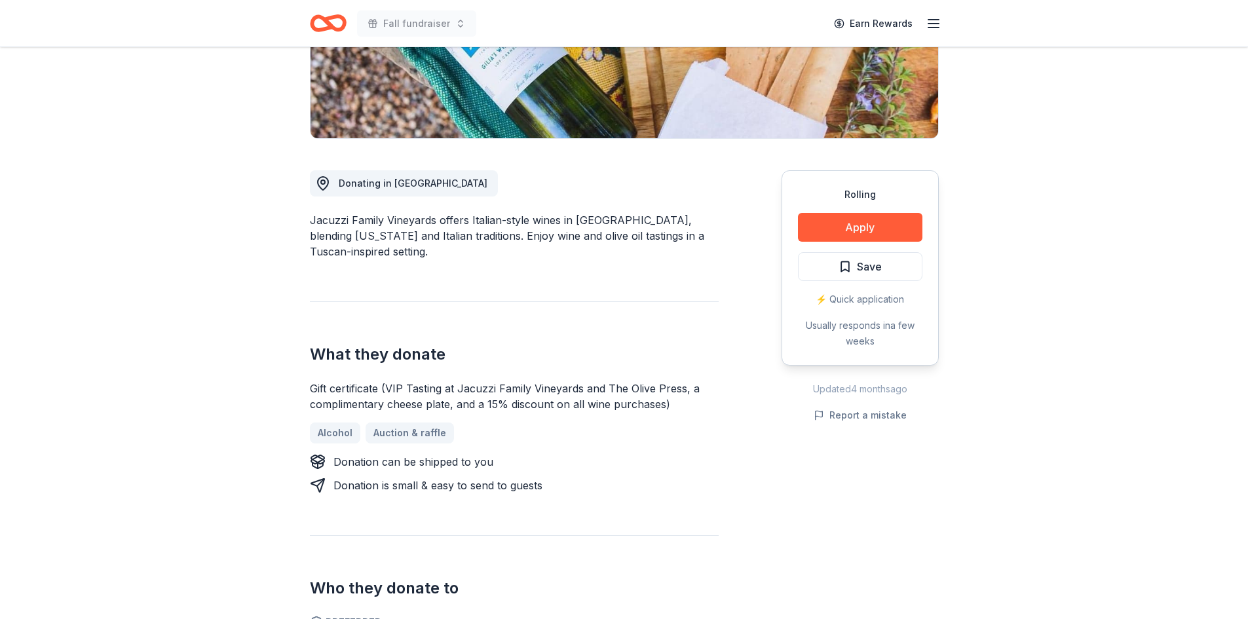
scroll to position [262, 0]
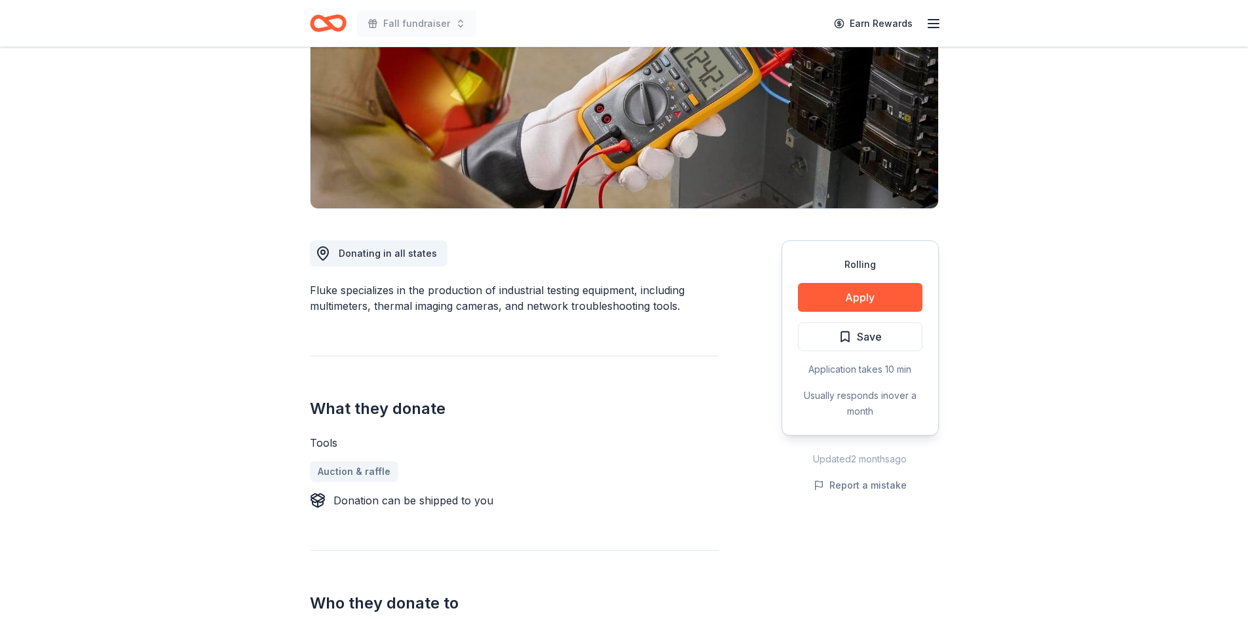
scroll to position [197, 0]
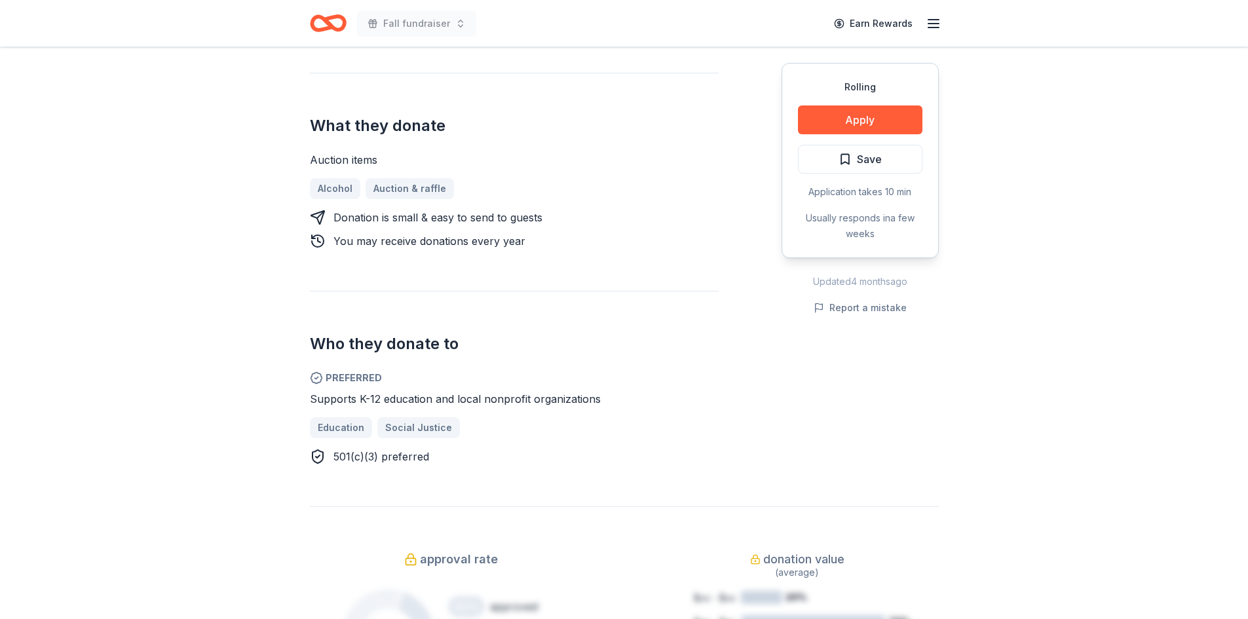
scroll to position [459, 0]
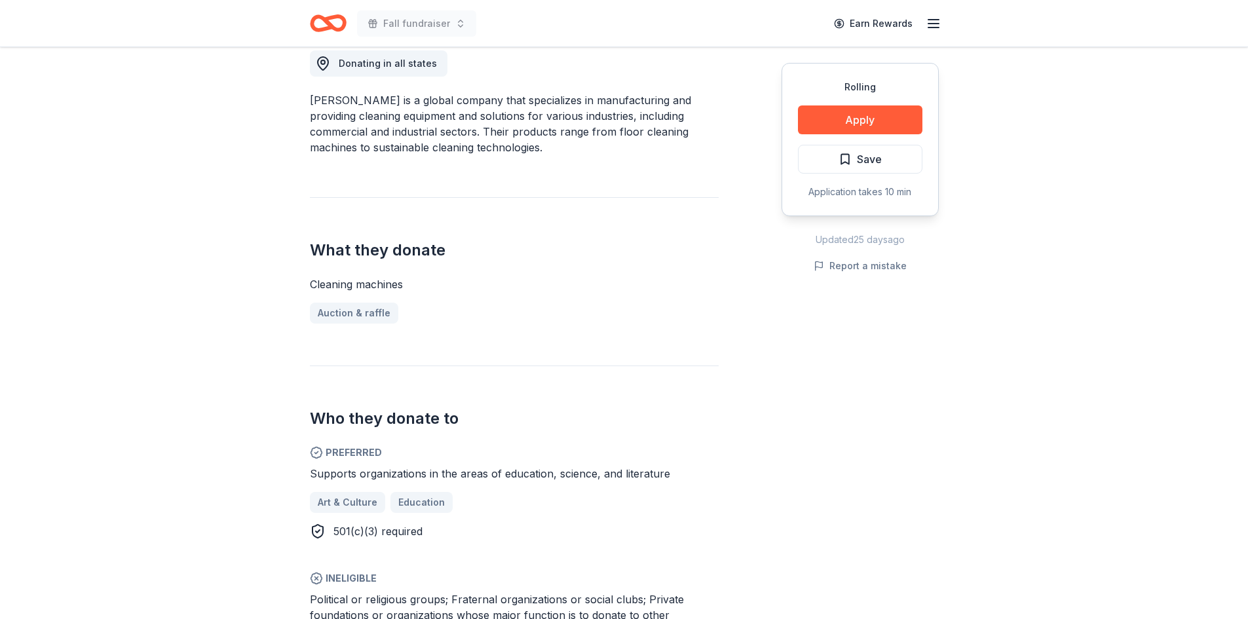
scroll to position [393, 0]
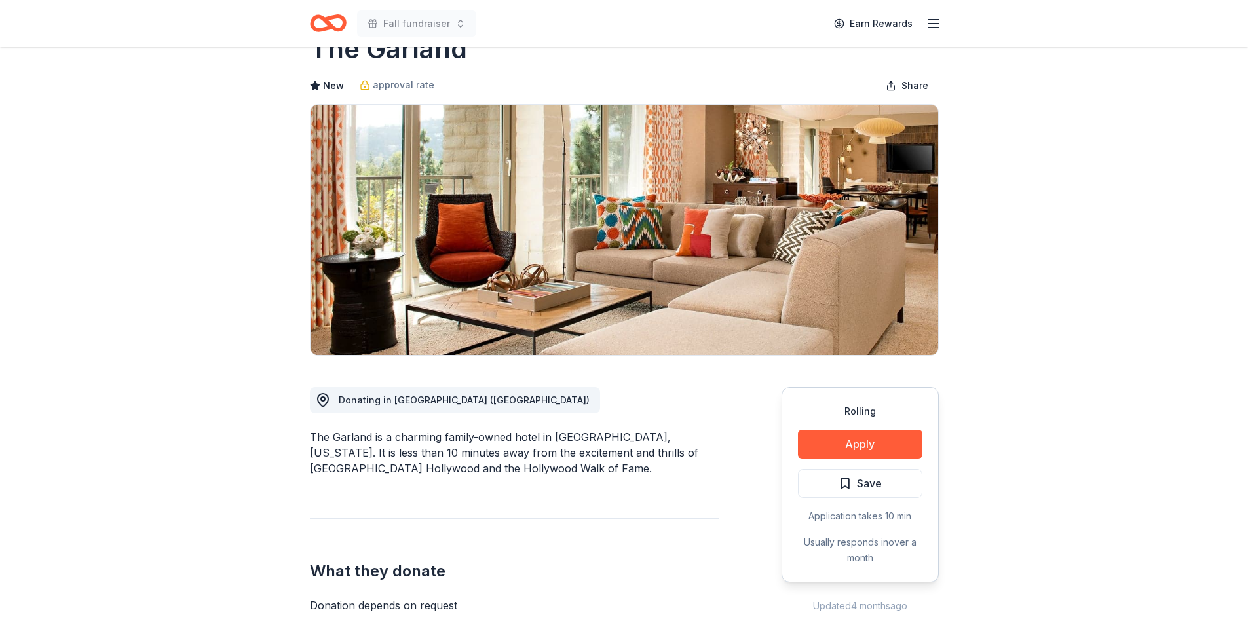
scroll to position [131, 0]
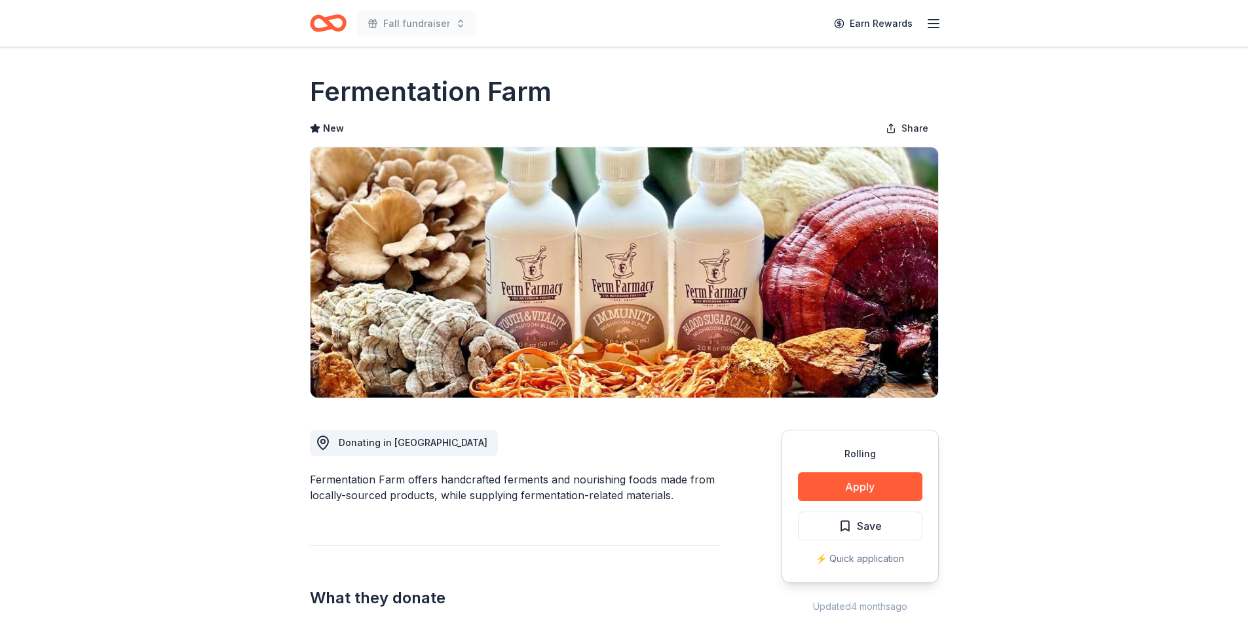
scroll to position [66, 0]
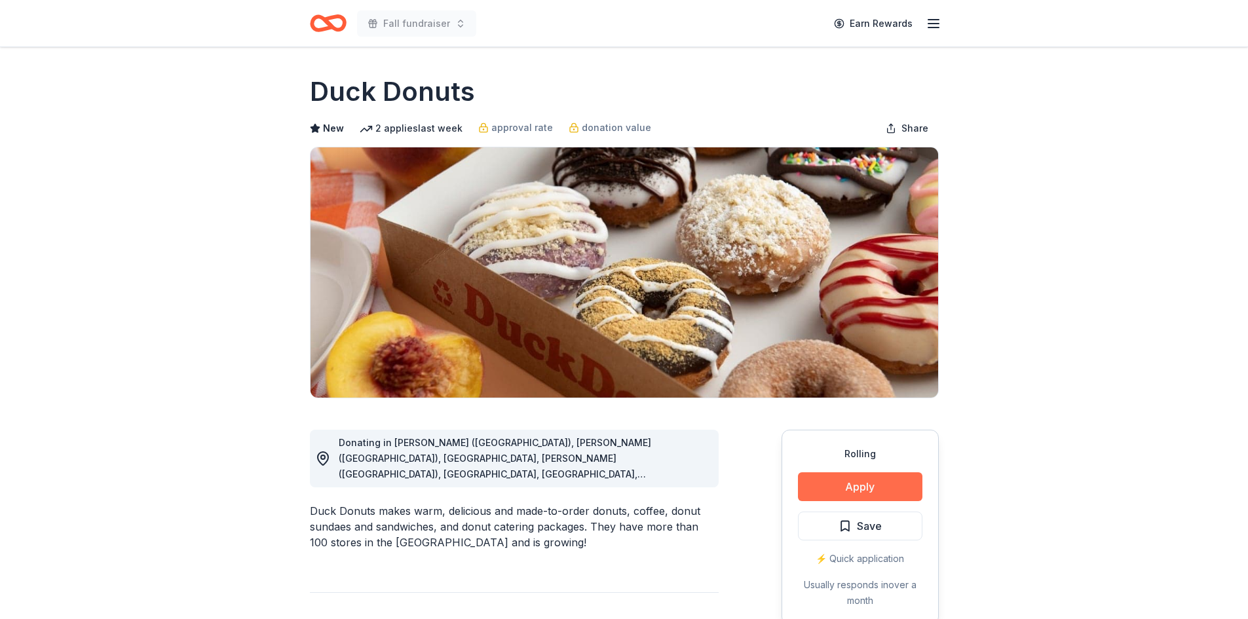
click at [837, 495] on button "Apply" at bounding box center [860, 486] width 124 height 29
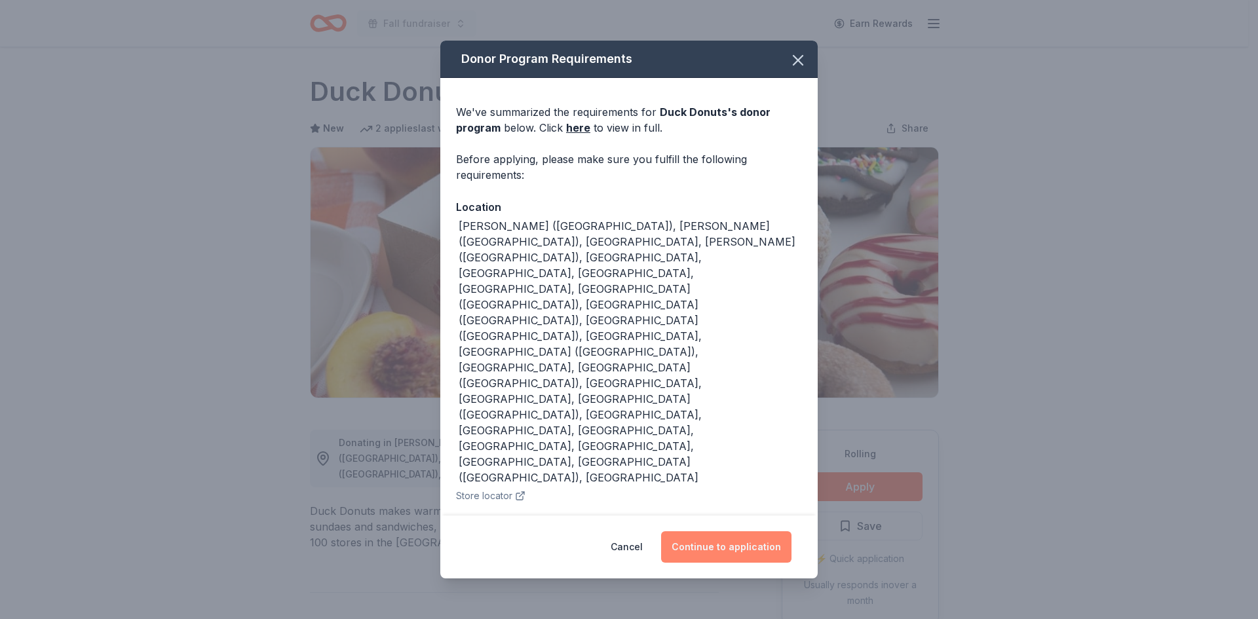
click at [688, 531] on button "Continue to application" at bounding box center [726, 546] width 130 height 31
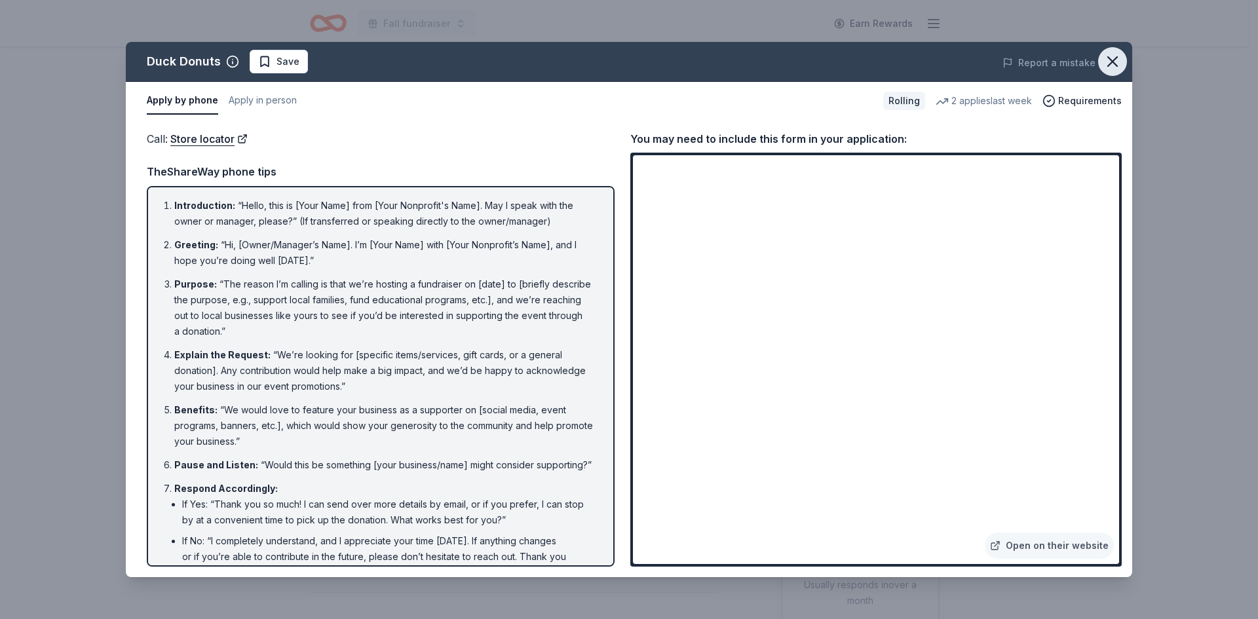
click at [1105, 62] on icon "button" at bounding box center [1112, 61] width 18 height 18
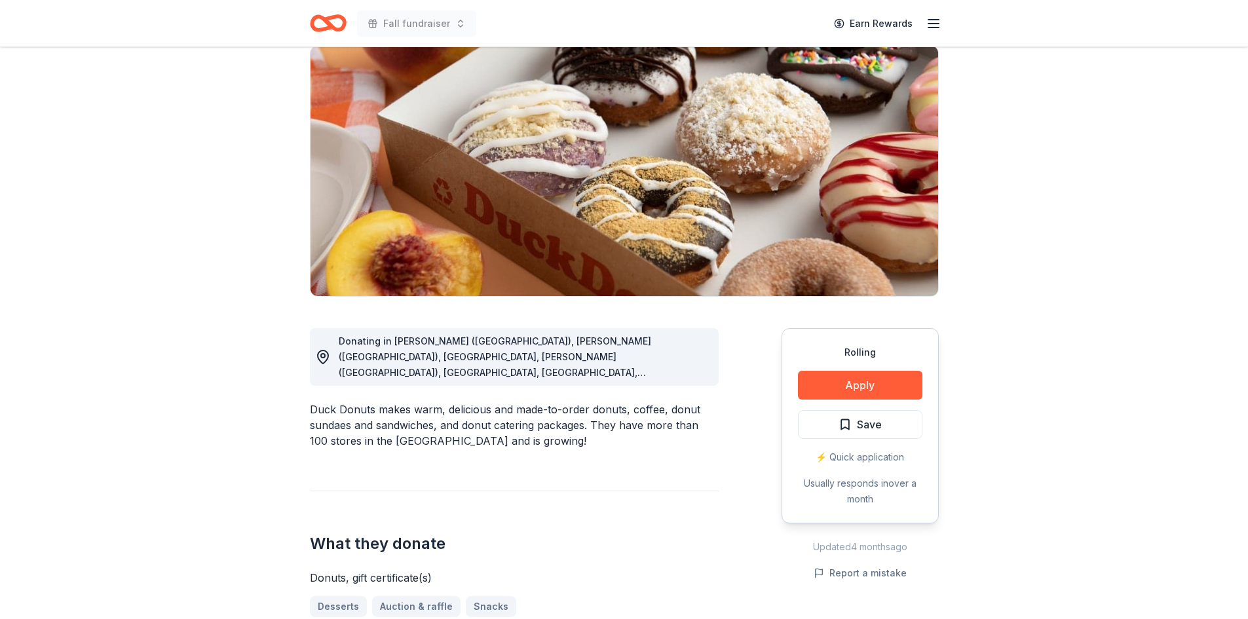
scroll to position [197, 0]
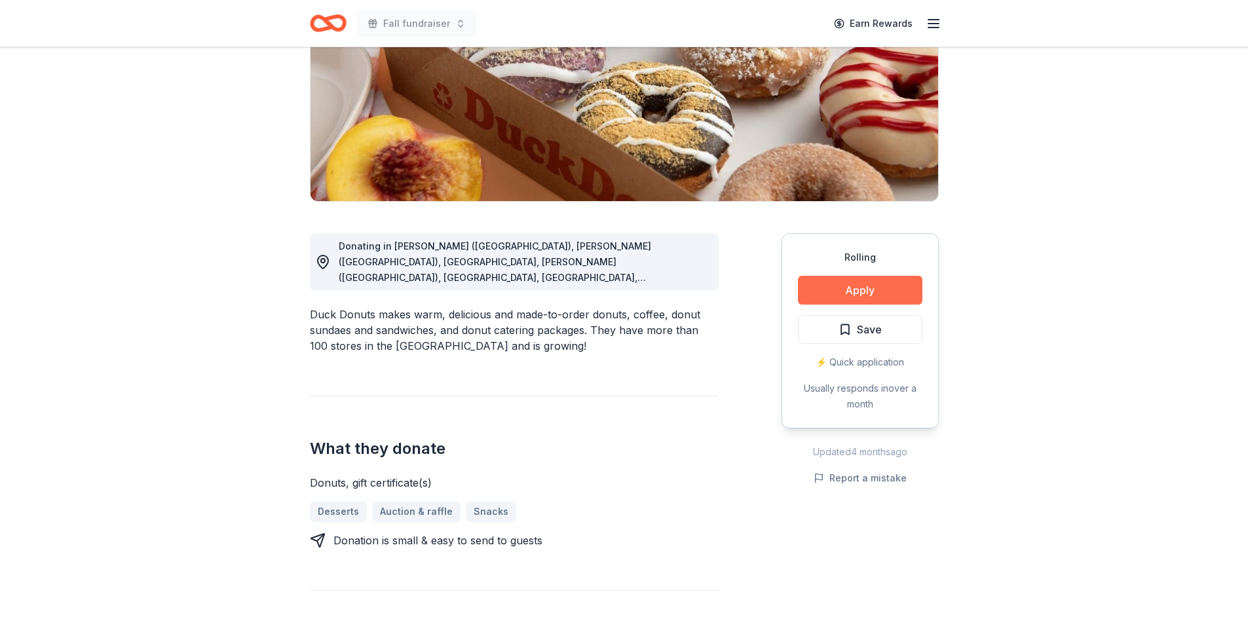
click at [842, 292] on button "Apply" at bounding box center [860, 290] width 124 height 29
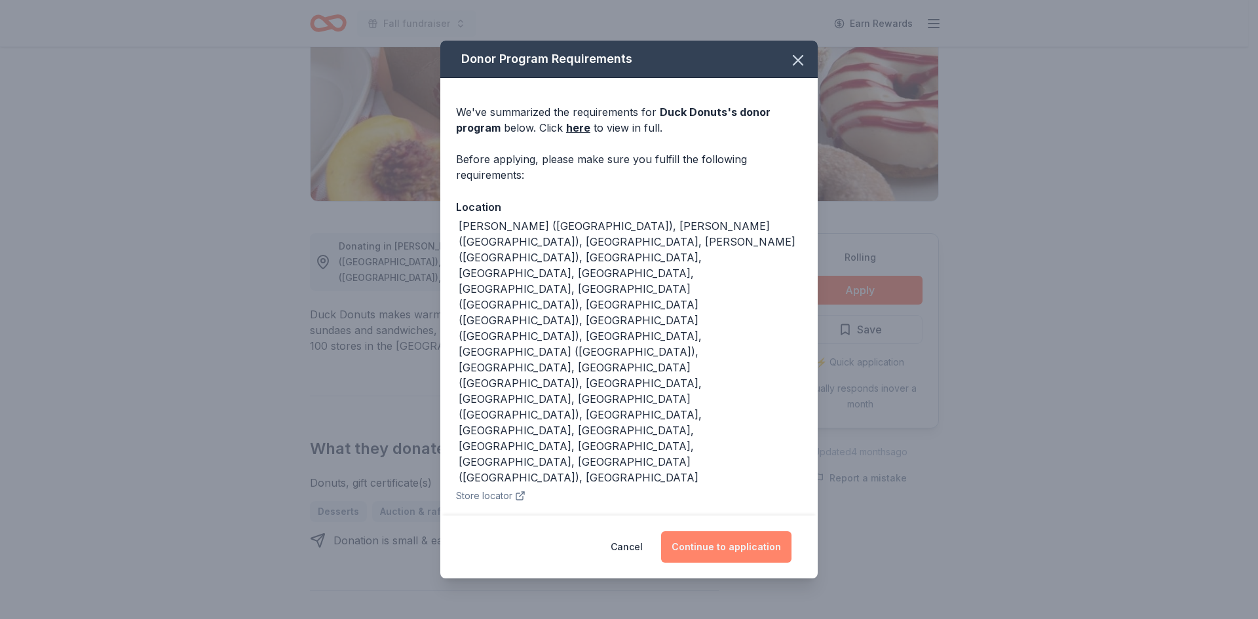
click at [744, 531] on button "Continue to application" at bounding box center [726, 546] width 130 height 31
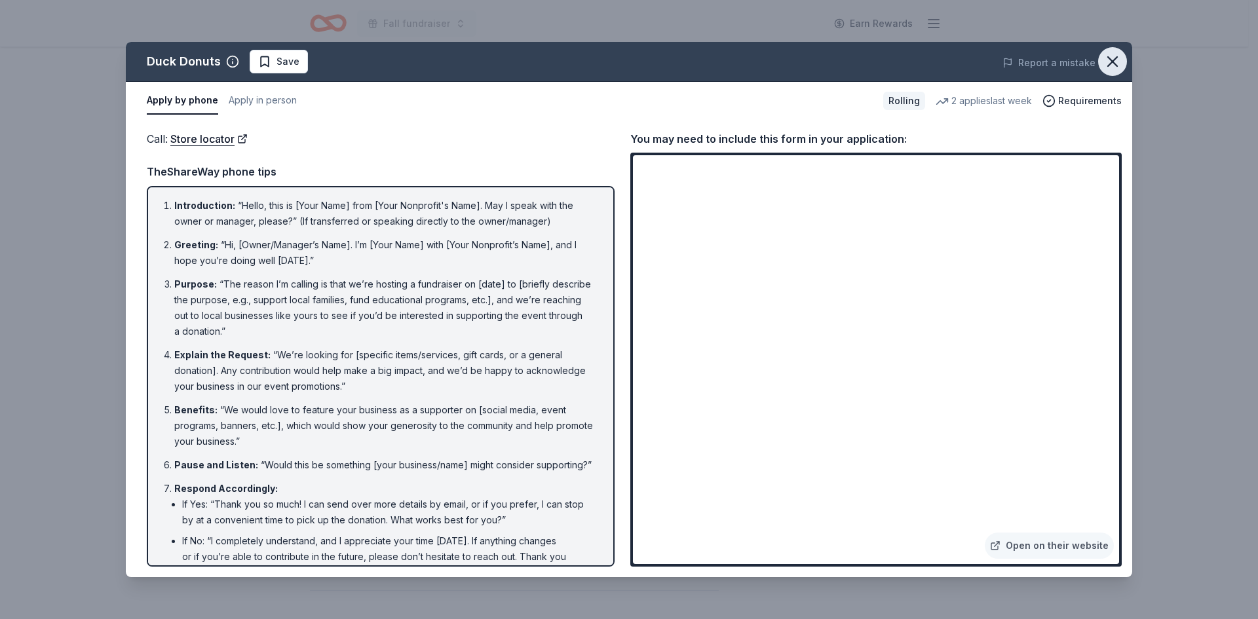
click at [1114, 59] on icon "button" at bounding box center [1112, 61] width 18 height 18
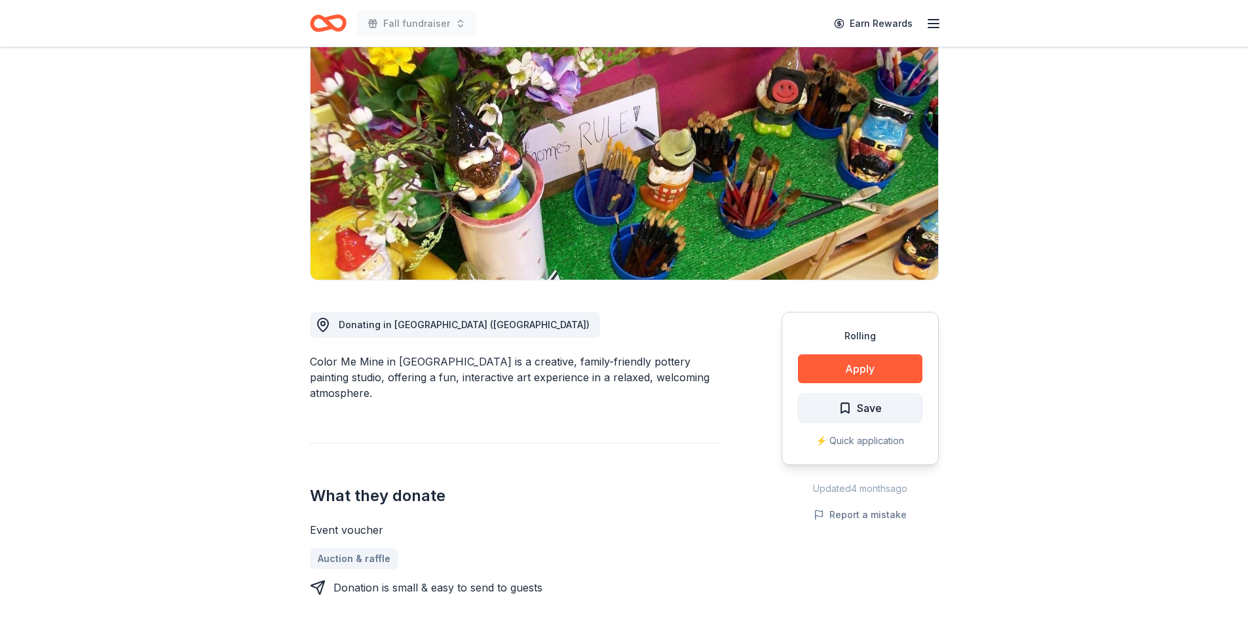
scroll to position [131, 0]
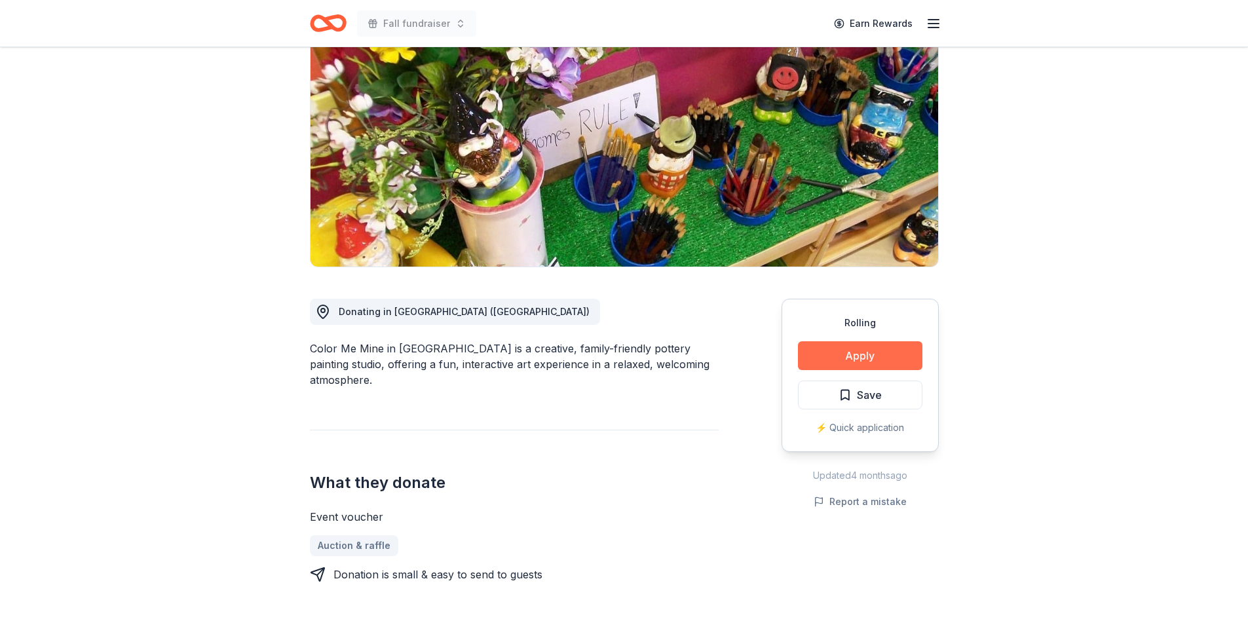
click at [860, 355] on button "Apply" at bounding box center [860, 355] width 124 height 29
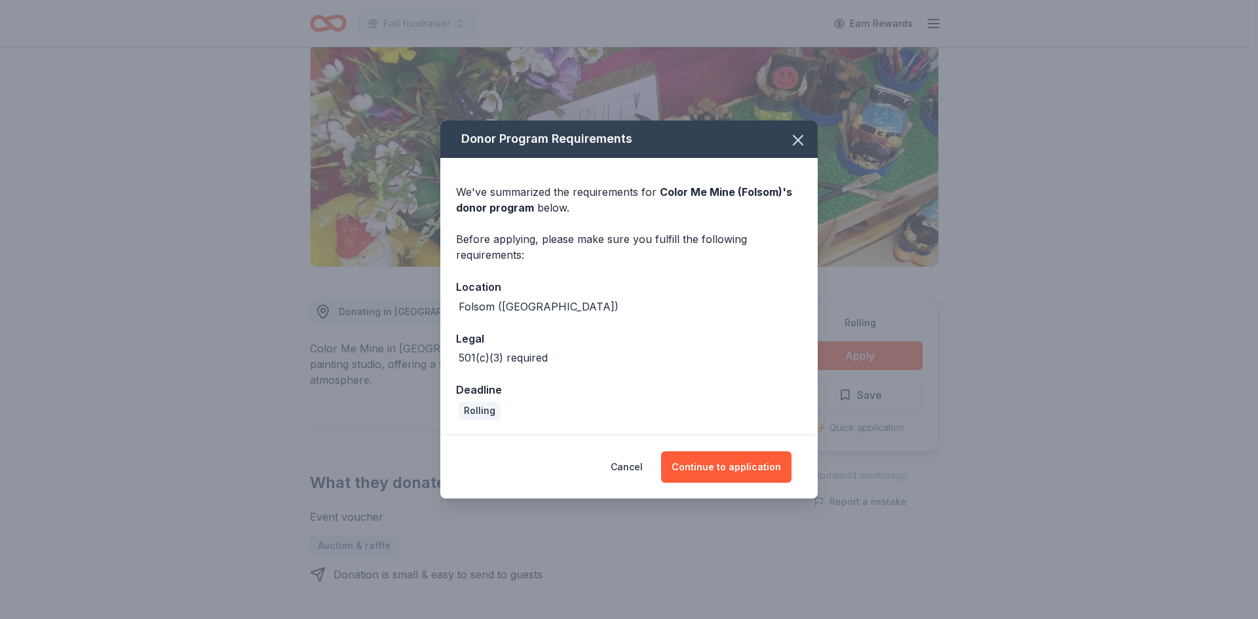
click at [1064, 458] on div "Donor Program Requirements We've summarized the requirements for Color Me Mine …" at bounding box center [629, 309] width 1258 height 619
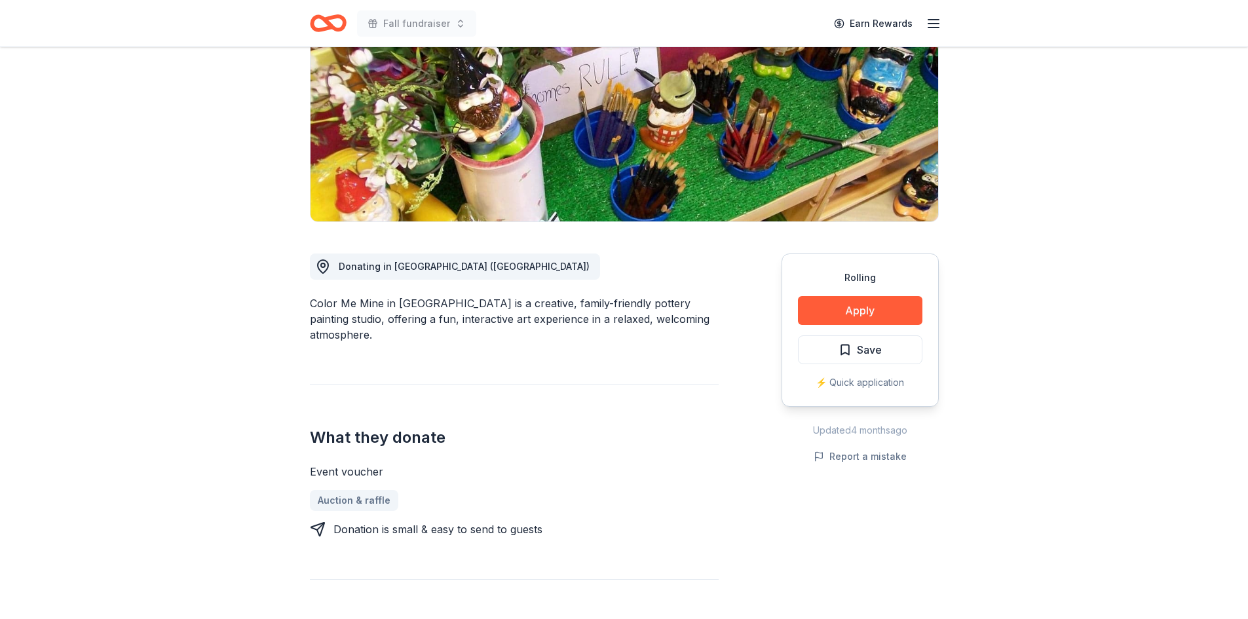
scroll to position [197, 0]
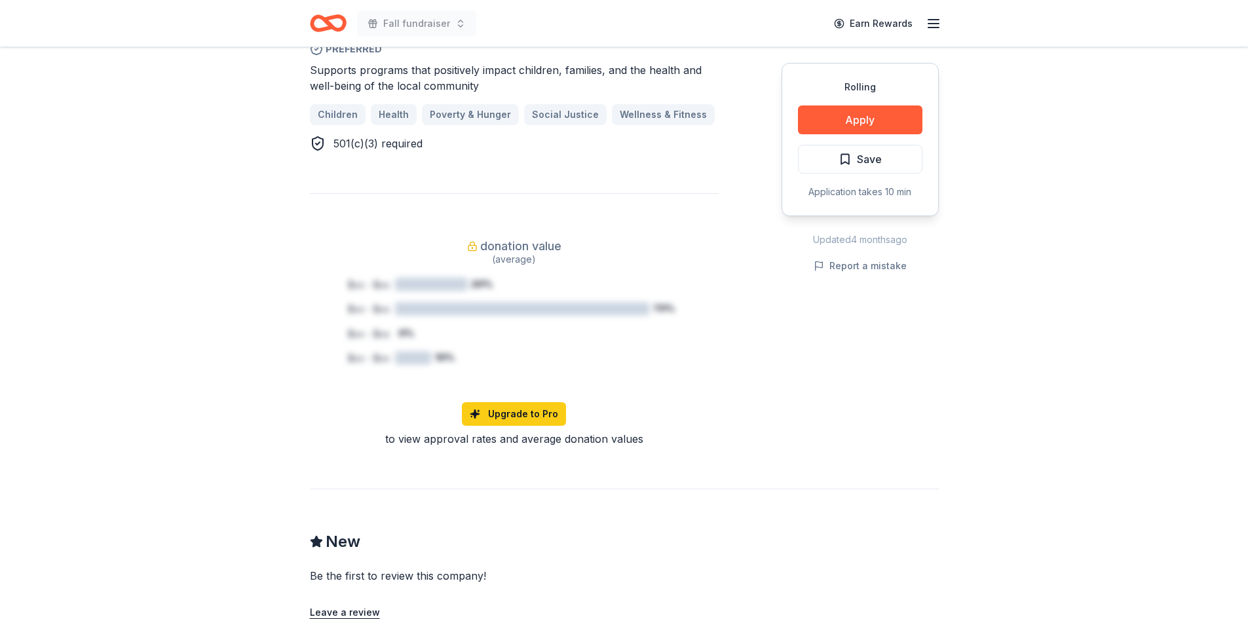
scroll to position [852, 0]
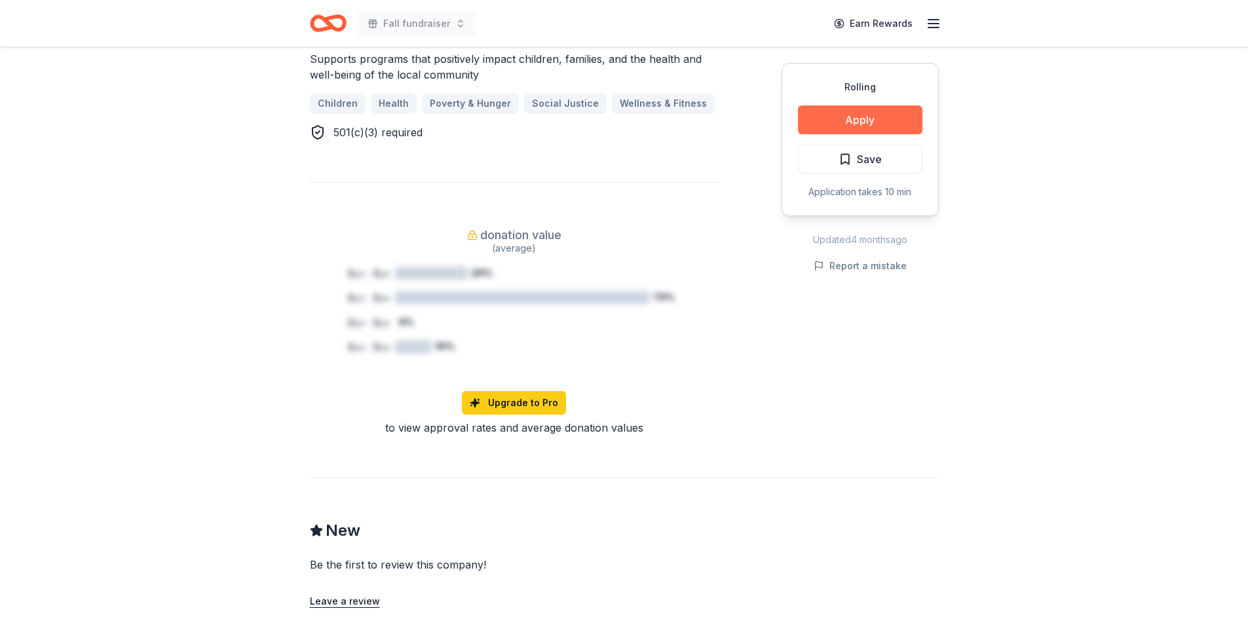
click at [861, 119] on button "Apply" at bounding box center [860, 119] width 124 height 29
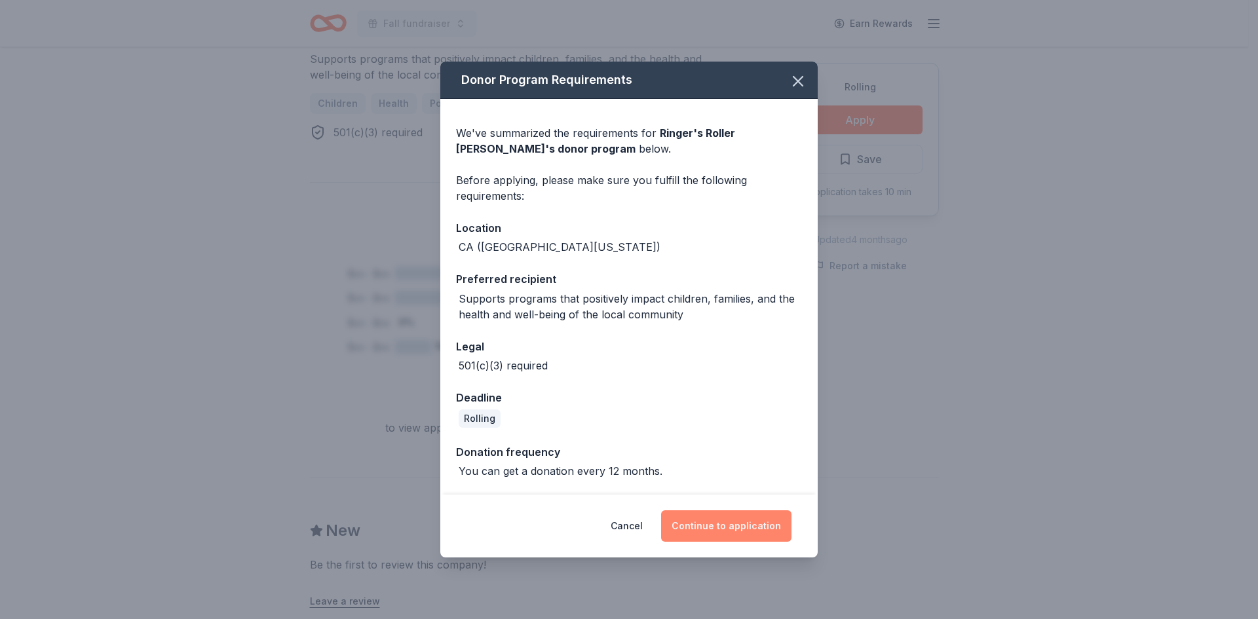
click at [746, 527] on button "Continue to application" at bounding box center [726, 525] width 130 height 31
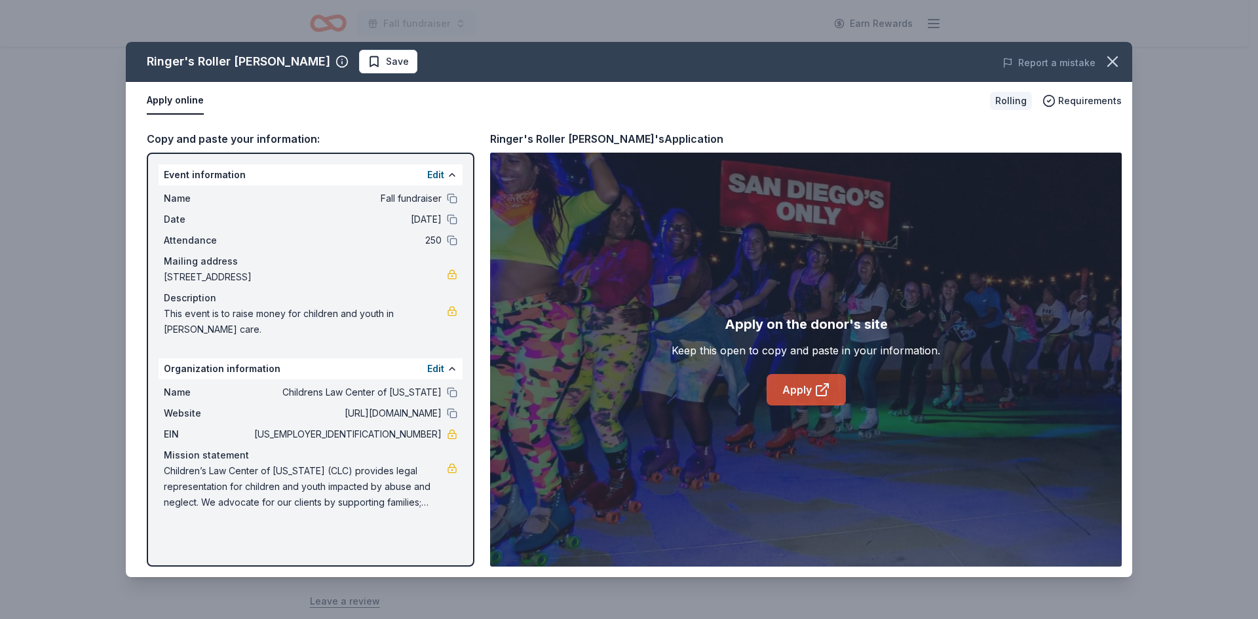
click at [799, 384] on link "Apply" at bounding box center [806, 389] width 79 height 31
drag, startPoint x: 1116, startPoint y: 56, endPoint x: 1101, endPoint y: 56, distance: 15.7
click at [1116, 56] on icon "button" at bounding box center [1112, 61] width 18 height 18
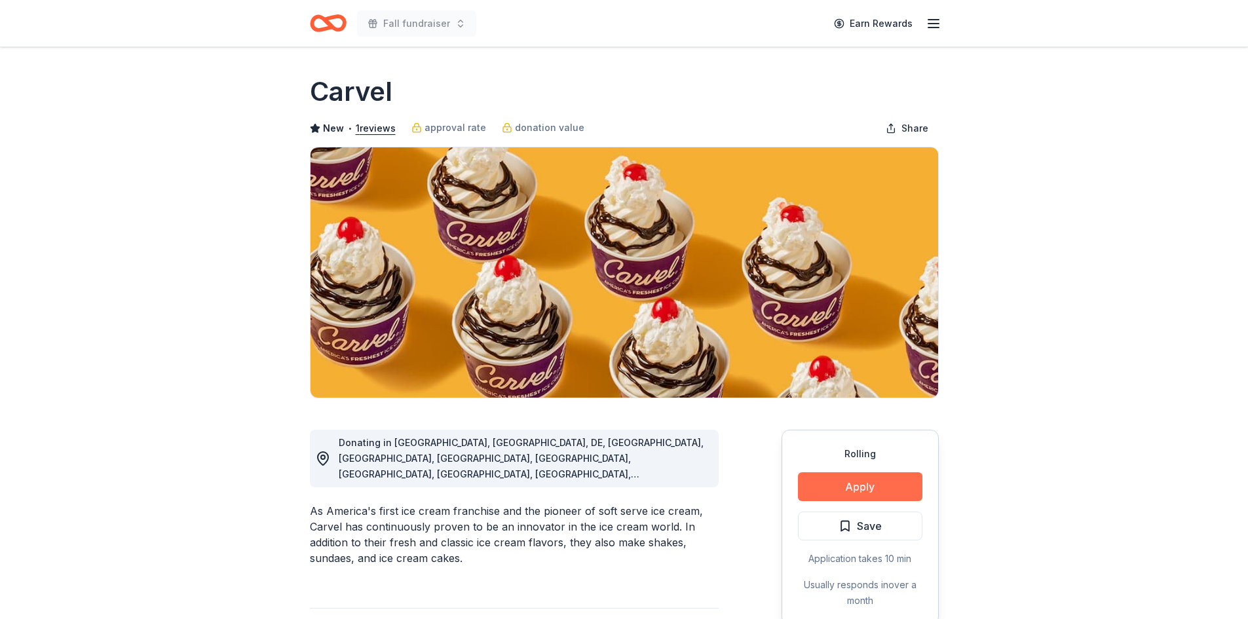
click at [903, 491] on button "Apply" at bounding box center [860, 486] width 124 height 29
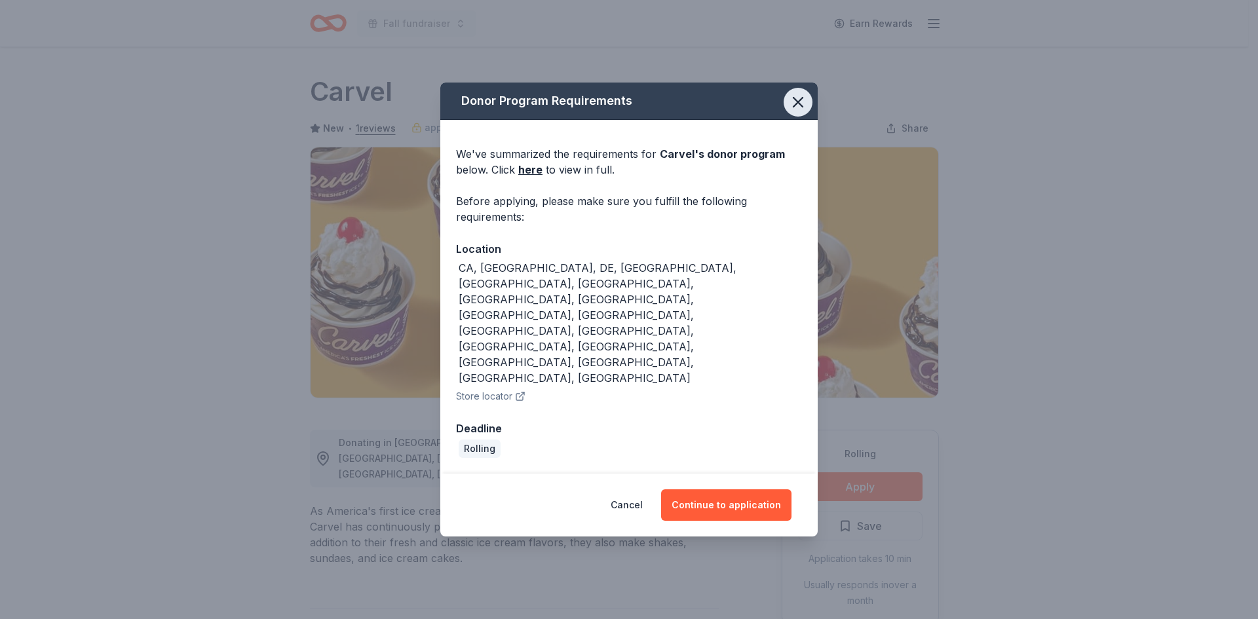
click at [797, 111] on icon "button" at bounding box center [798, 102] width 18 height 18
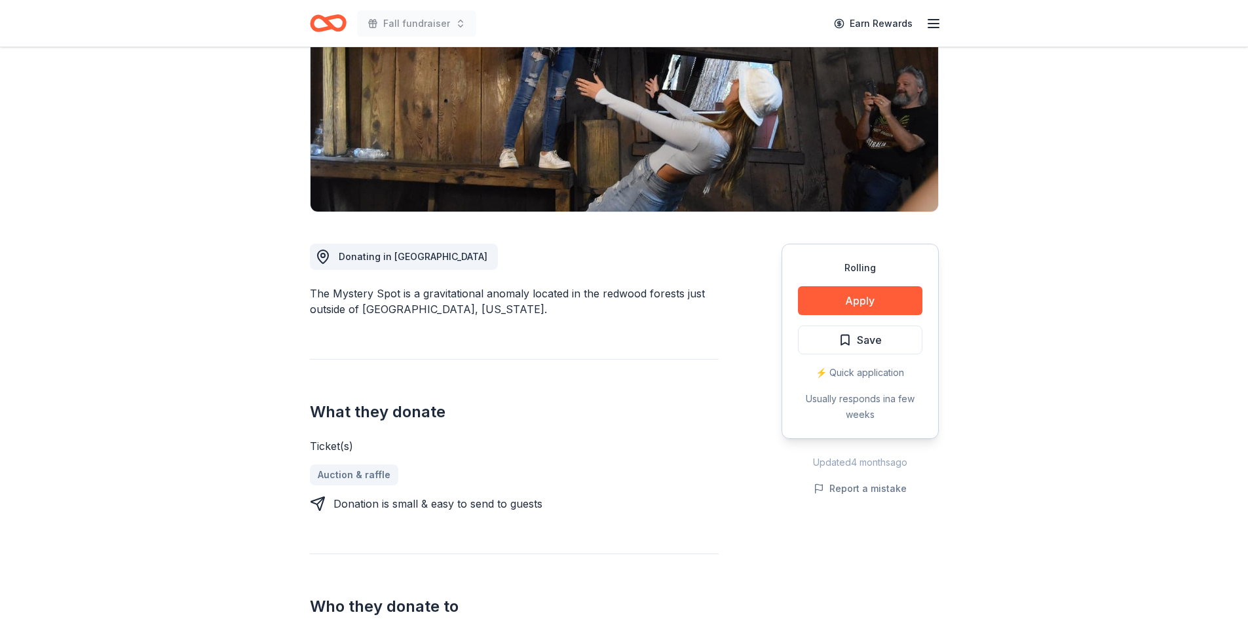
scroll to position [197, 0]
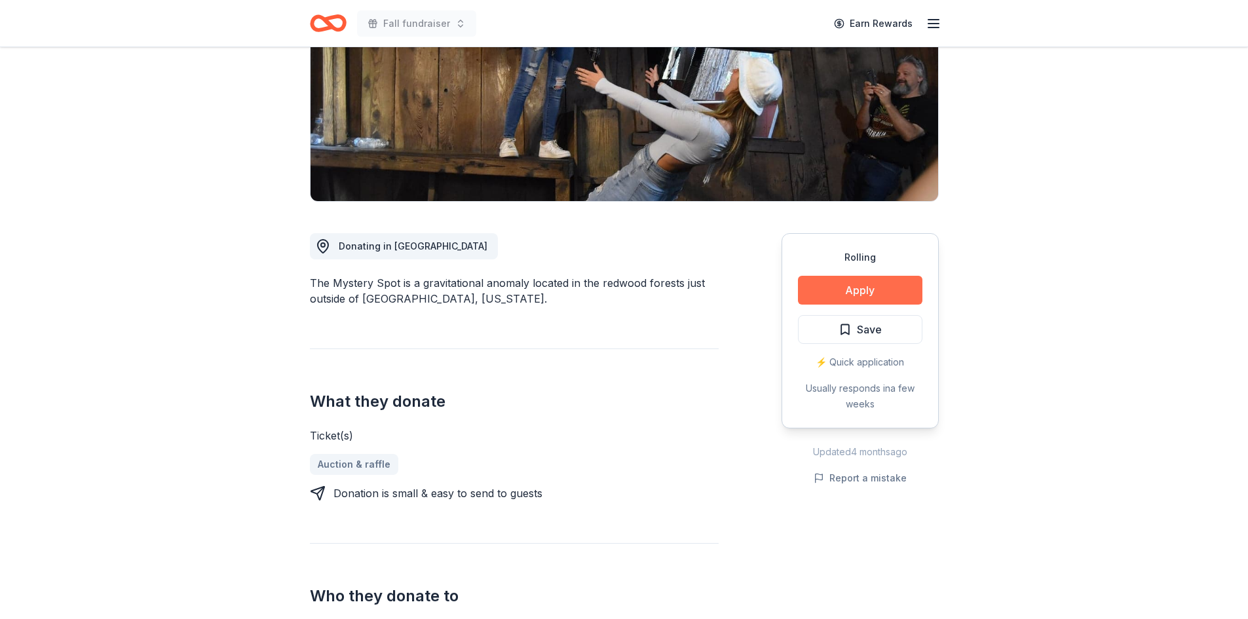
click at [890, 292] on button "Apply" at bounding box center [860, 290] width 124 height 29
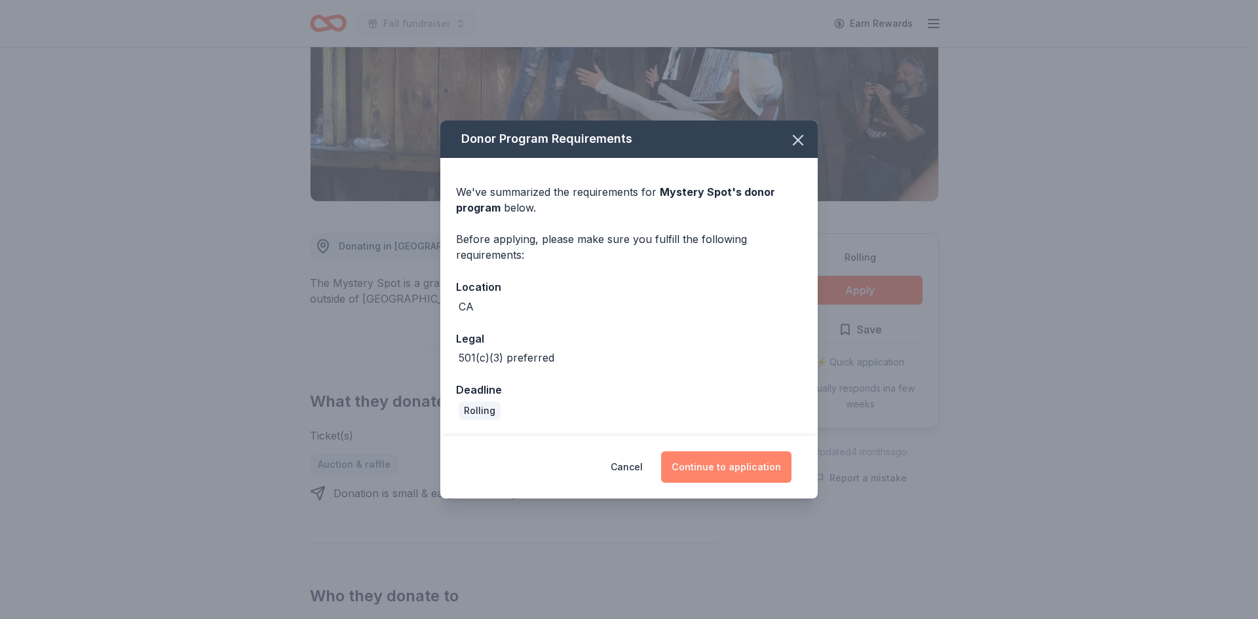
click at [731, 470] on button "Continue to application" at bounding box center [726, 466] width 130 height 31
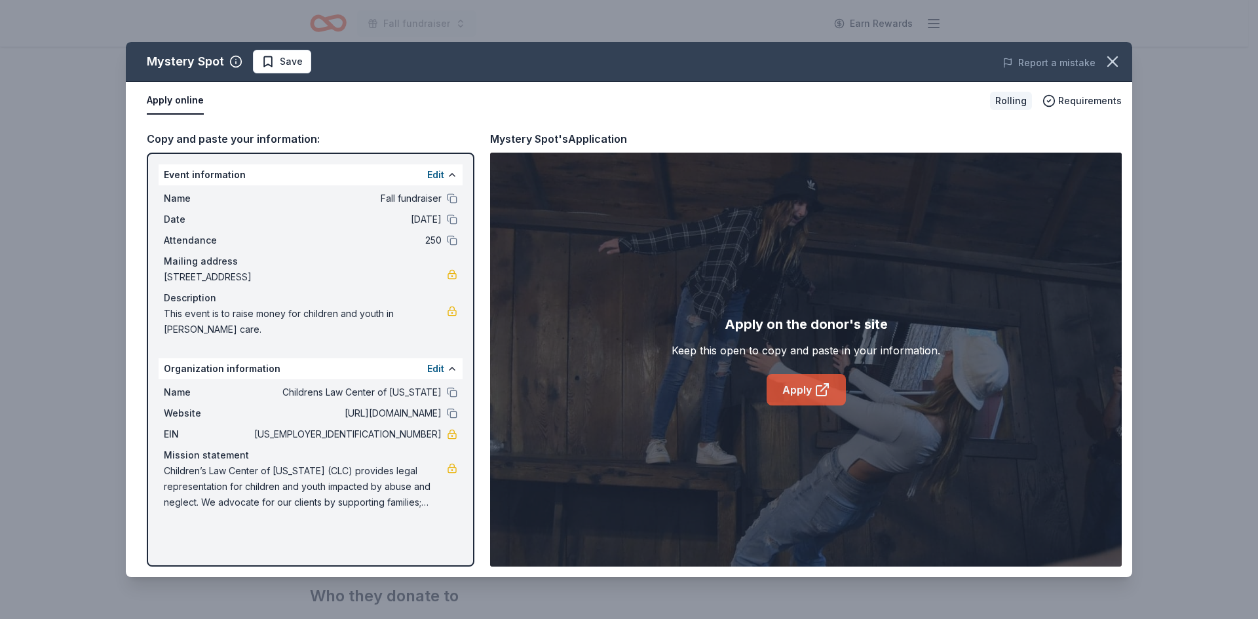
click at [791, 395] on link "Apply" at bounding box center [806, 389] width 79 height 31
click at [1122, 54] on button "button" at bounding box center [1112, 61] width 29 height 29
